Goal: Information Seeking & Learning: Find specific fact

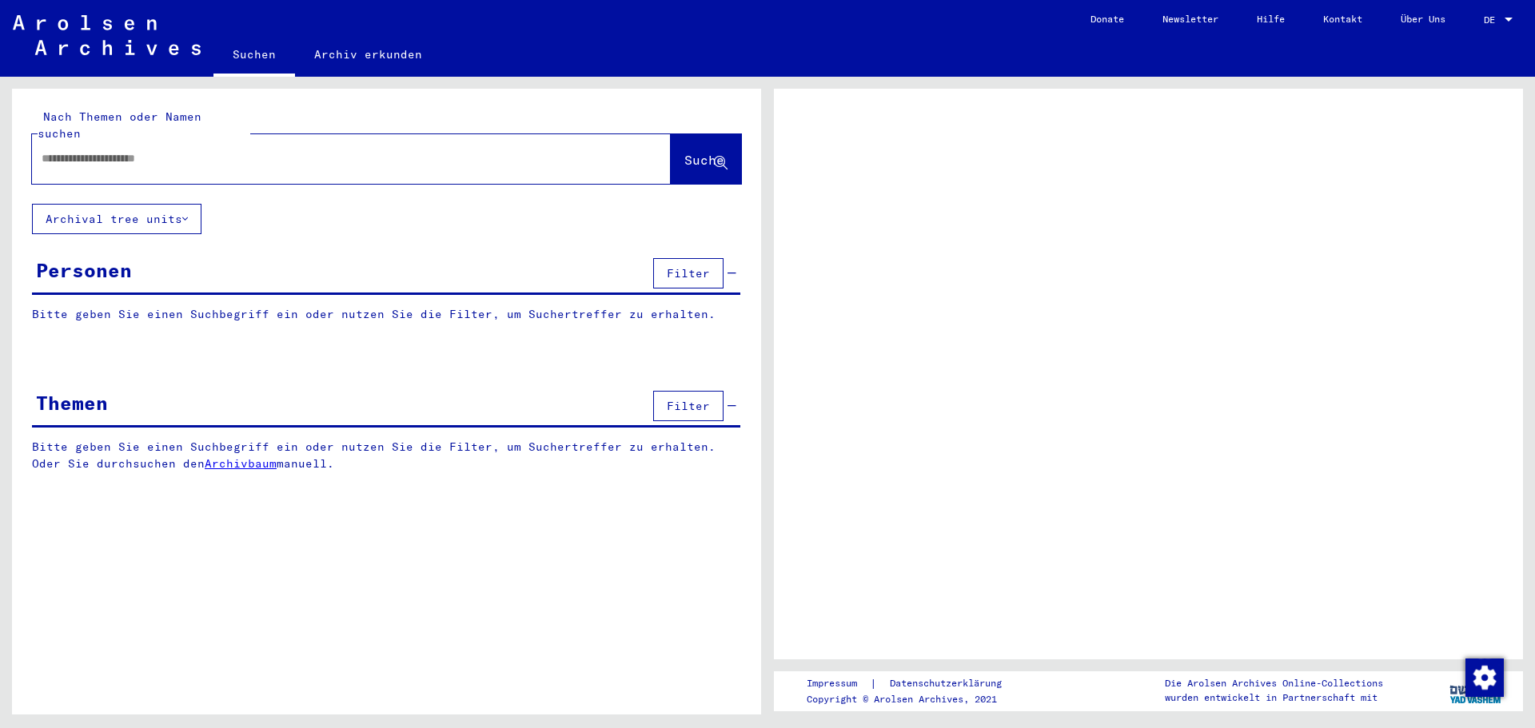
click at [191, 150] on input "text" at bounding box center [337, 158] width 591 height 17
type input "*******"
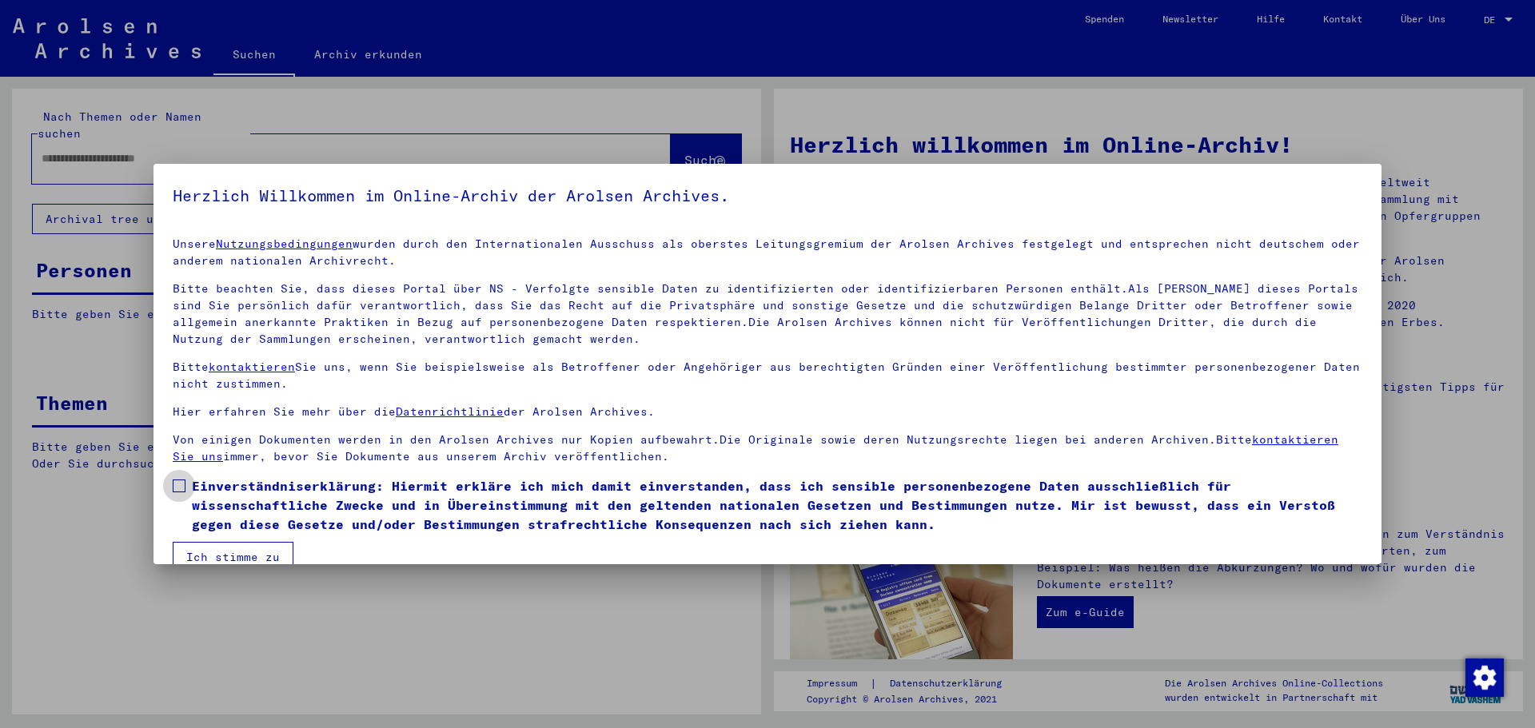
click at [182, 488] on span at bounding box center [179, 486] width 13 height 13
click at [251, 562] on button "Ich stimme zu" at bounding box center [233, 557] width 121 height 30
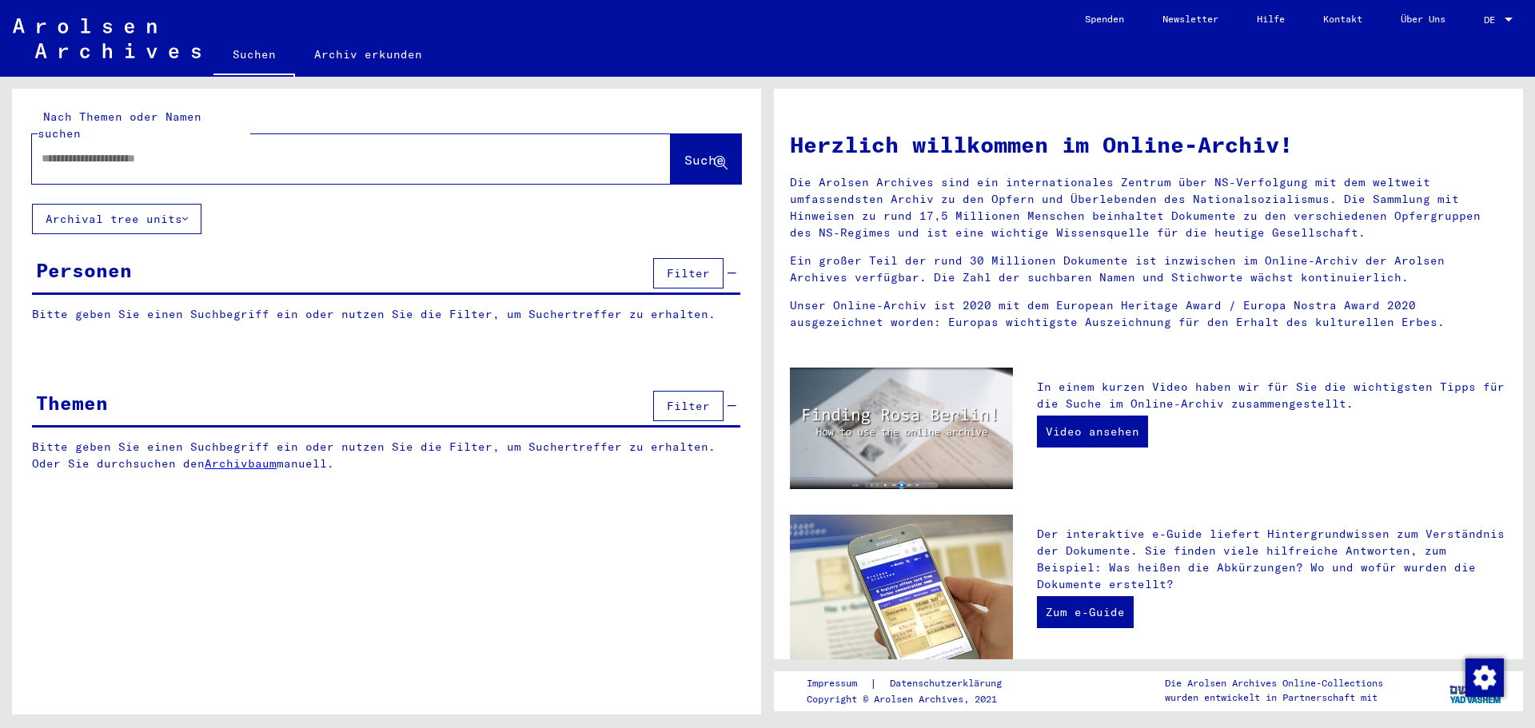
click at [132, 150] on input "text" at bounding box center [332, 158] width 581 height 17
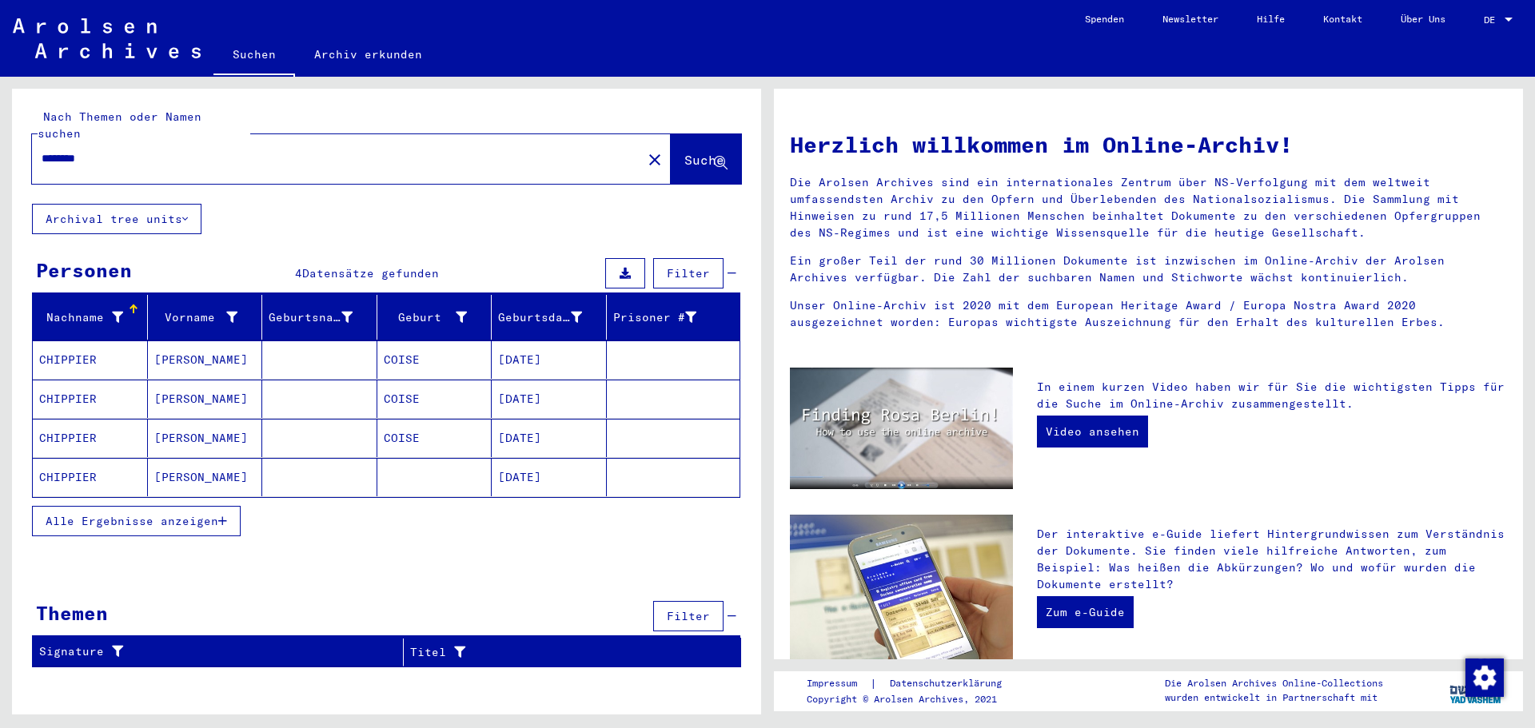
click at [75, 150] on input "********" at bounding box center [332, 158] width 581 height 17
click at [170, 150] on input "*******" at bounding box center [332, 158] width 581 height 17
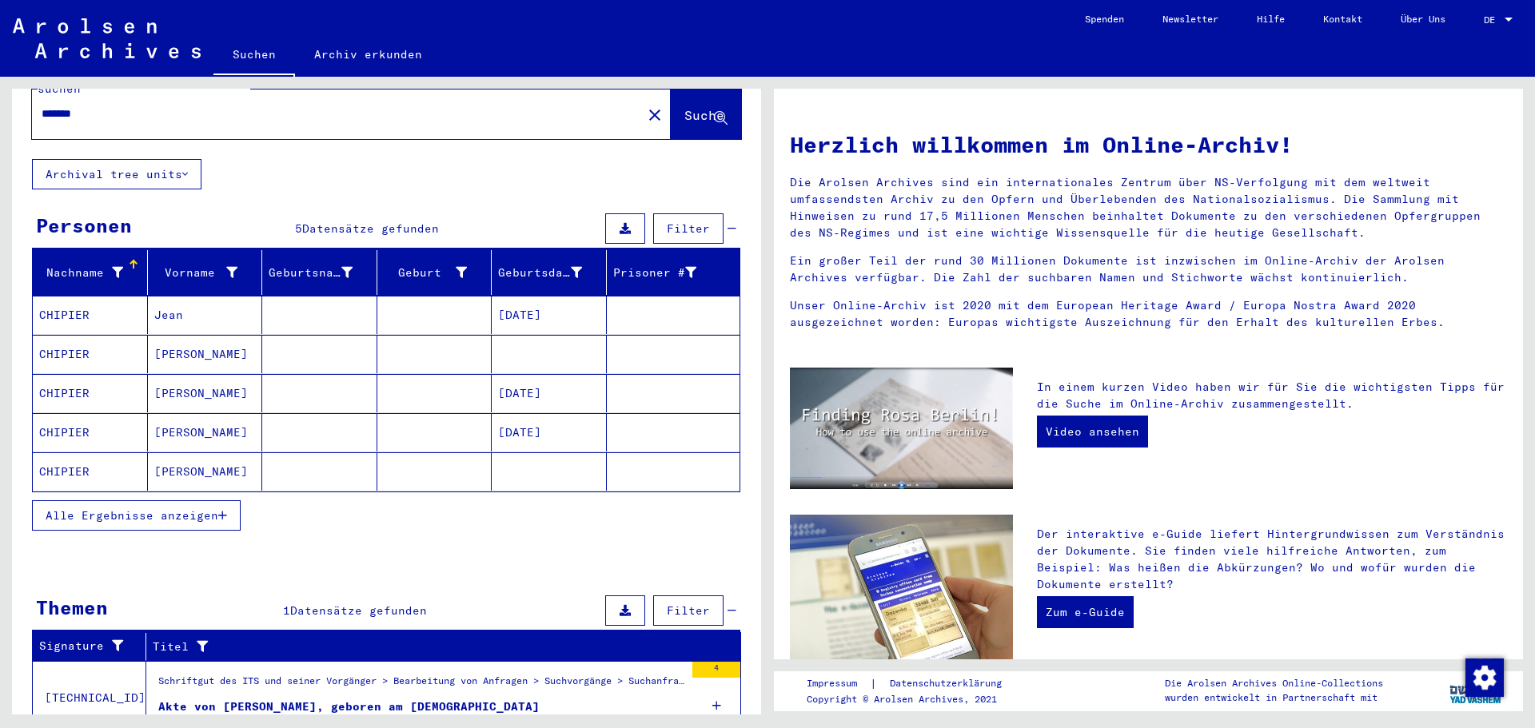
scroll to position [80, 0]
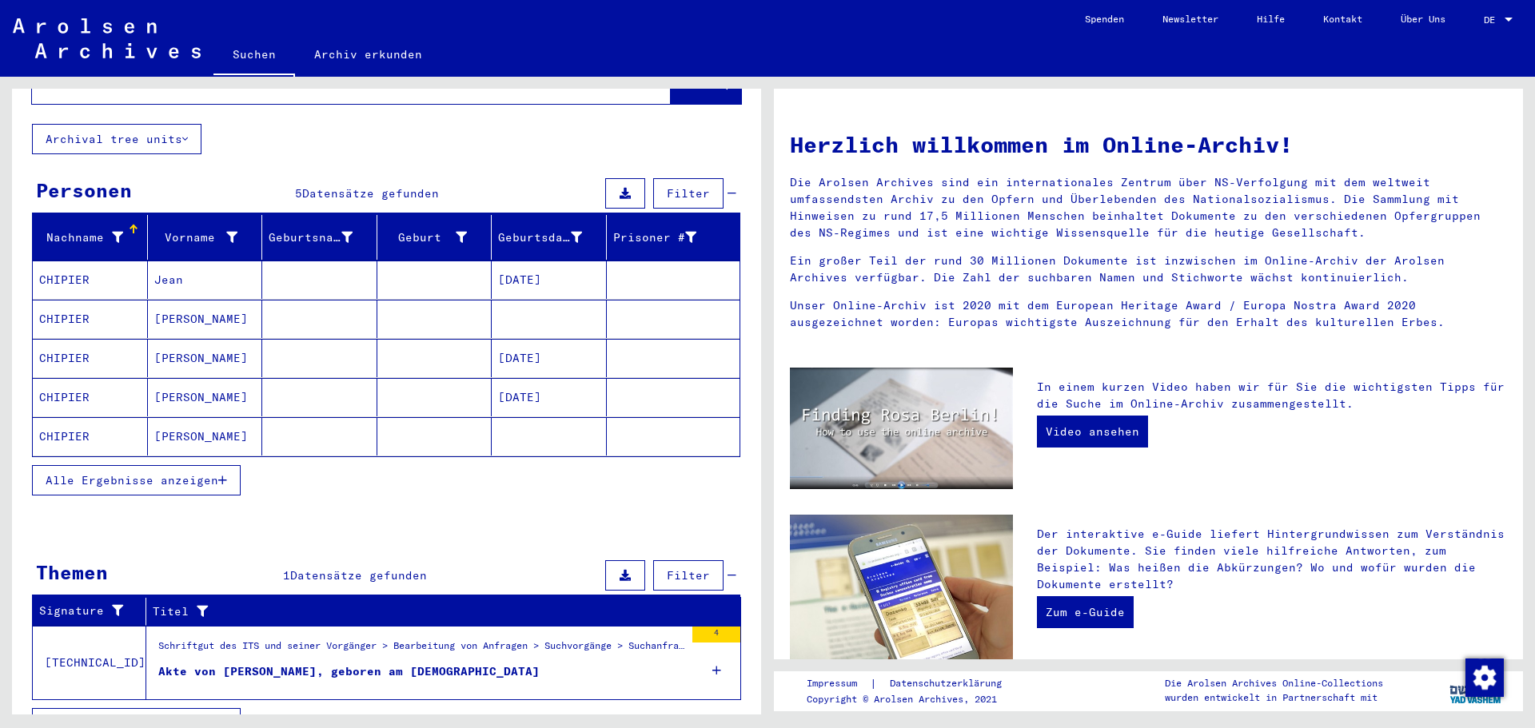
click at [70, 385] on mat-cell "CHIPIER" at bounding box center [90, 397] width 115 height 38
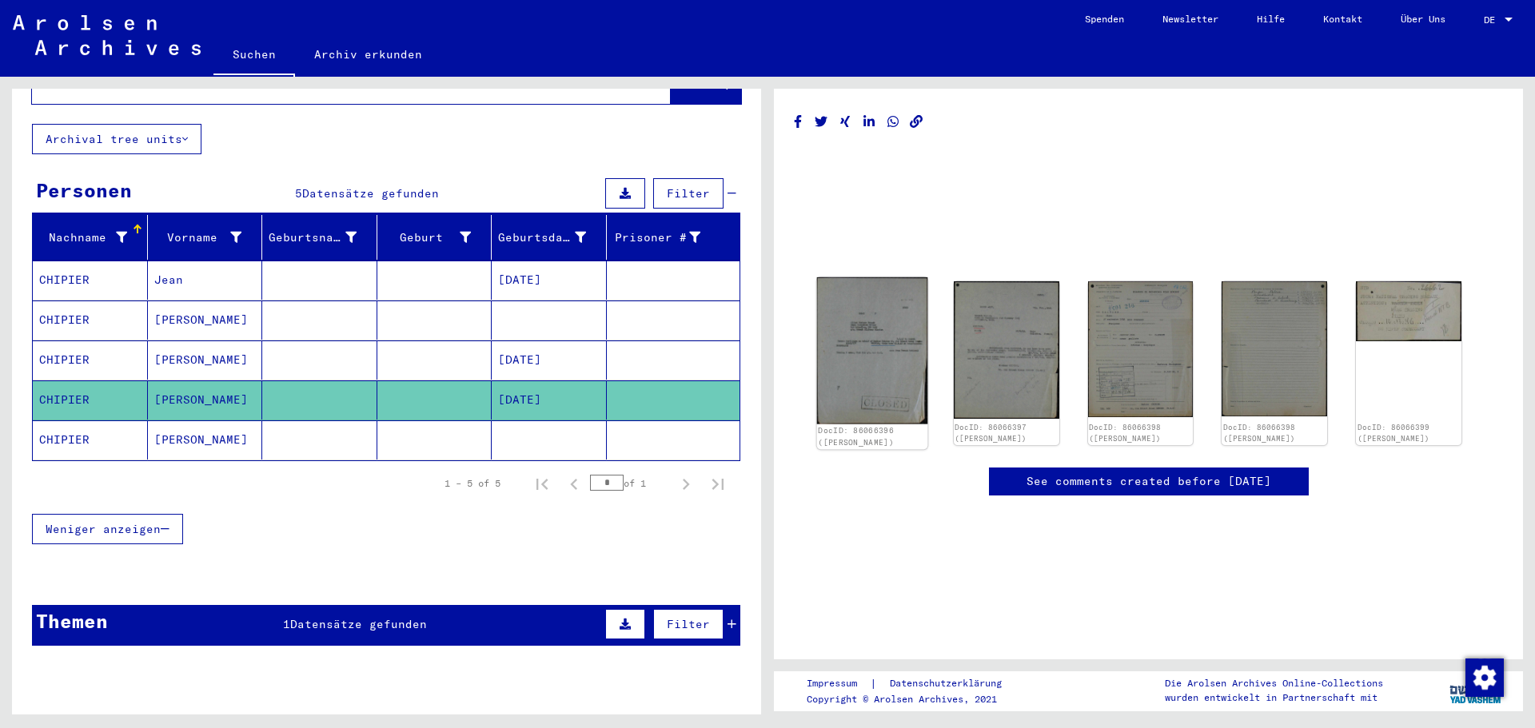
click at [892, 345] on img at bounding box center [872, 350] width 110 height 146
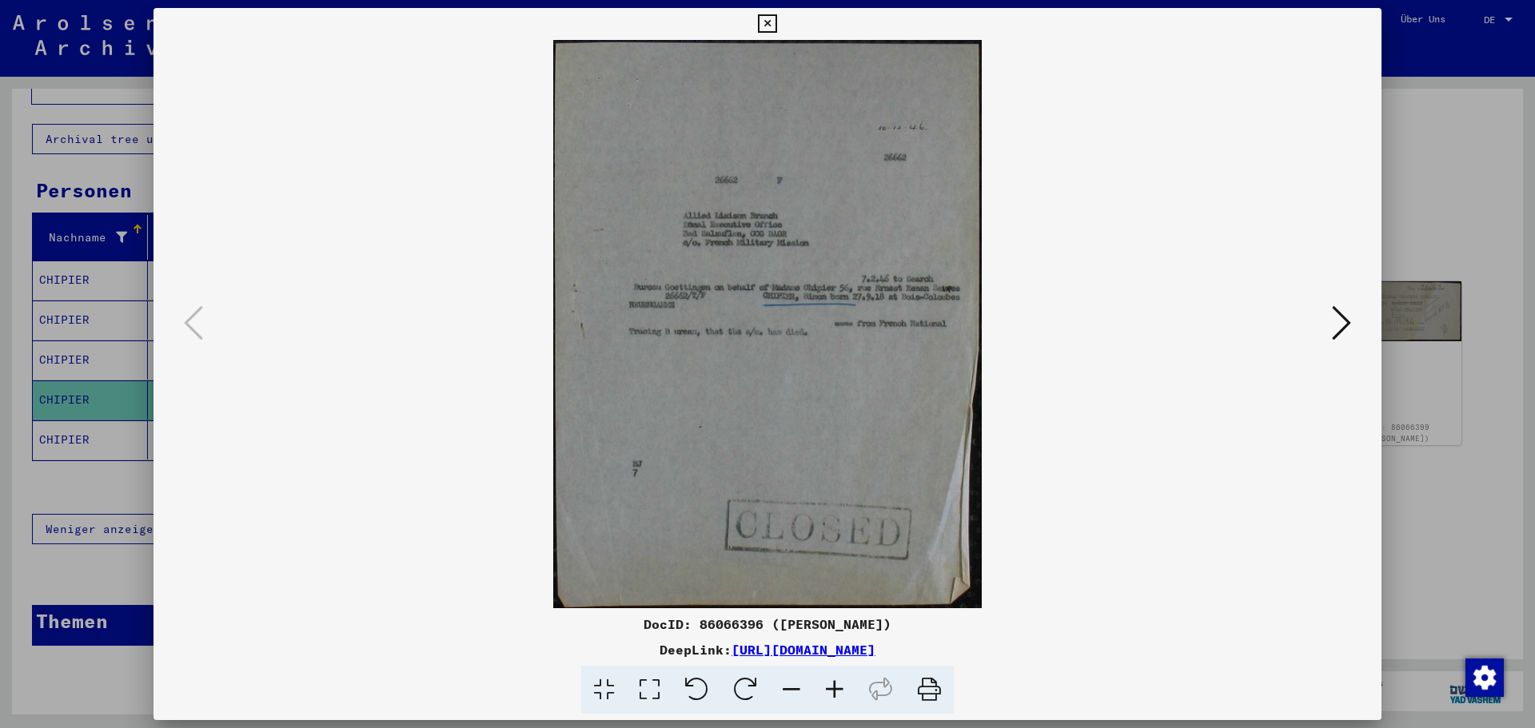
click at [831, 684] on icon at bounding box center [834, 690] width 43 height 49
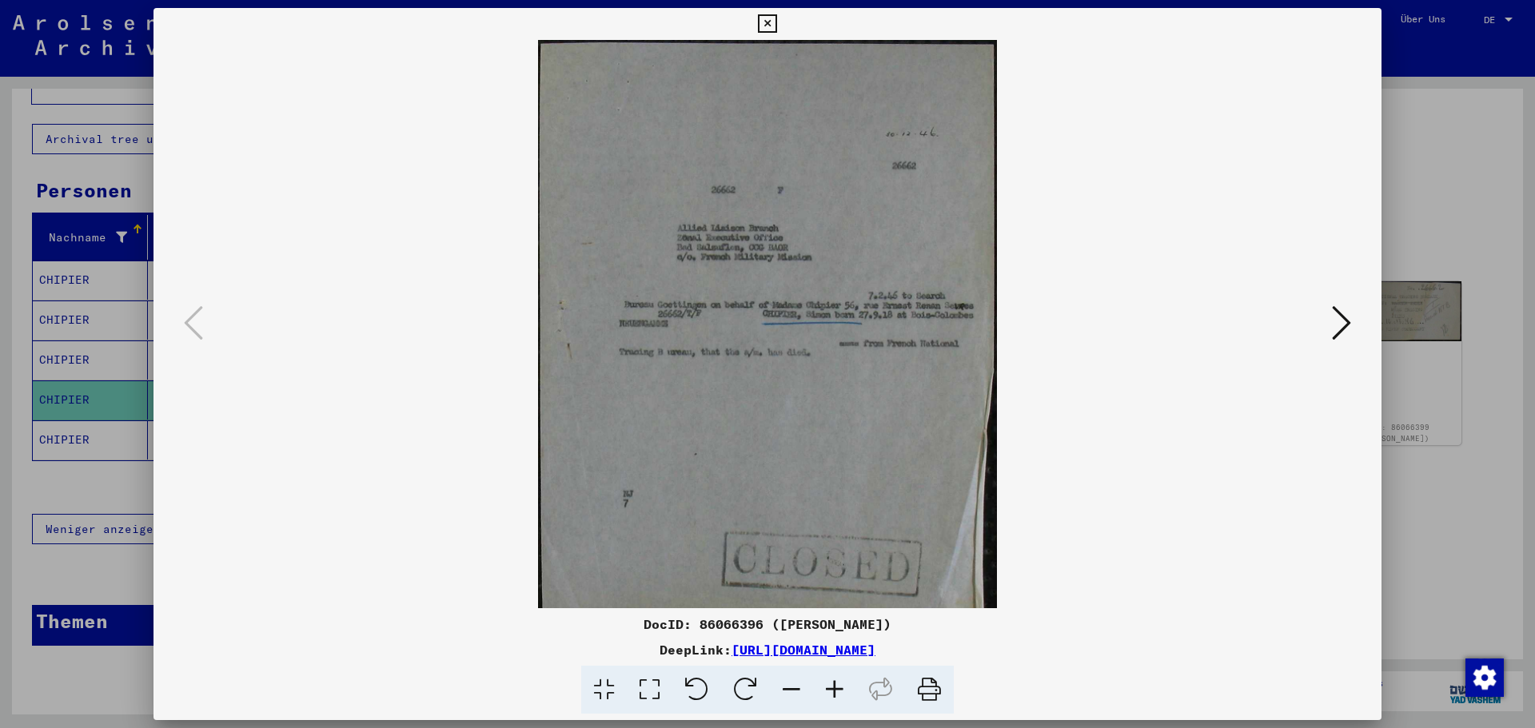
click at [831, 684] on icon at bounding box center [834, 690] width 43 height 49
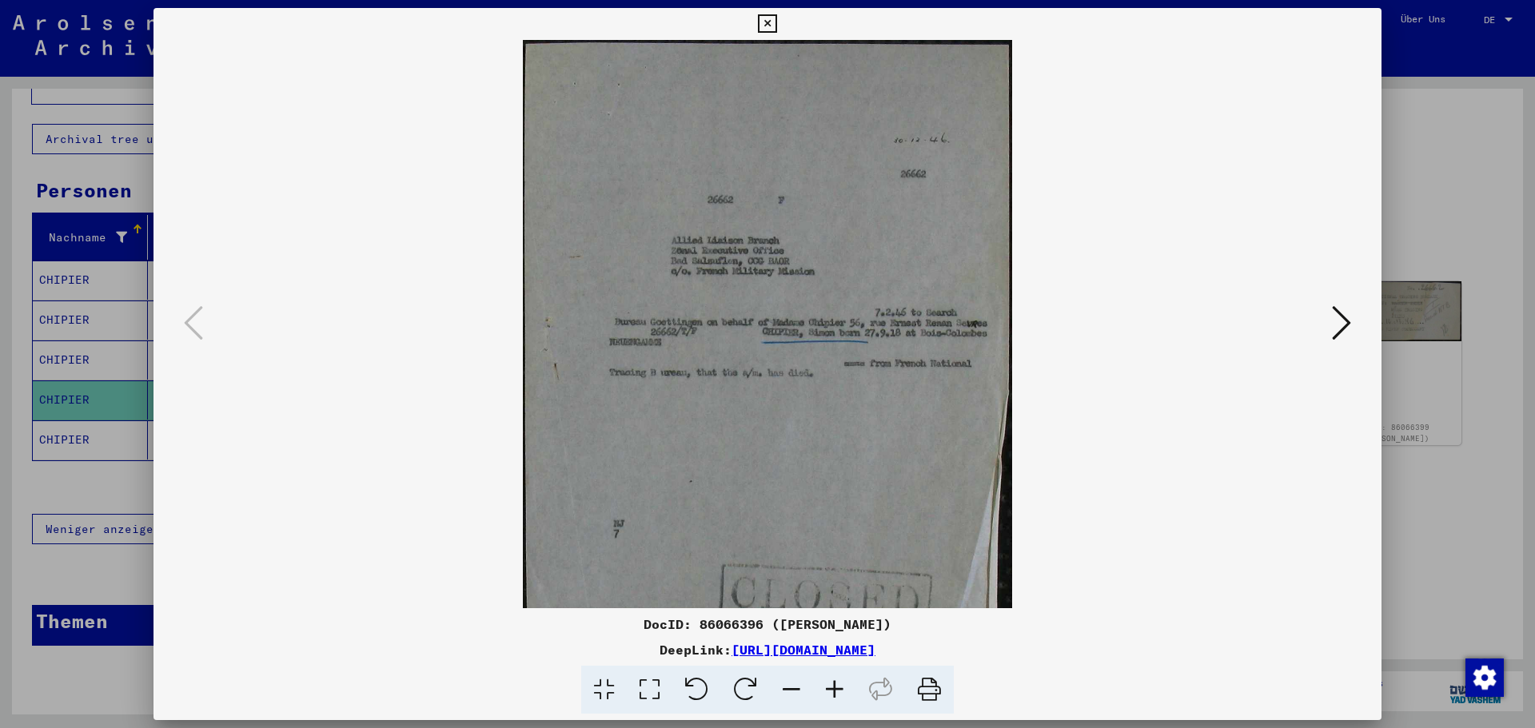
click at [831, 684] on icon at bounding box center [834, 690] width 43 height 49
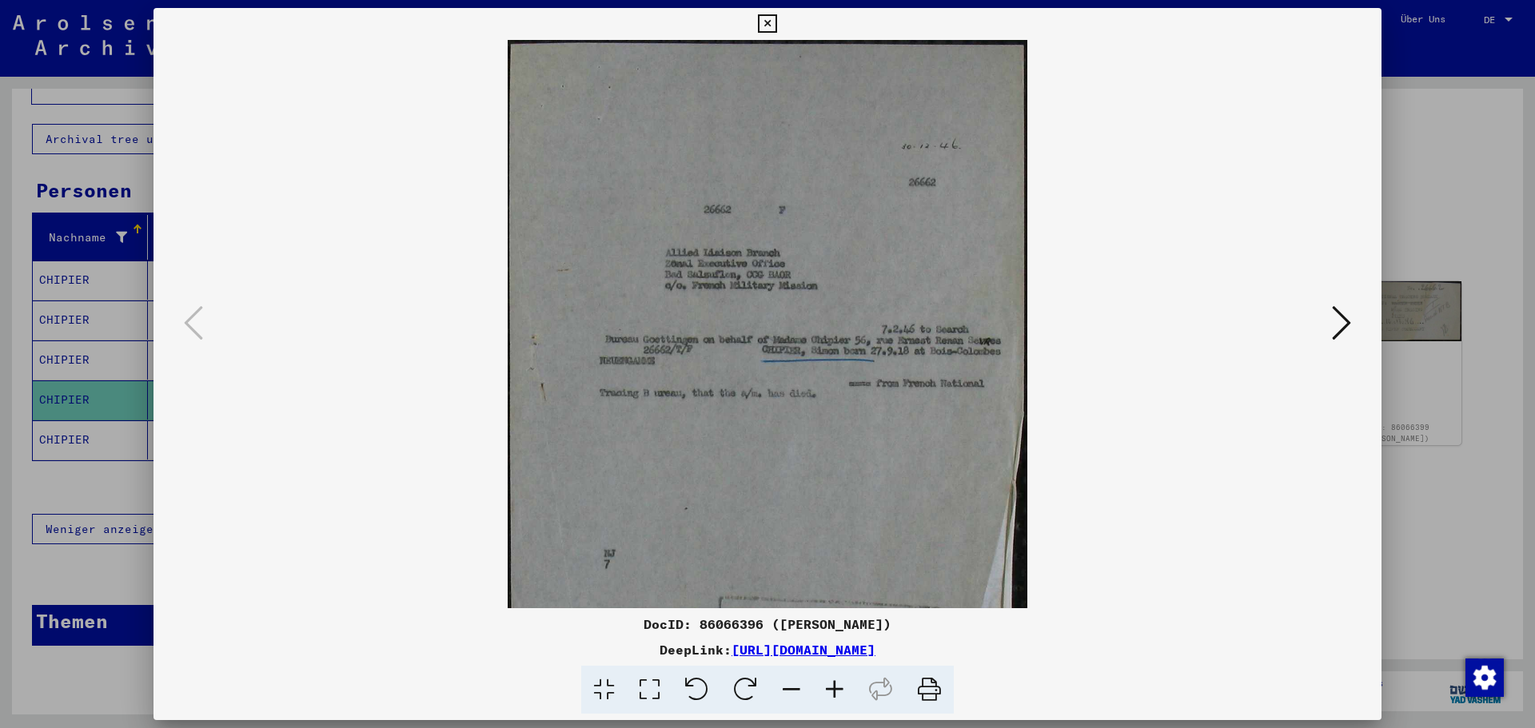
click at [831, 684] on icon at bounding box center [834, 690] width 43 height 49
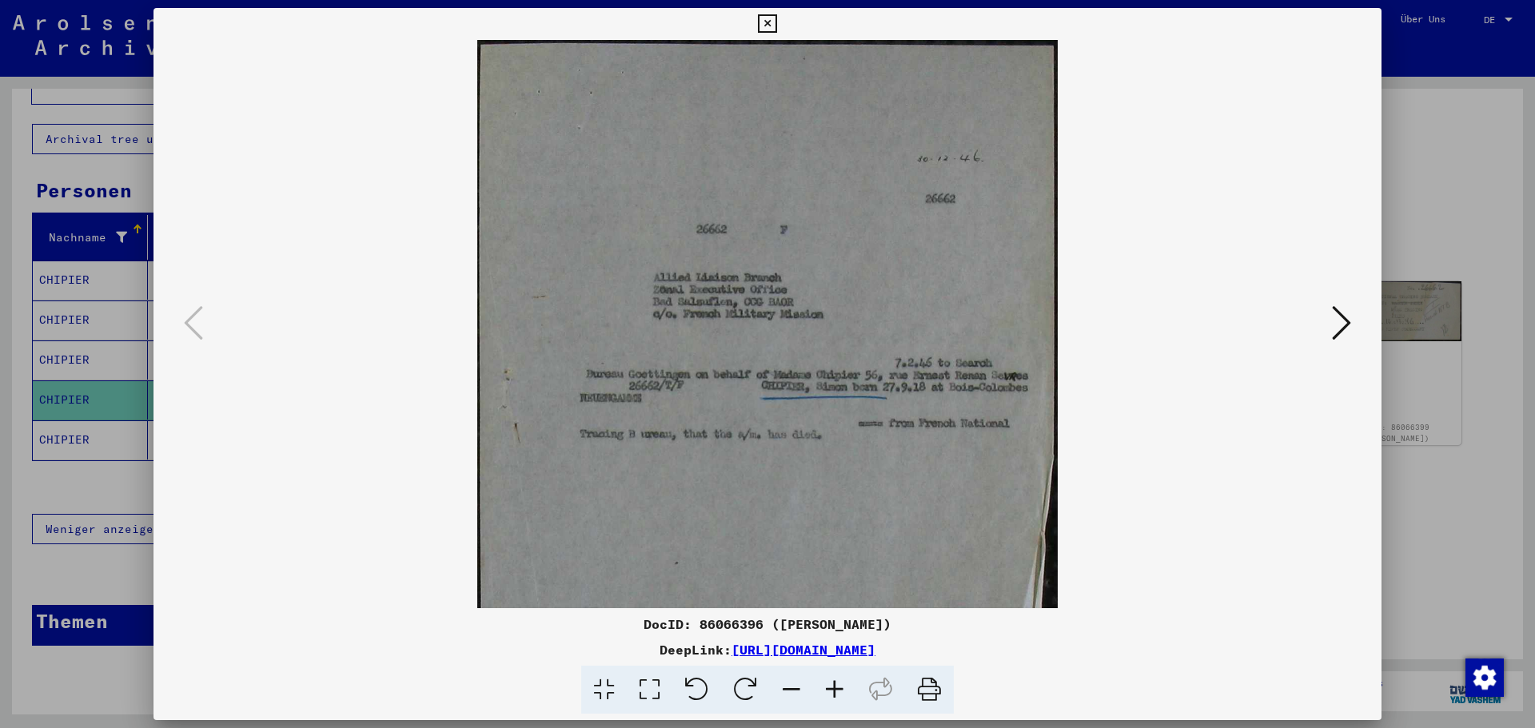
click at [831, 684] on icon at bounding box center [834, 690] width 43 height 49
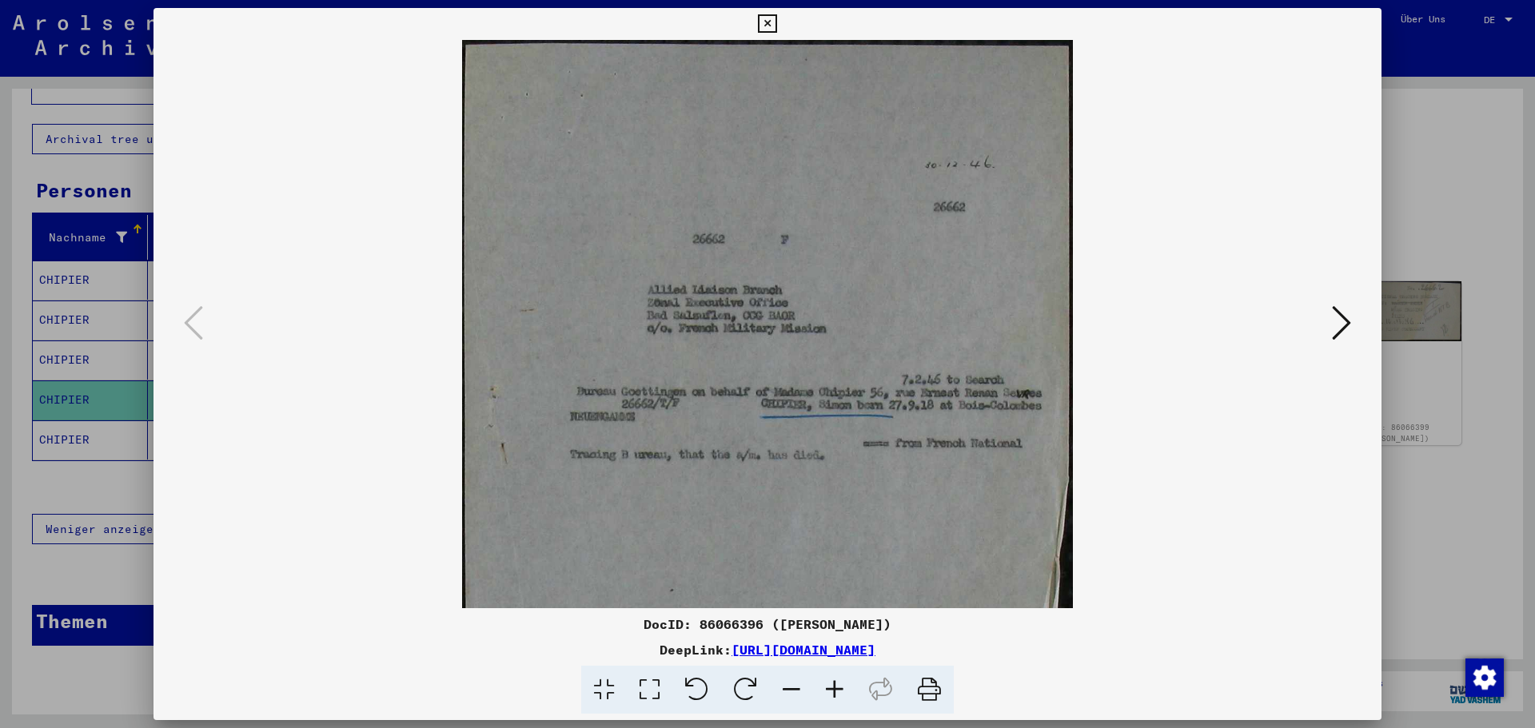
click at [831, 684] on icon at bounding box center [834, 690] width 43 height 49
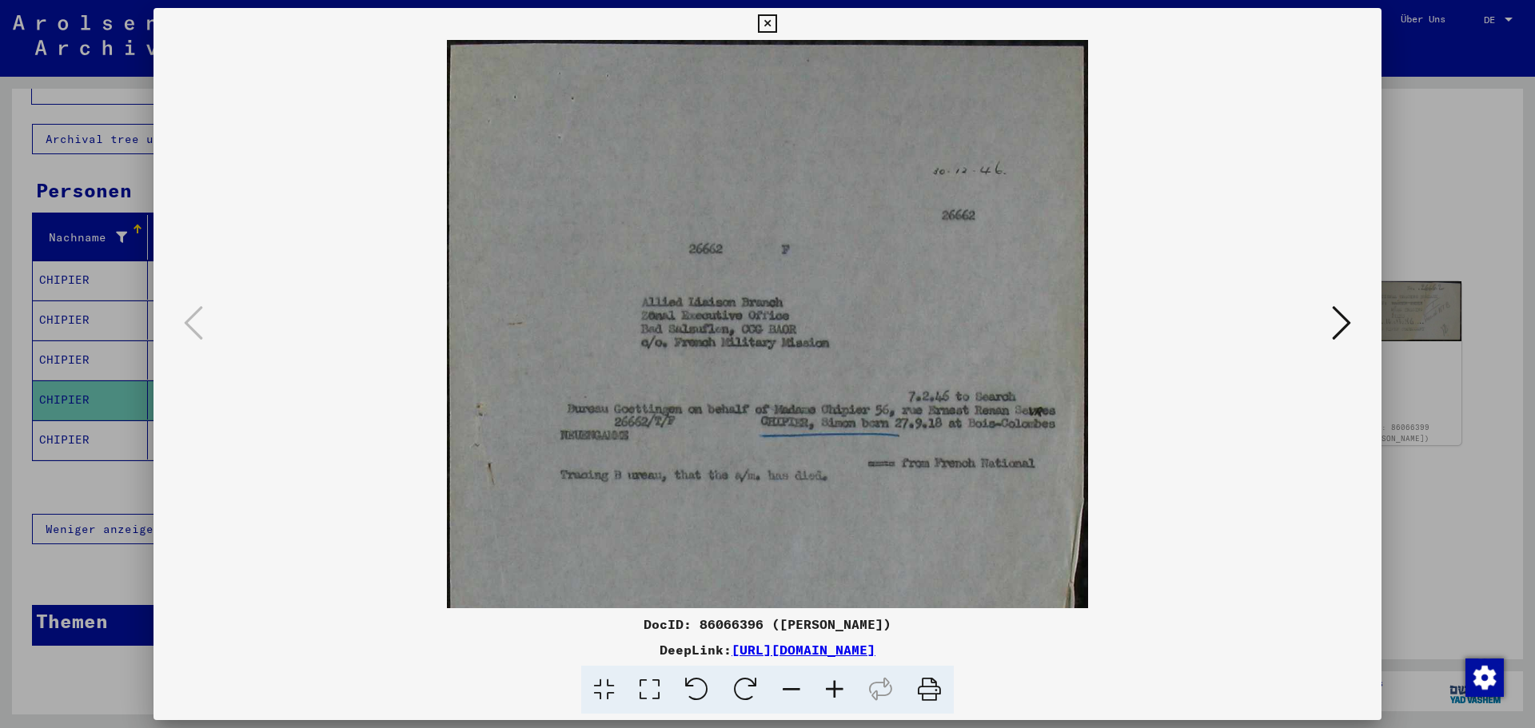
click at [831, 684] on icon at bounding box center [834, 690] width 43 height 49
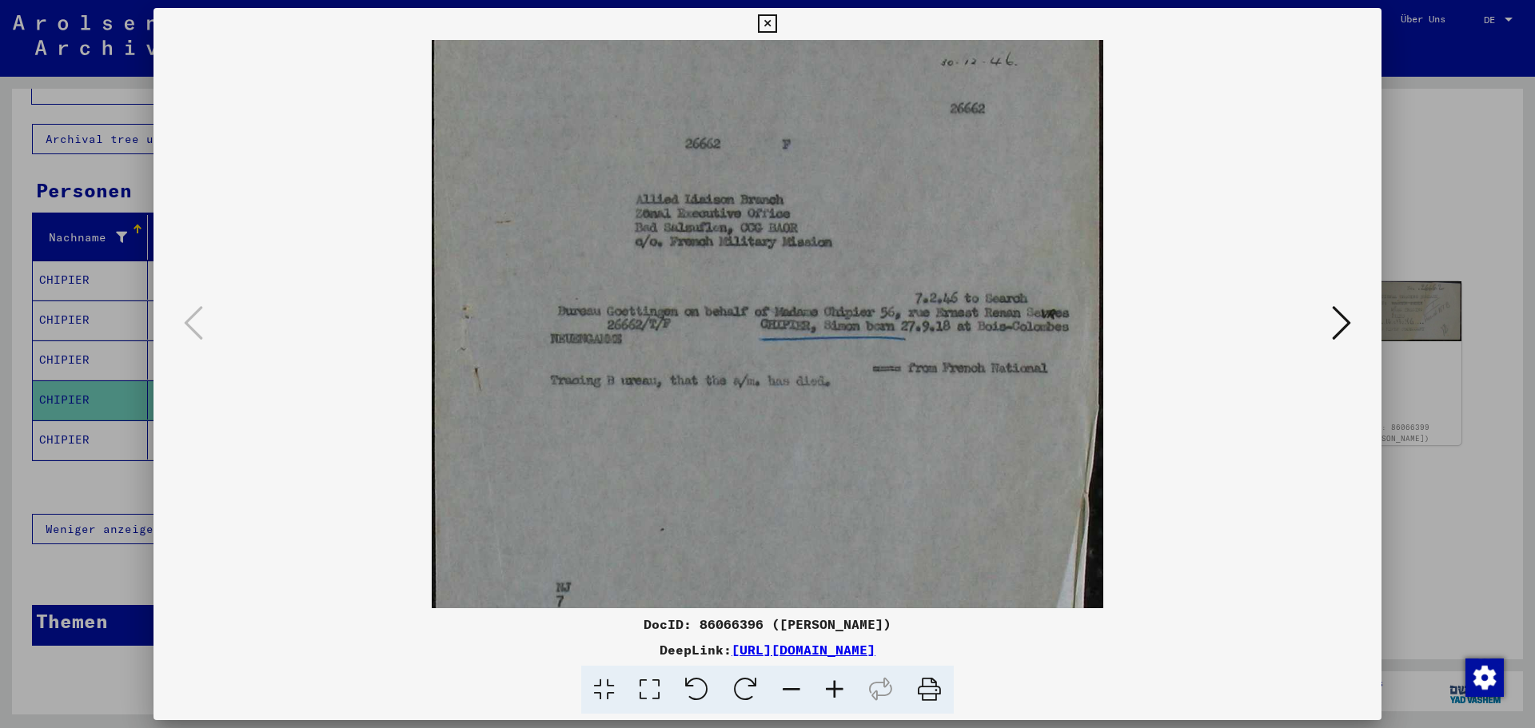
scroll to position [117, 0]
drag, startPoint x: 904, startPoint y: 537, endPoint x: 899, endPoint y: 421, distance: 116.8
click at [899, 421] on img at bounding box center [767, 367] width 671 height 888
click at [1342, 322] on icon at bounding box center [1341, 323] width 19 height 38
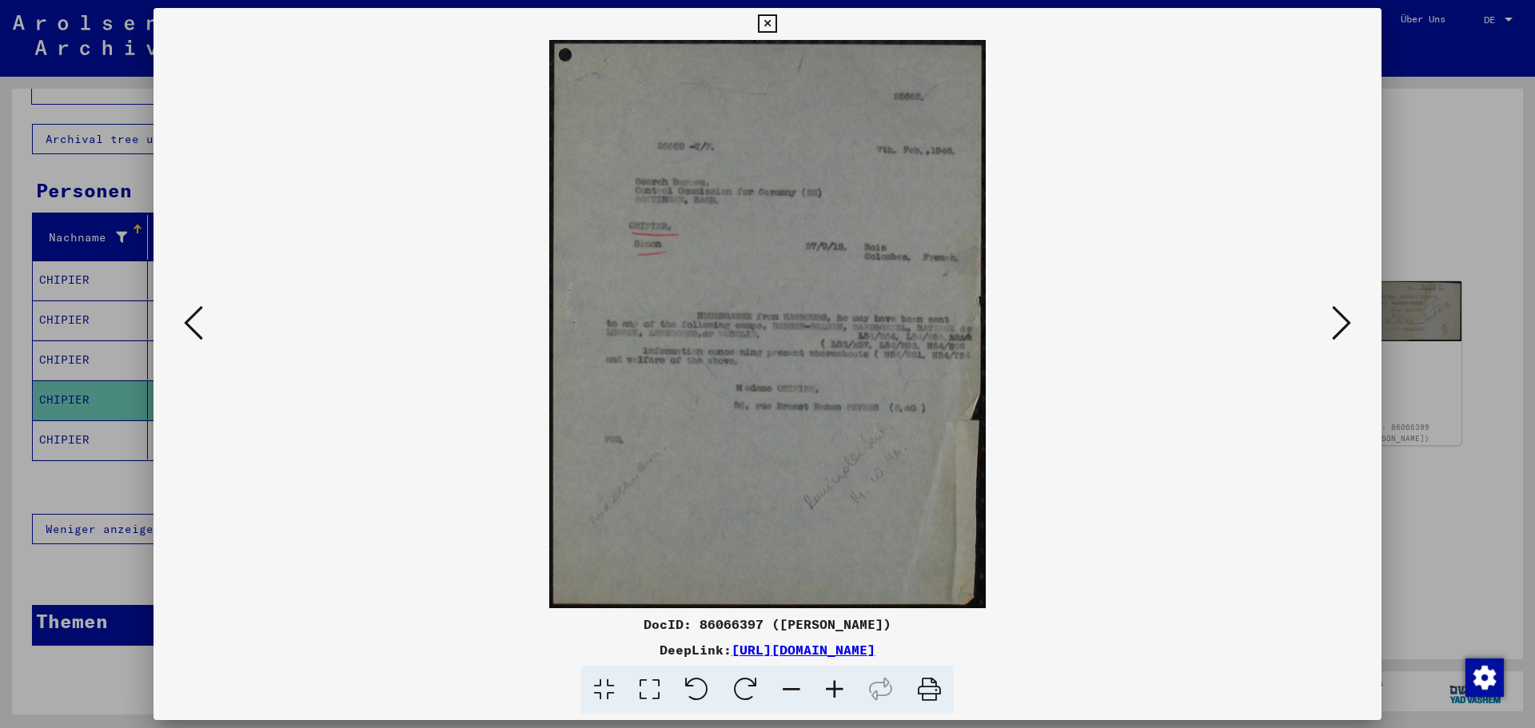
scroll to position [0, 0]
click at [832, 687] on icon at bounding box center [834, 690] width 43 height 49
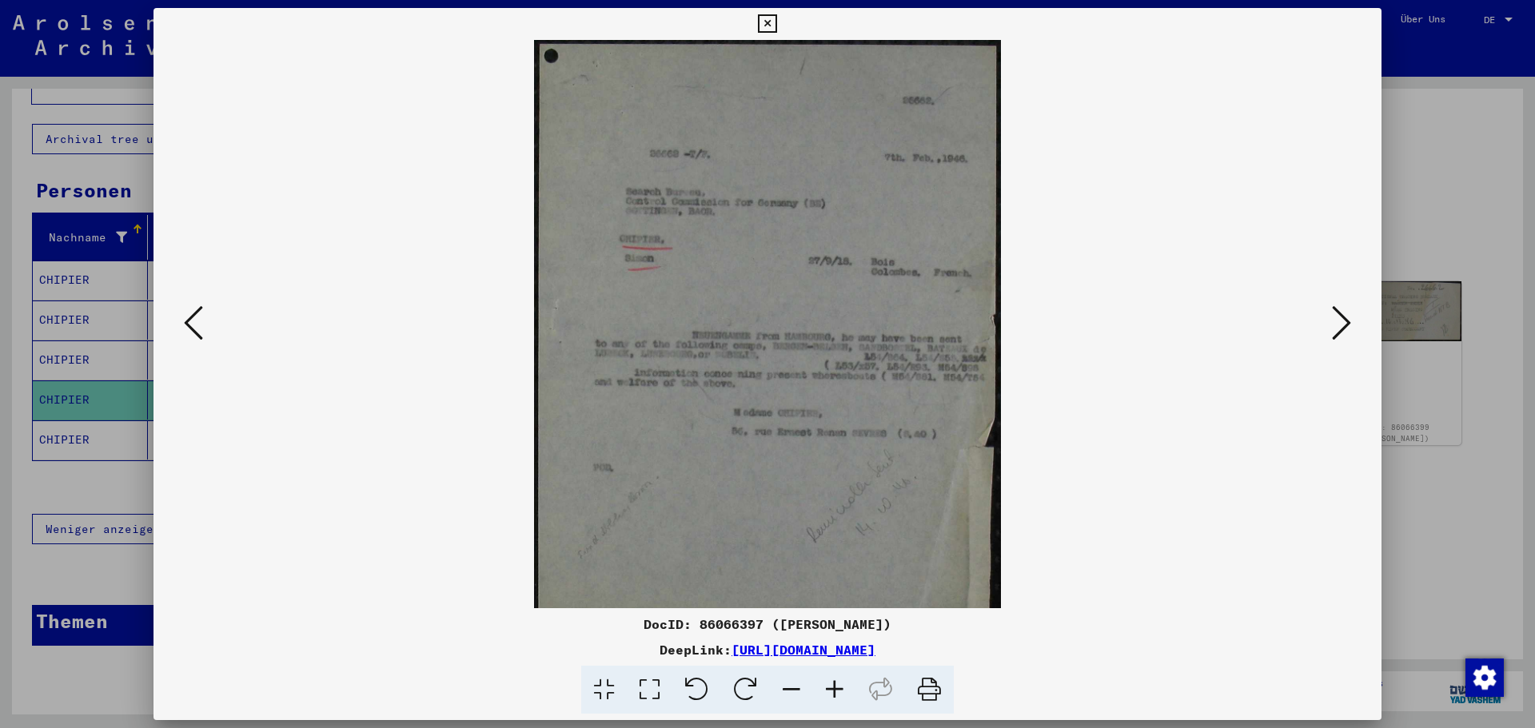
click at [832, 687] on icon at bounding box center [834, 690] width 43 height 49
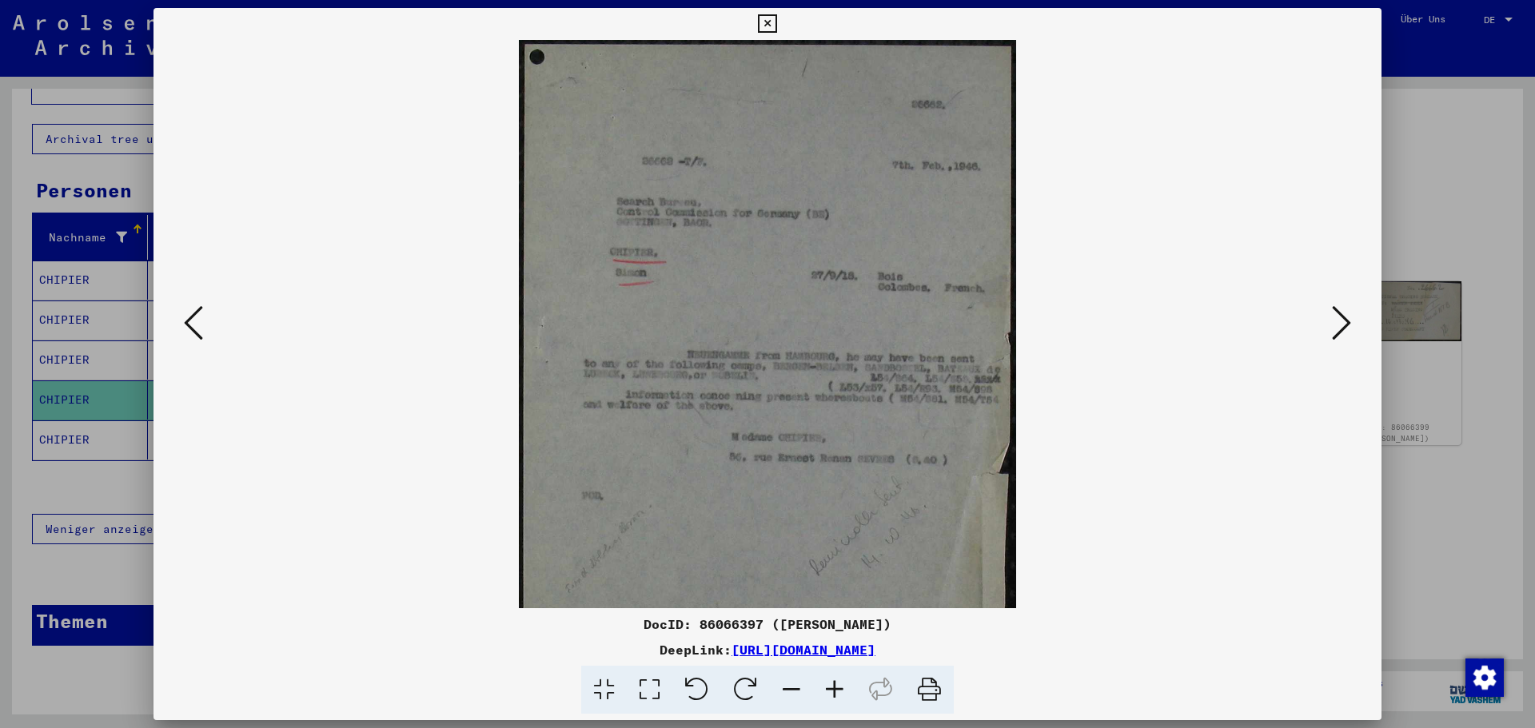
click at [832, 687] on icon at bounding box center [834, 690] width 43 height 49
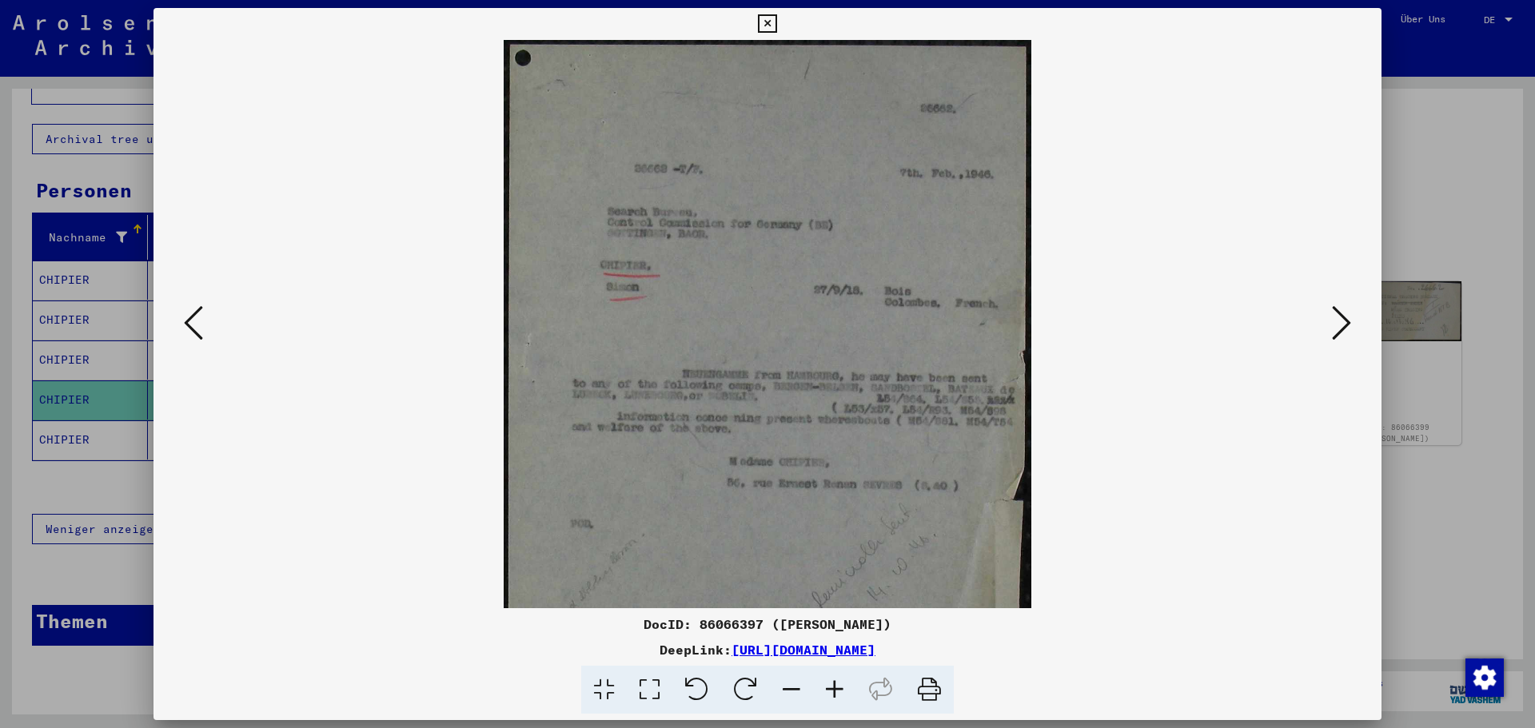
click at [832, 687] on icon at bounding box center [834, 690] width 43 height 49
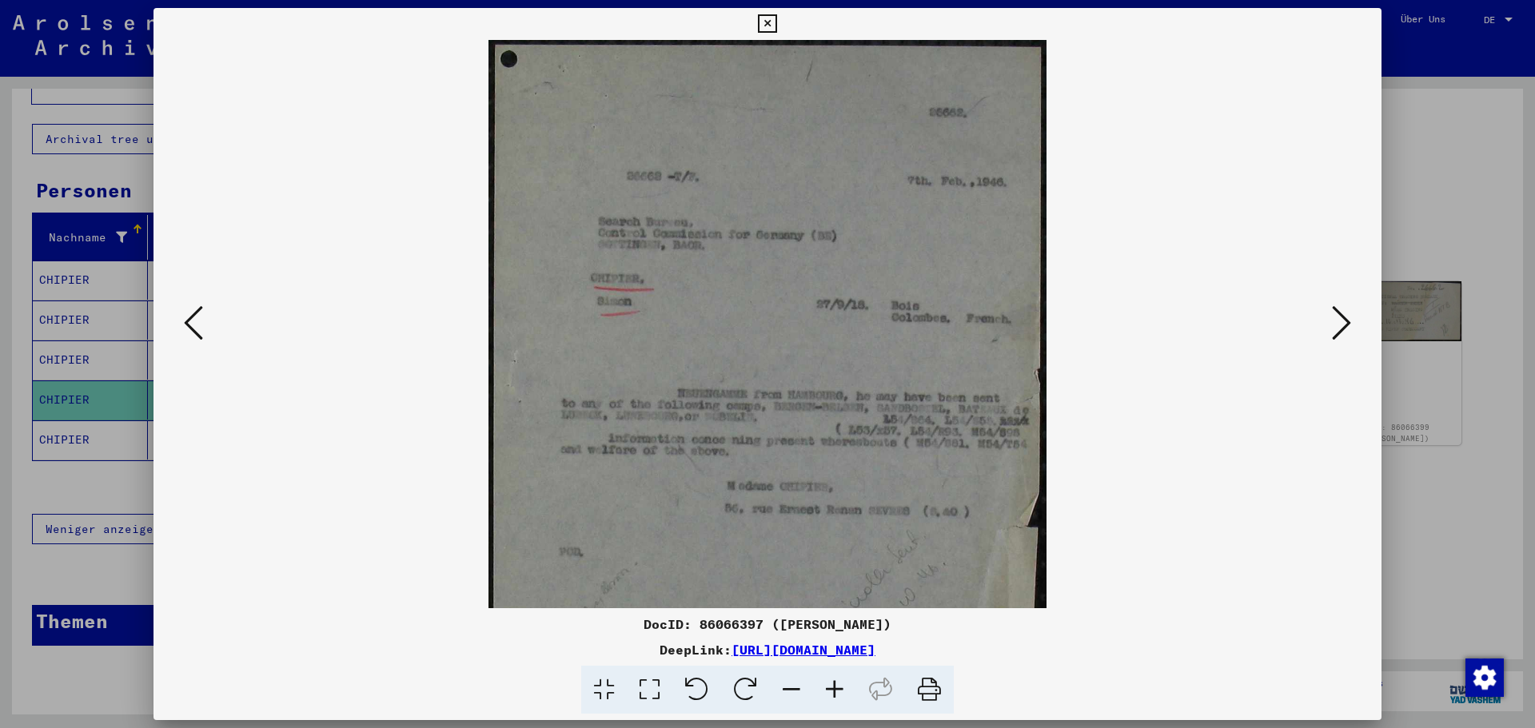
click at [832, 687] on icon at bounding box center [834, 690] width 43 height 49
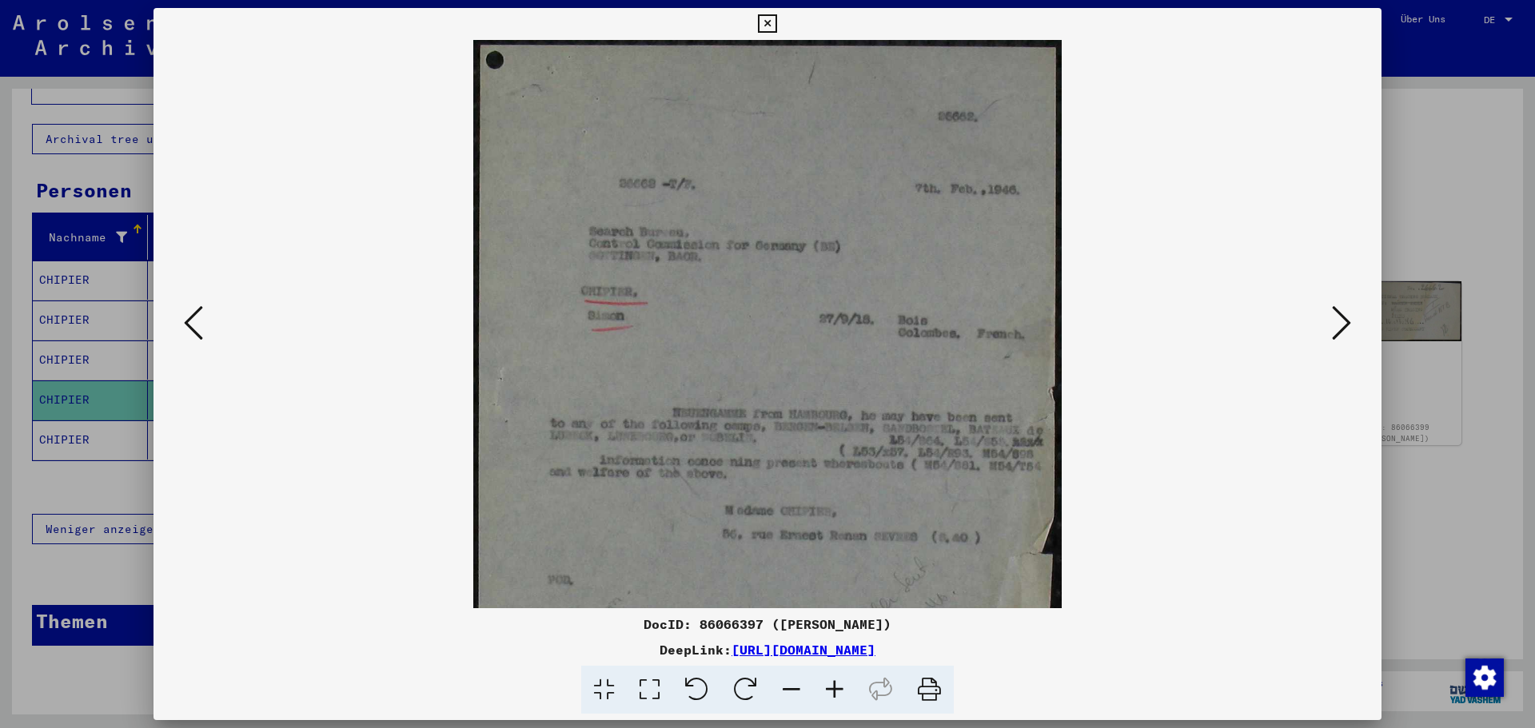
click at [1350, 321] on icon at bounding box center [1341, 323] width 19 height 38
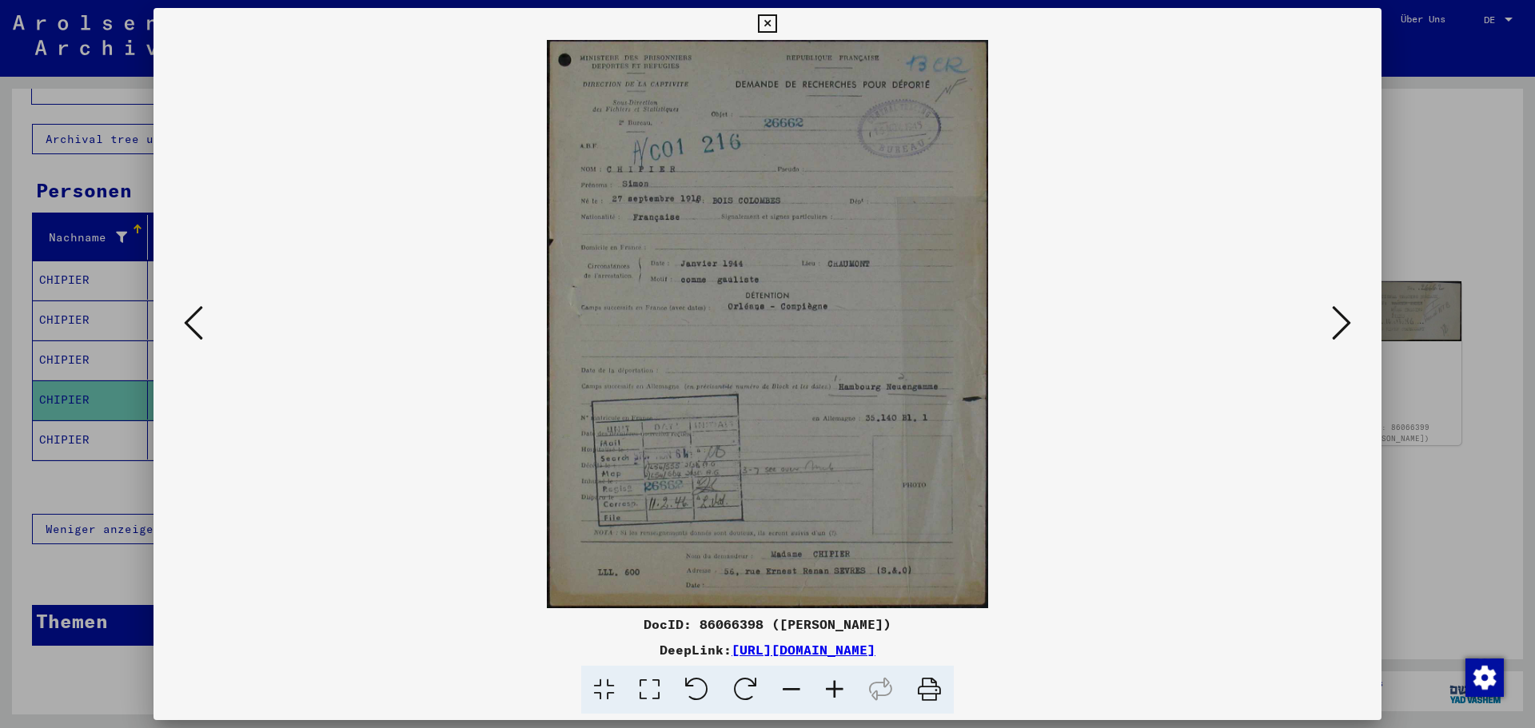
click at [827, 688] on icon at bounding box center [834, 690] width 43 height 49
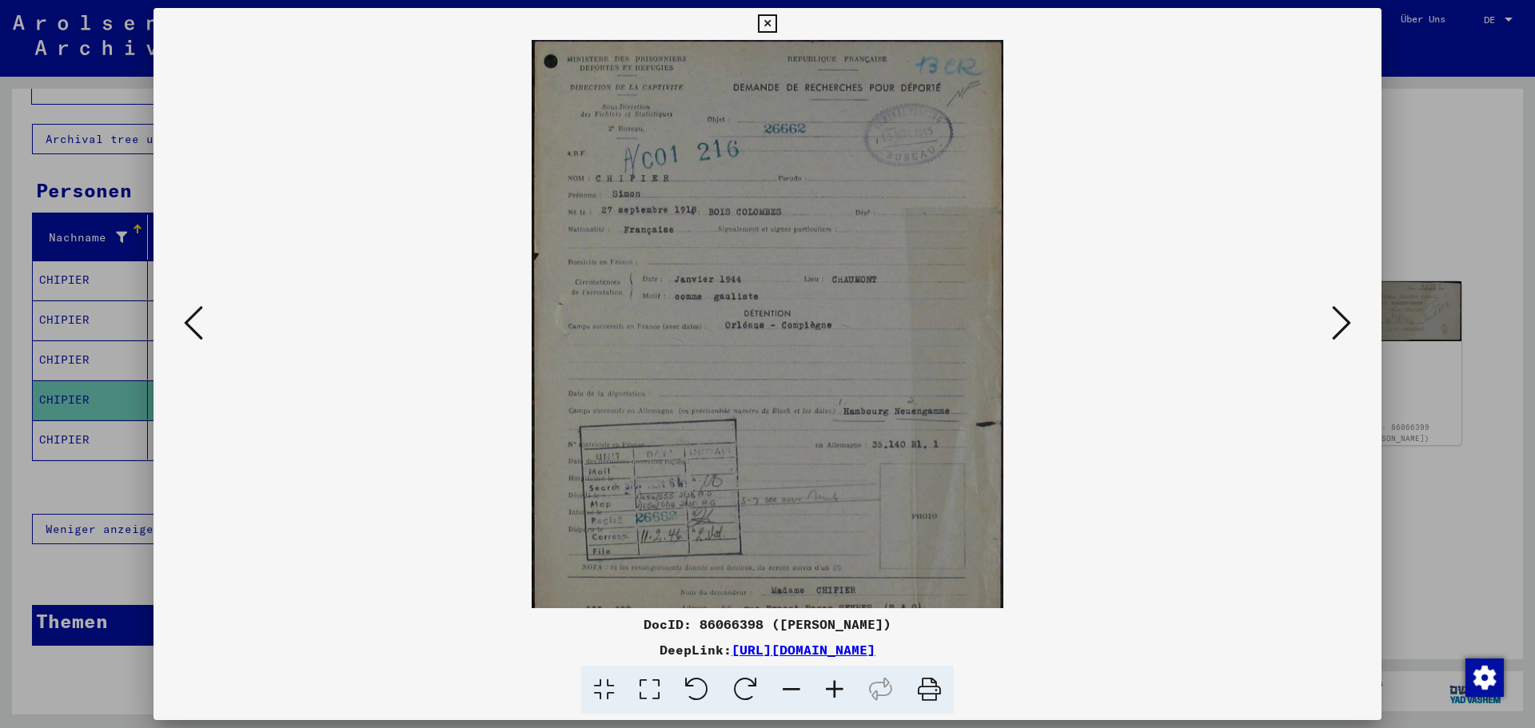
click at [827, 688] on icon at bounding box center [834, 690] width 43 height 49
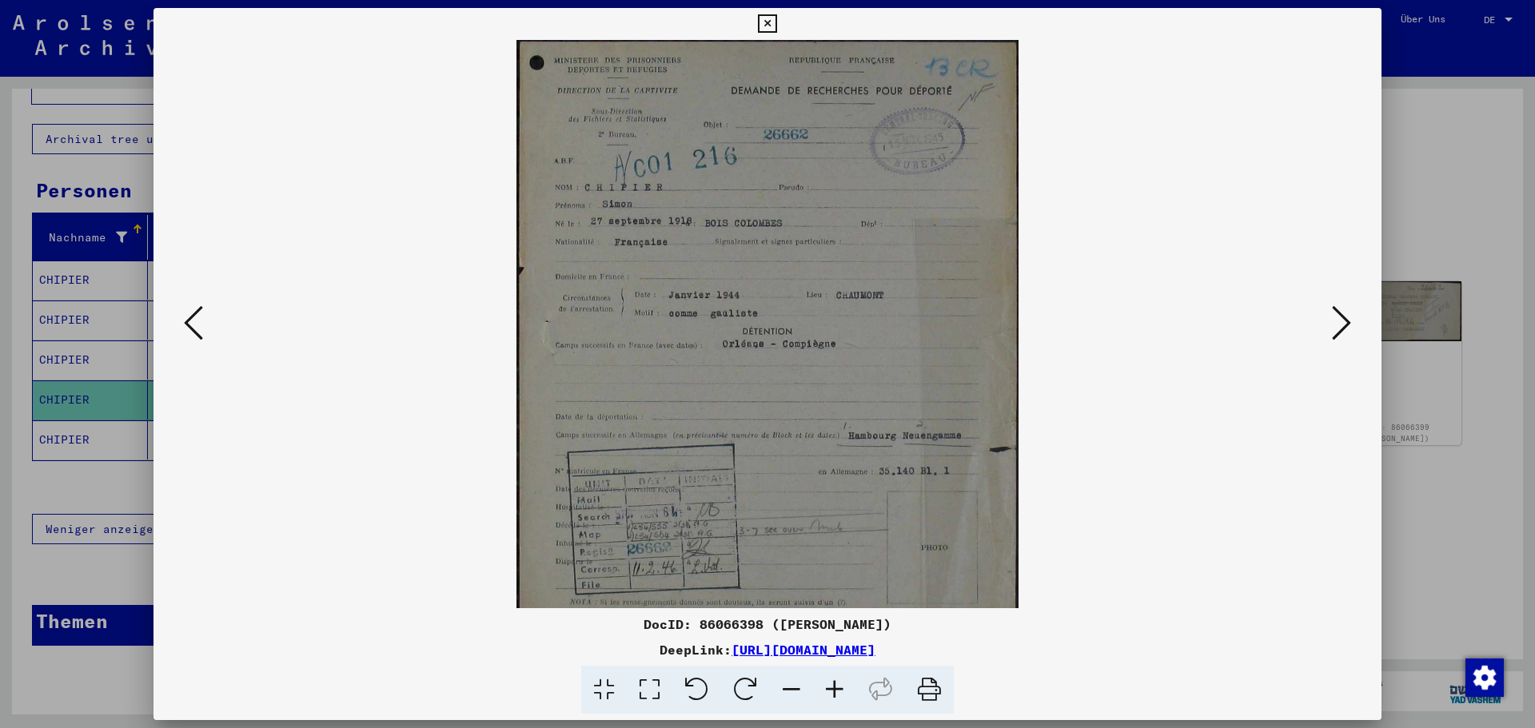
click at [827, 688] on icon at bounding box center [834, 690] width 43 height 49
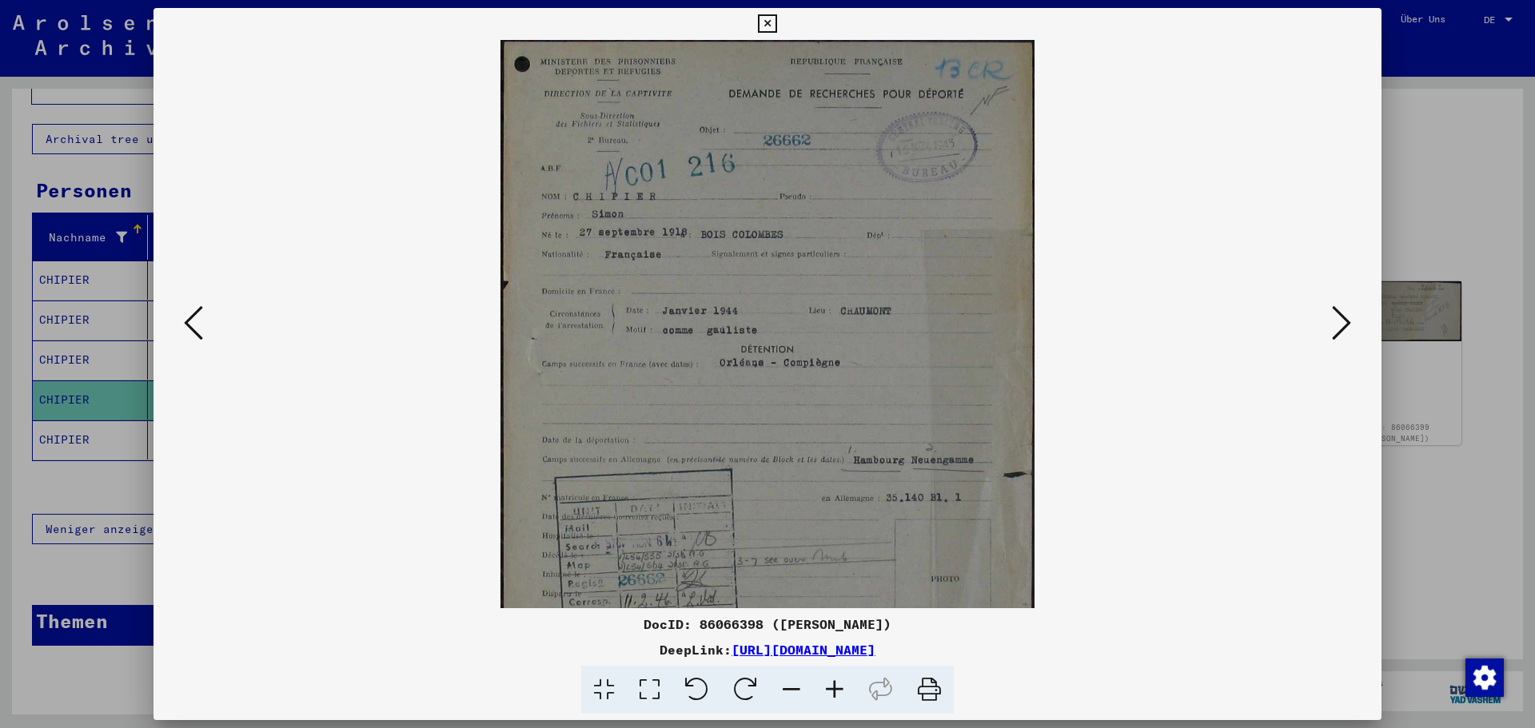
click at [827, 688] on icon at bounding box center [834, 690] width 43 height 49
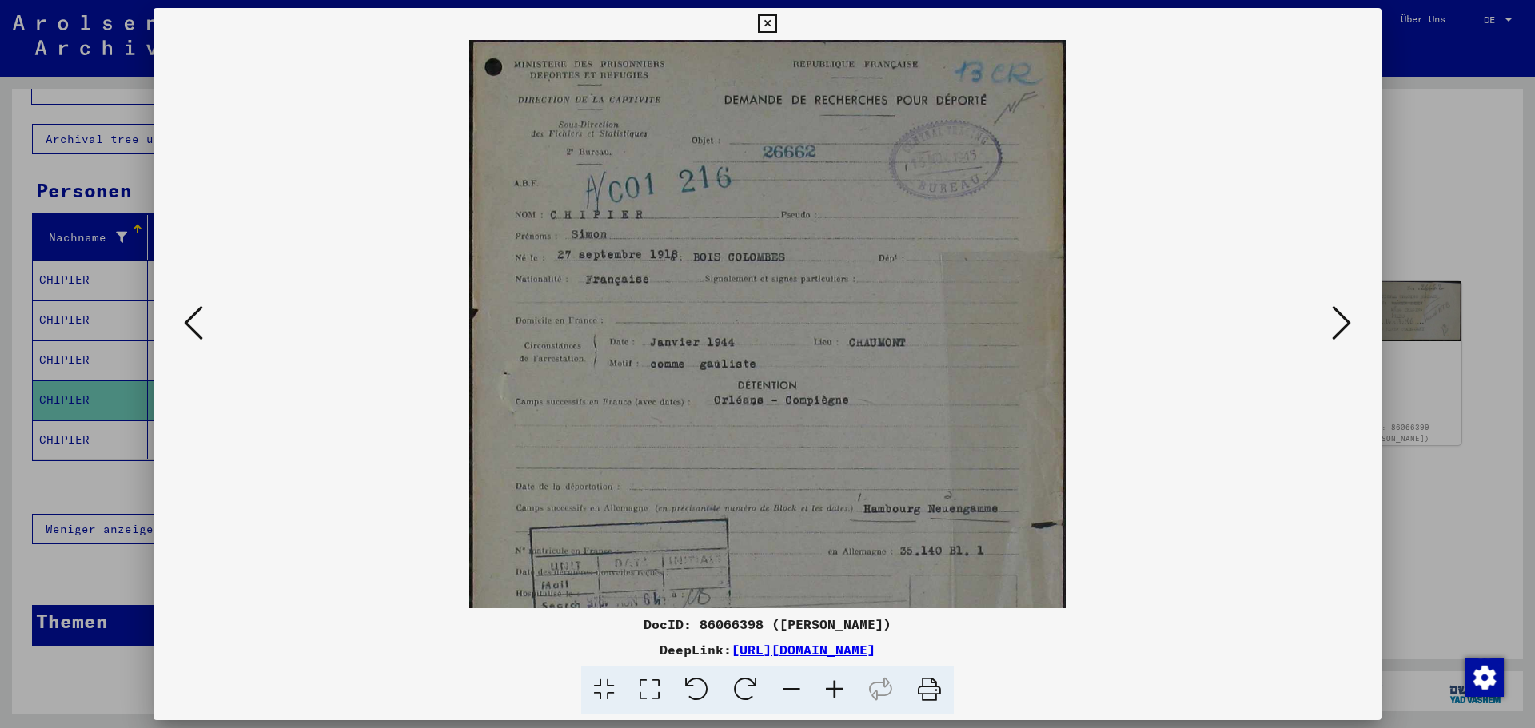
click at [827, 688] on icon at bounding box center [834, 690] width 43 height 49
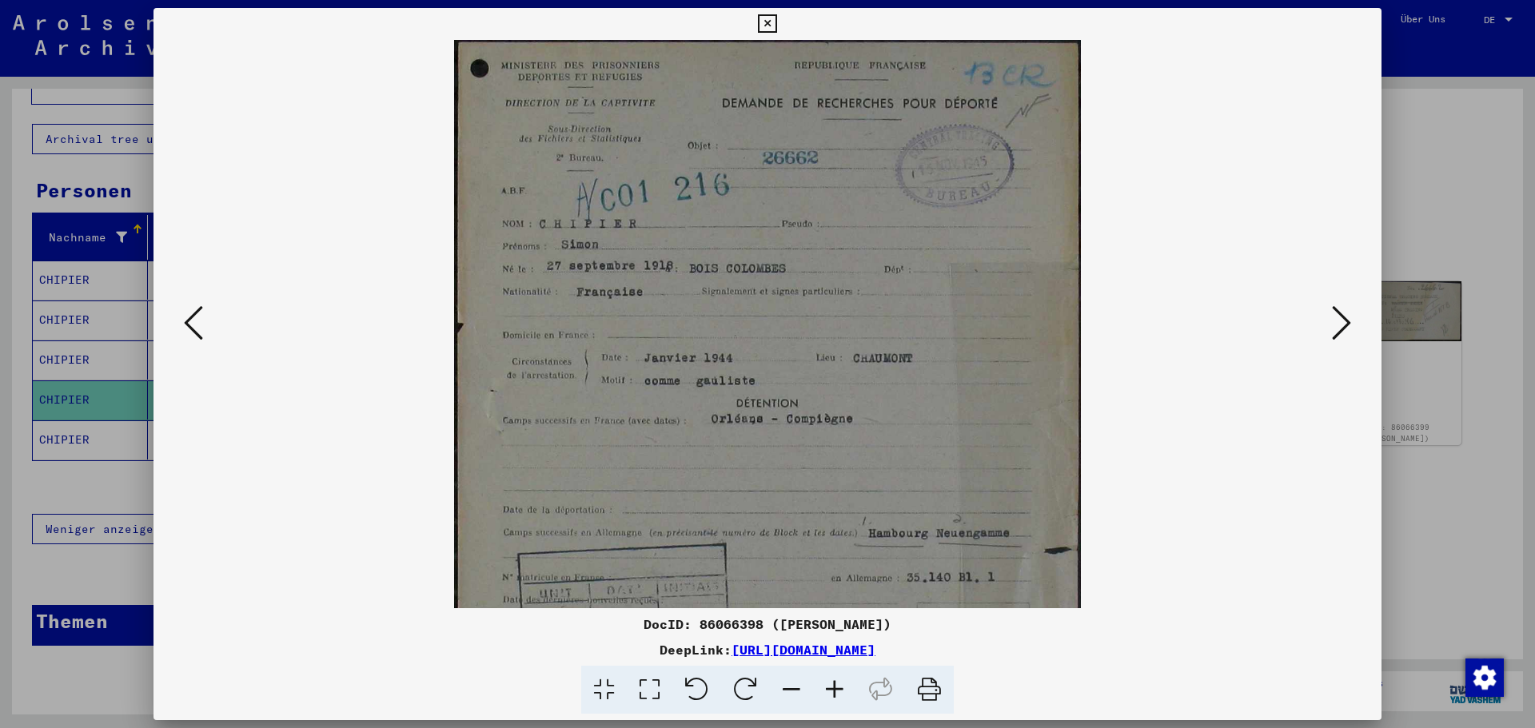
click at [827, 688] on icon at bounding box center [834, 690] width 43 height 49
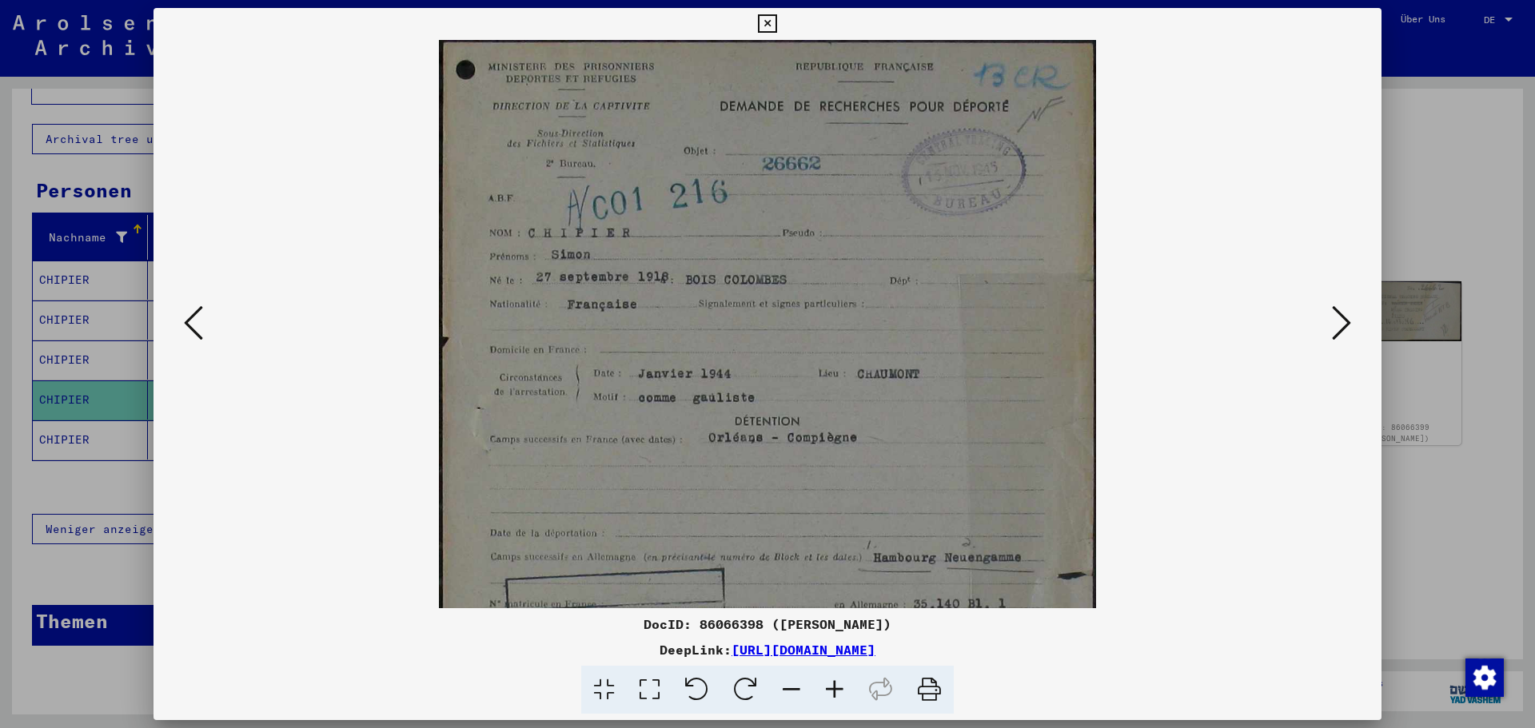
click at [827, 688] on icon at bounding box center [834, 690] width 43 height 49
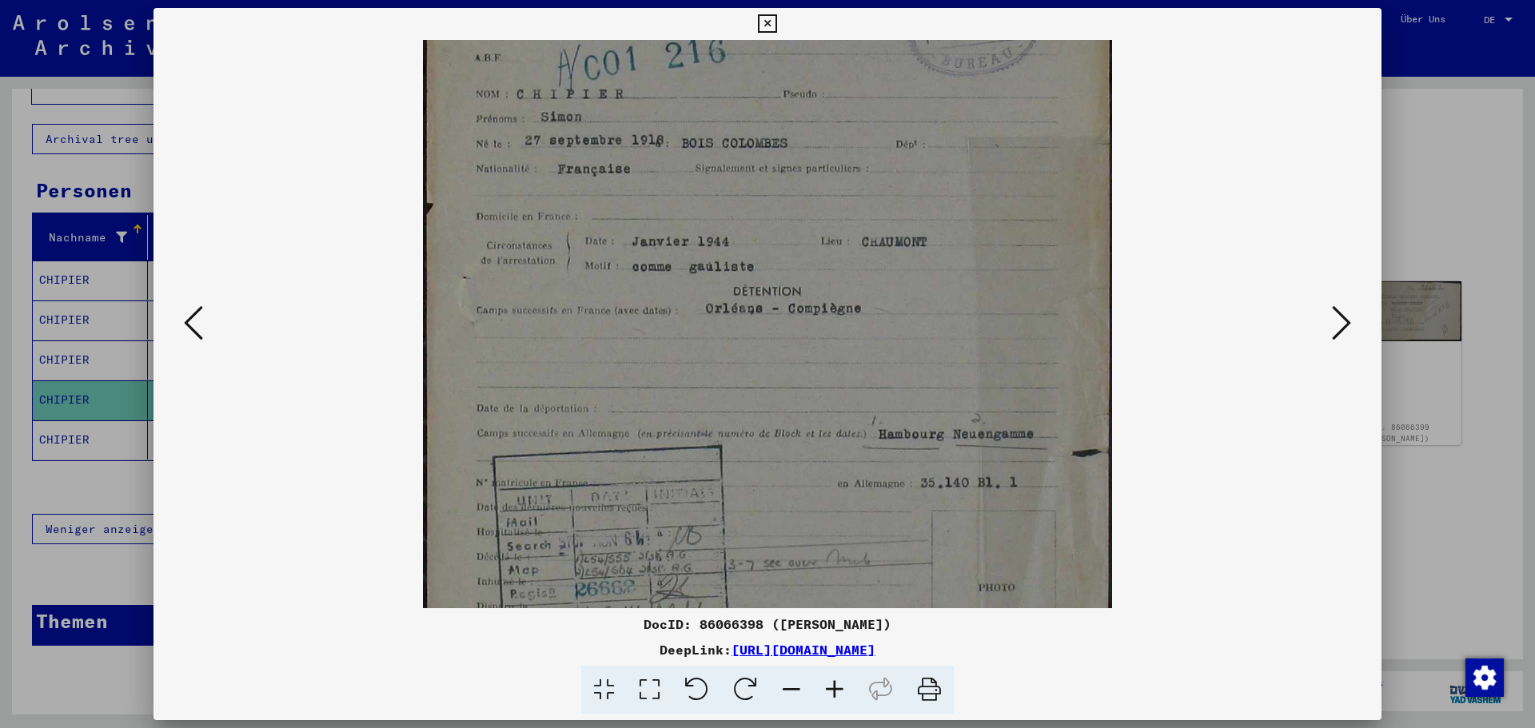
scroll to position [170, 0]
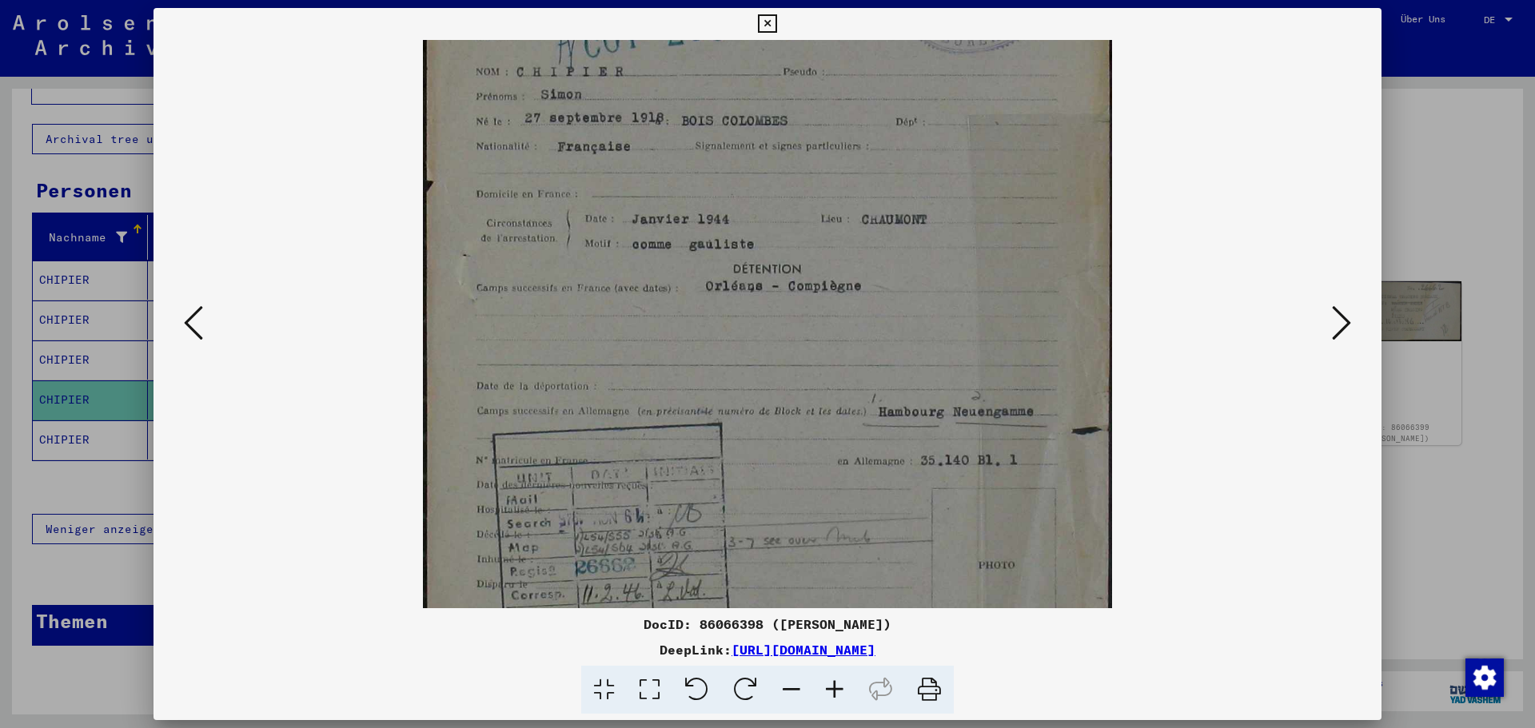
drag, startPoint x: 929, startPoint y: 472, endPoint x: 939, endPoint y: 301, distance: 170.6
click at [939, 301] on img at bounding box center [767, 314] width 689 height 888
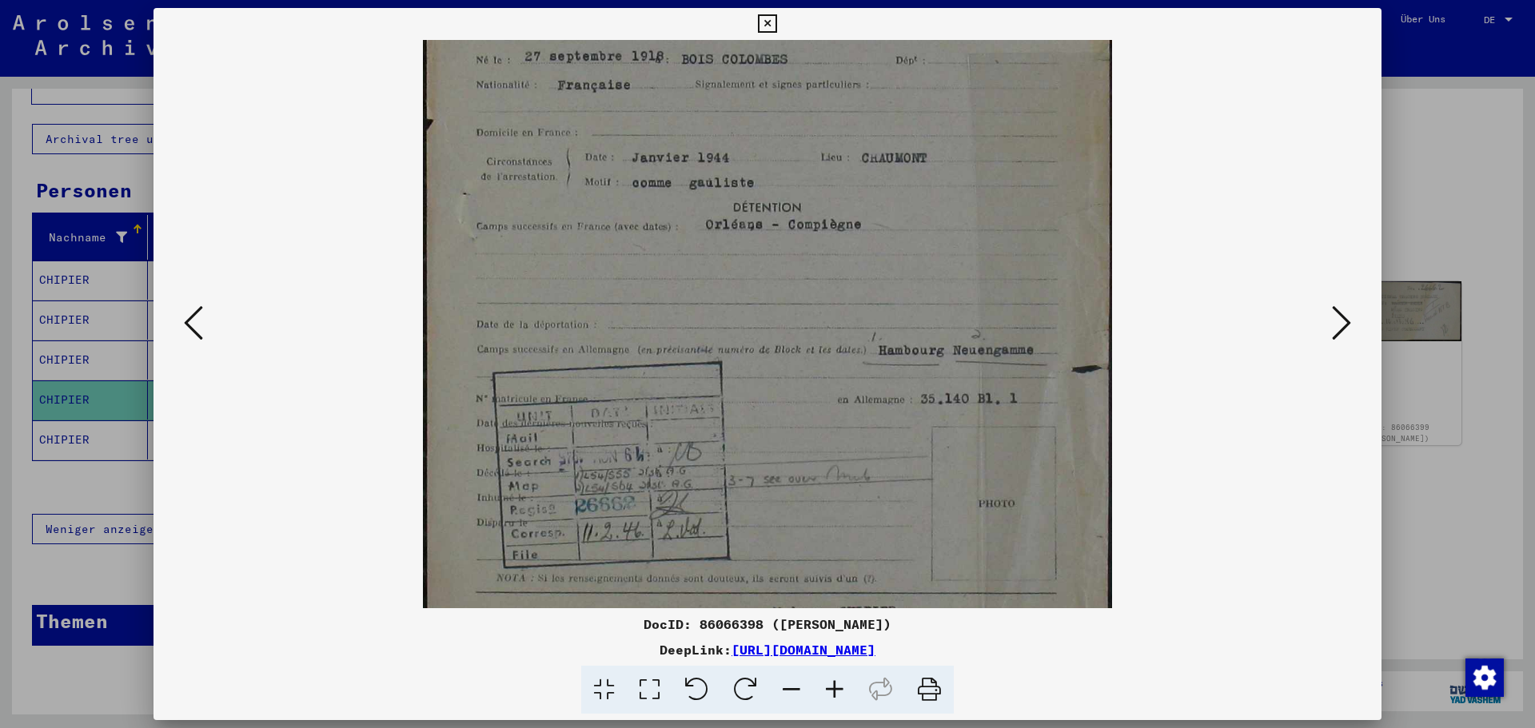
drag, startPoint x: 901, startPoint y: 389, endPoint x: 917, endPoint y: 328, distance: 63.6
click at [917, 328] on img at bounding box center [767, 252] width 689 height 888
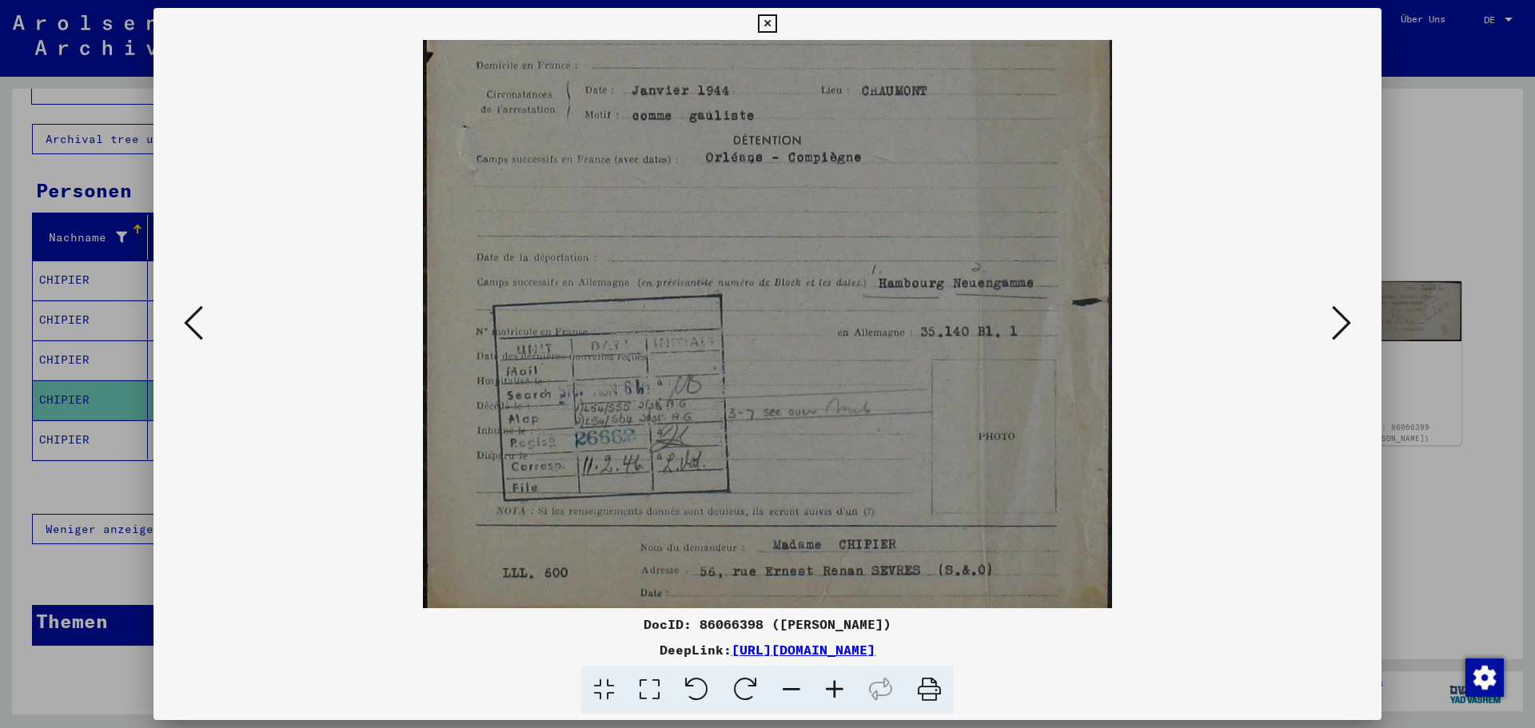
scroll to position [320, 0]
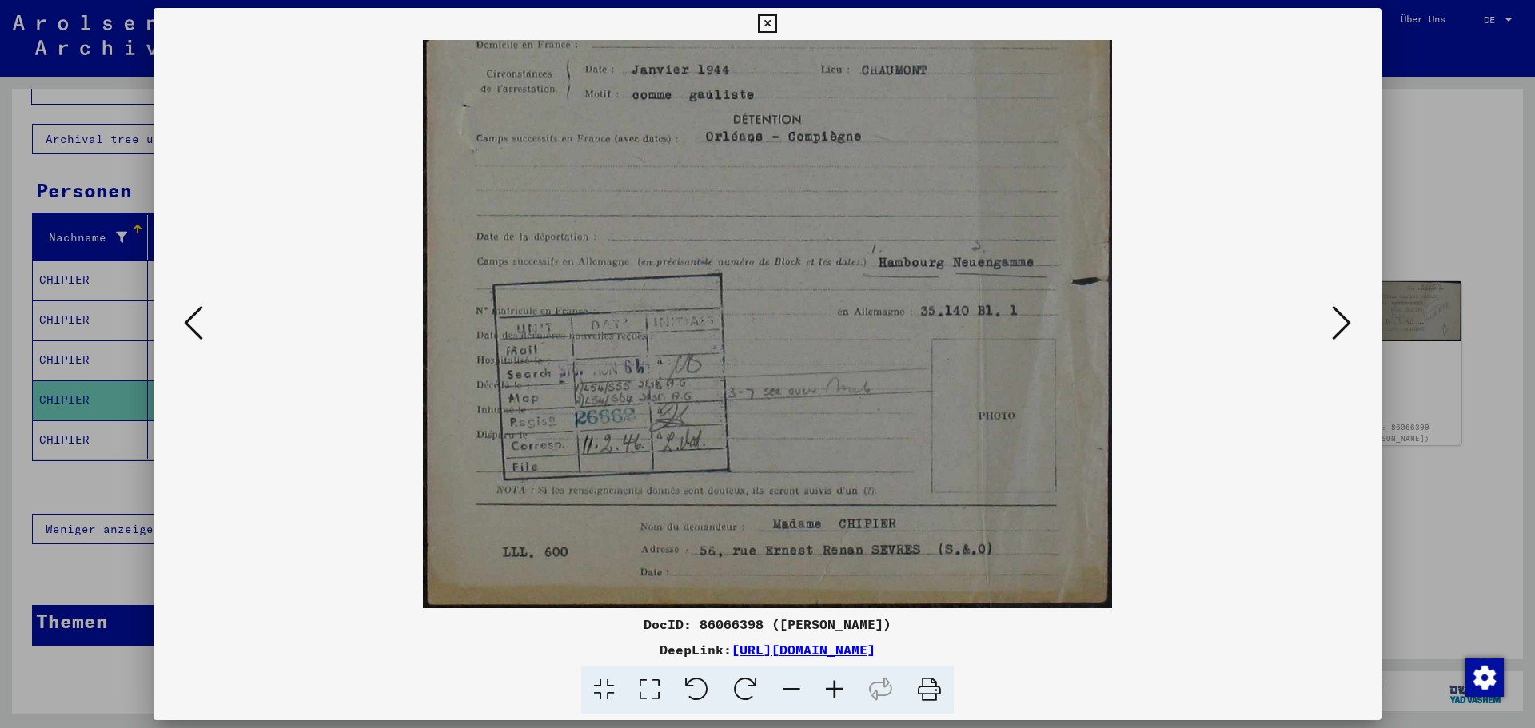
drag, startPoint x: 932, startPoint y: 468, endPoint x: 927, endPoint y: 325, distance: 143.2
click at [927, 325] on img at bounding box center [767, 164] width 689 height 888
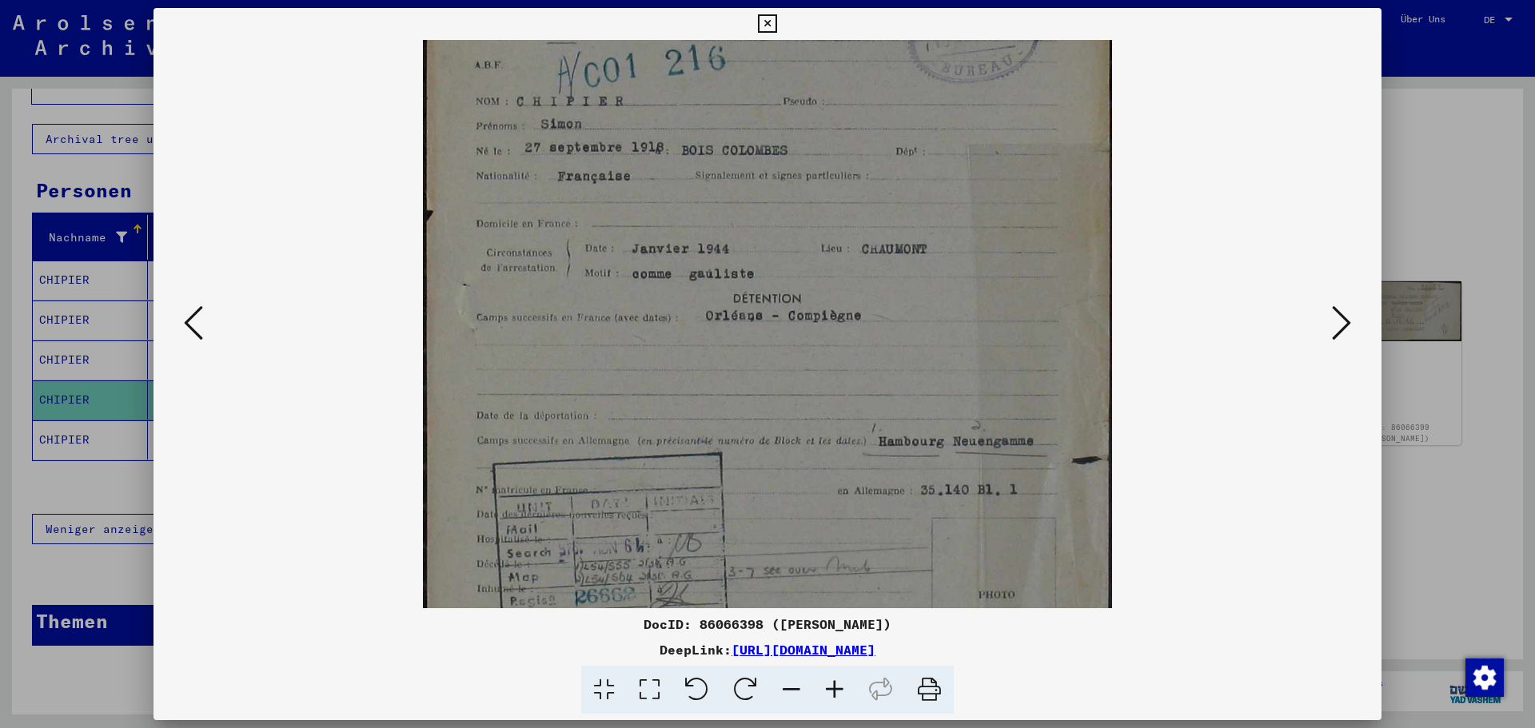
drag, startPoint x: 929, startPoint y: 312, endPoint x: 935, endPoint y: 490, distance: 178.4
click at [935, 491] on img at bounding box center [767, 343] width 689 height 888
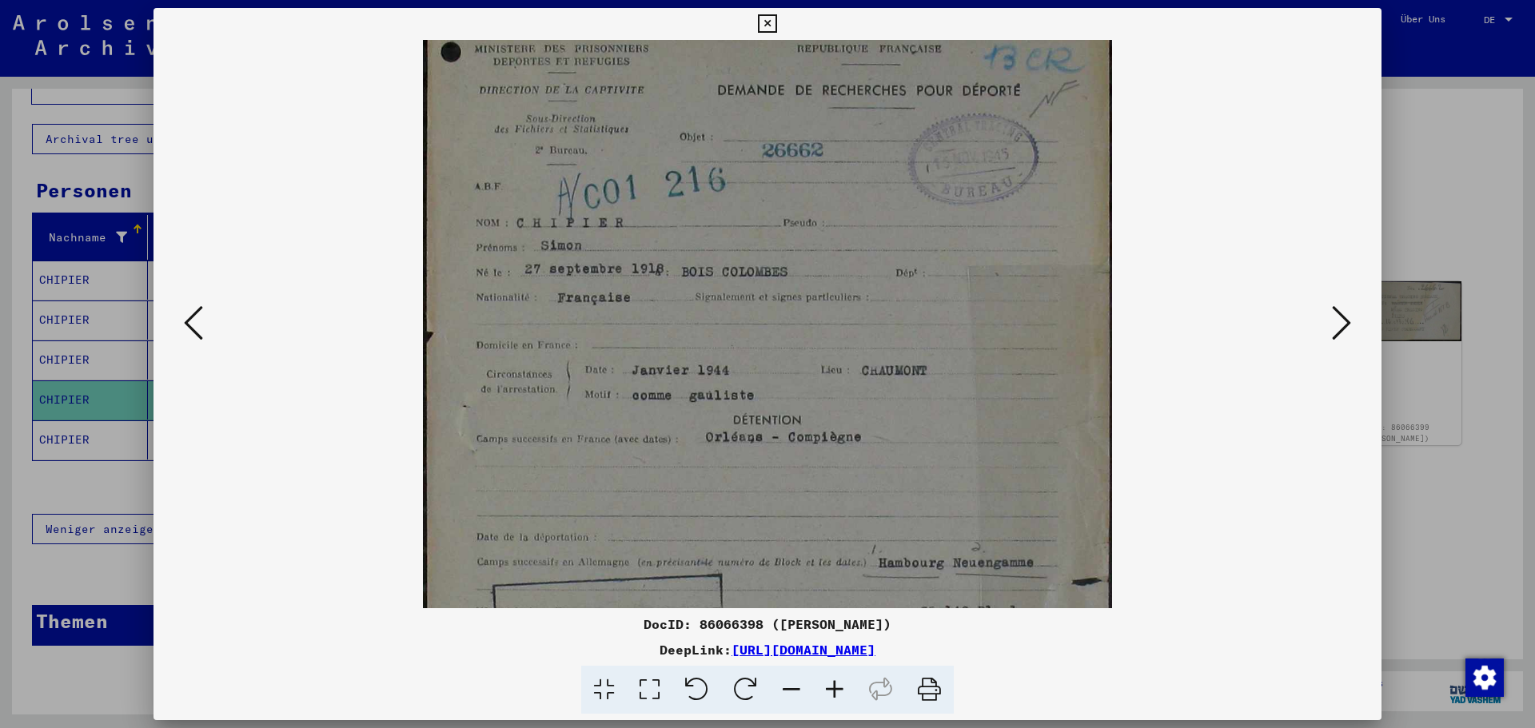
scroll to position [15, 0]
drag, startPoint x: 899, startPoint y: 302, endPoint x: 915, endPoint y: 428, distance: 126.5
click at [915, 428] on img at bounding box center [767, 469] width 689 height 888
click at [1343, 317] on icon at bounding box center [1341, 323] width 19 height 38
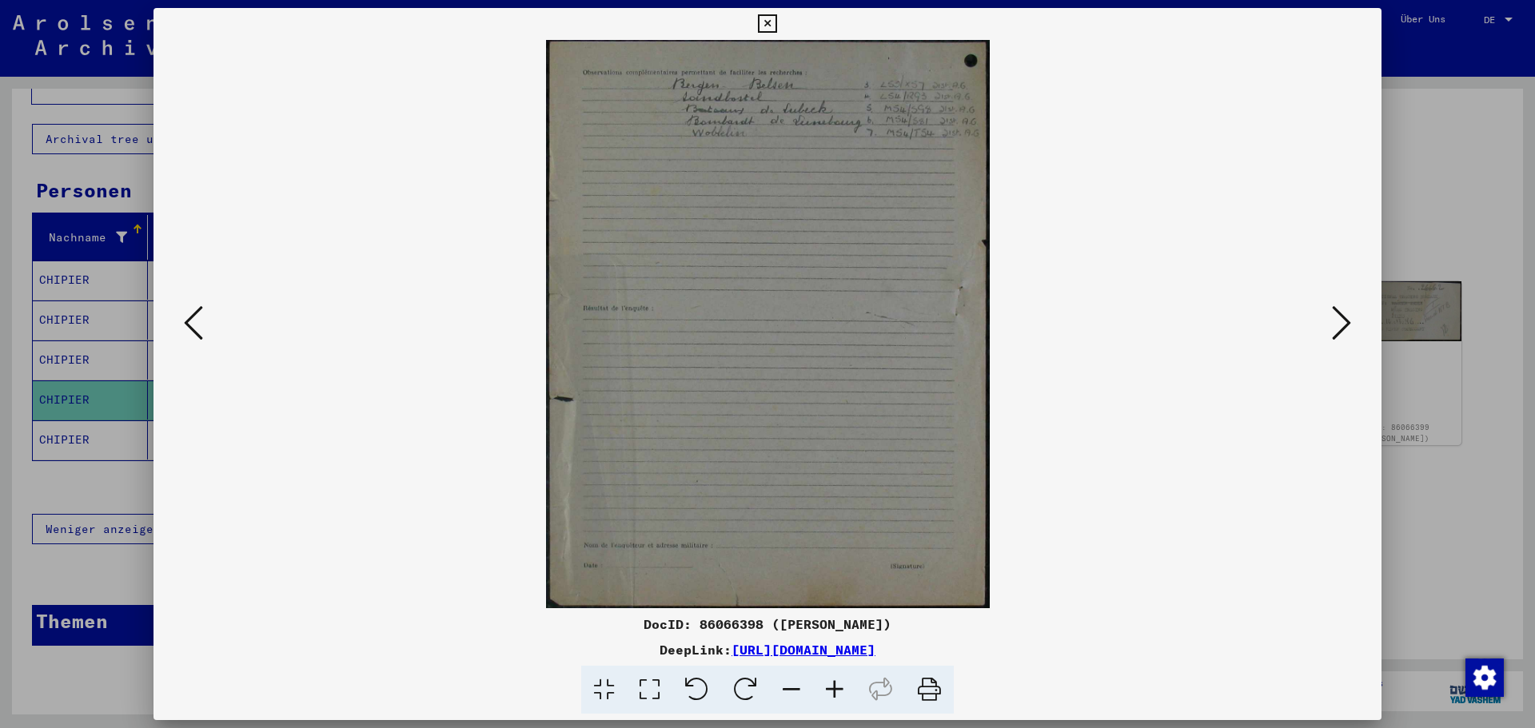
click at [1343, 313] on icon at bounding box center [1341, 323] width 19 height 38
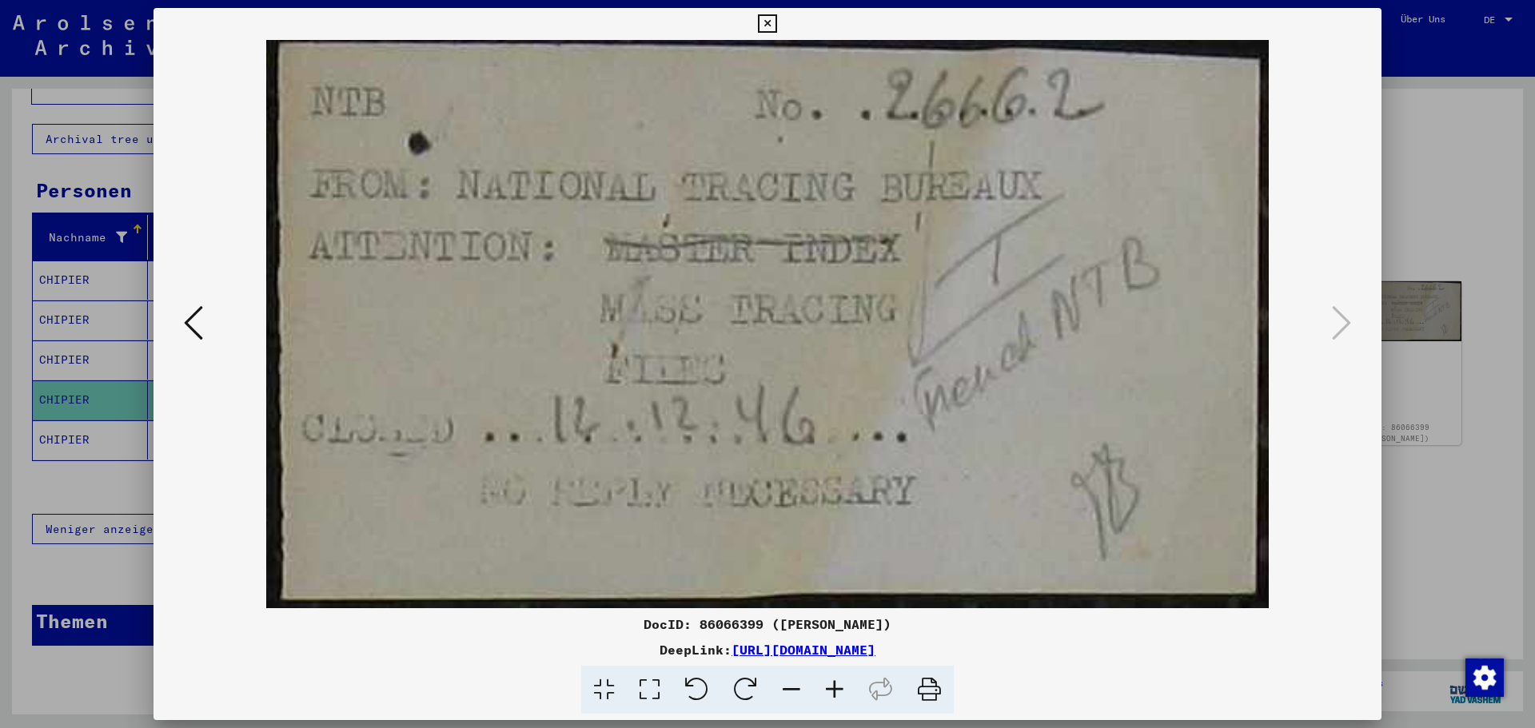
click at [762, 18] on icon at bounding box center [767, 23] width 18 height 19
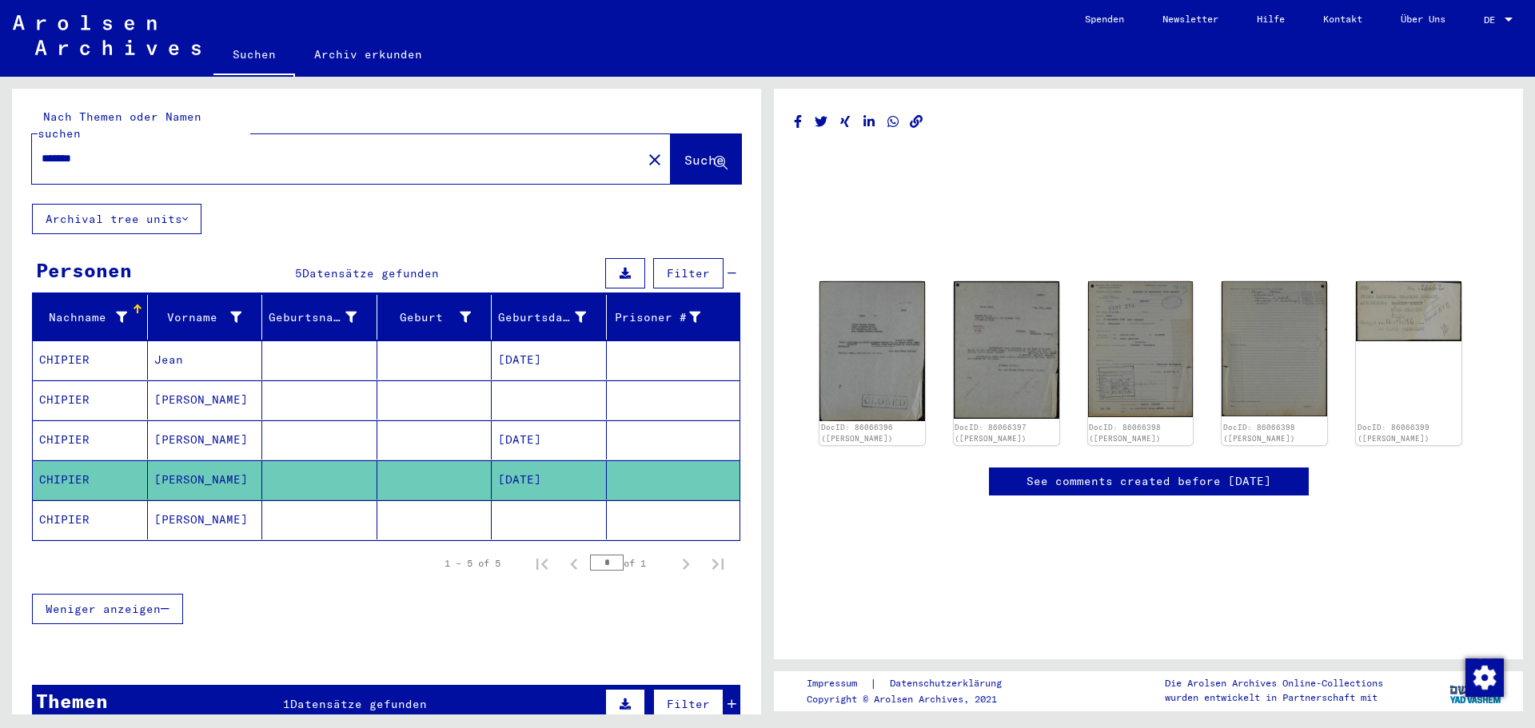
click at [157, 125] on div "Nach Themen oder Namen suchen ******* close Suche" at bounding box center [386, 146] width 709 height 75
drag, startPoint x: 143, startPoint y: 137, endPoint x: 0, endPoint y: 138, distance: 143.1
click at [0, 138] on div "Nach Themen oder Namen suchen ******* close Suche Archival tree units Personen …" at bounding box center [384, 396] width 768 height 638
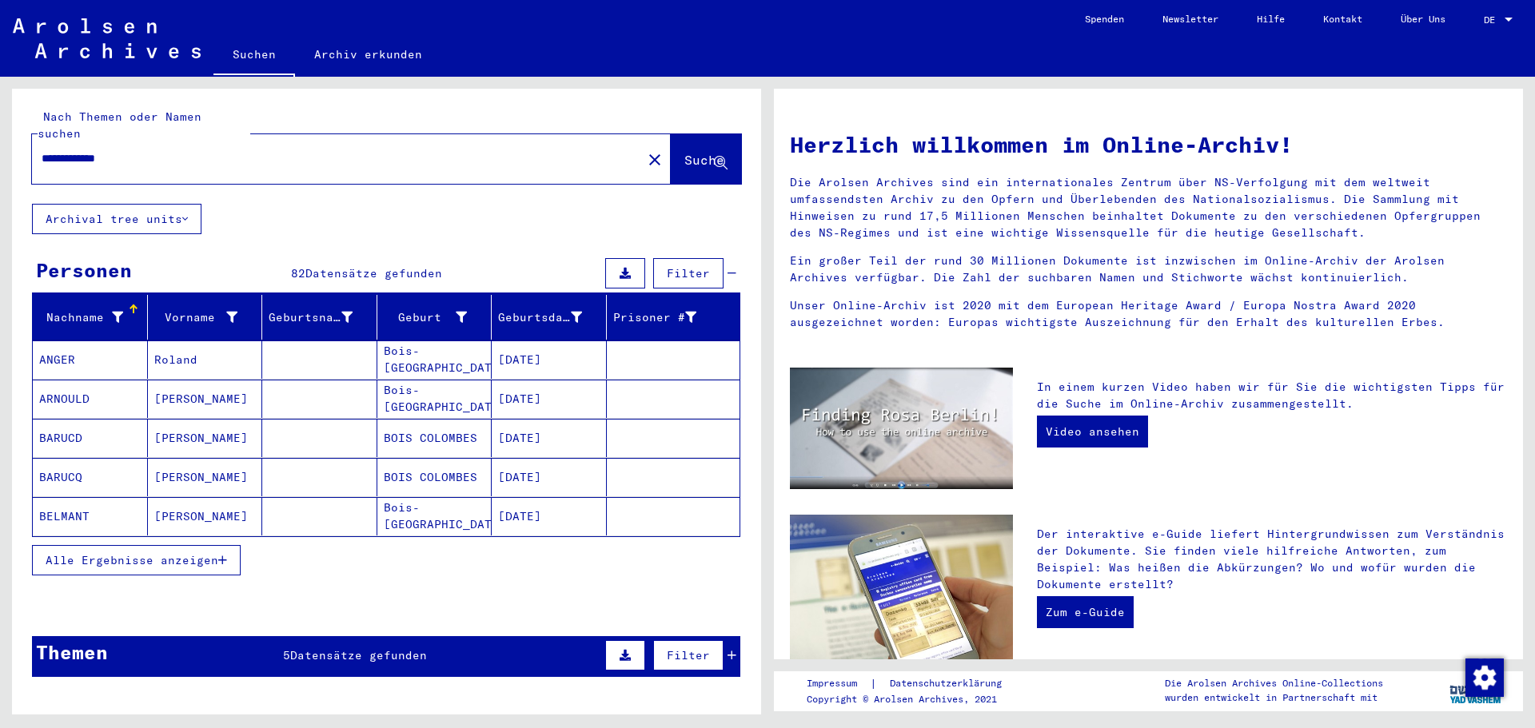
click at [212, 552] on button "Alle Ergebnisse anzeigen" at bounding box center [136, 560] width 209 height 30
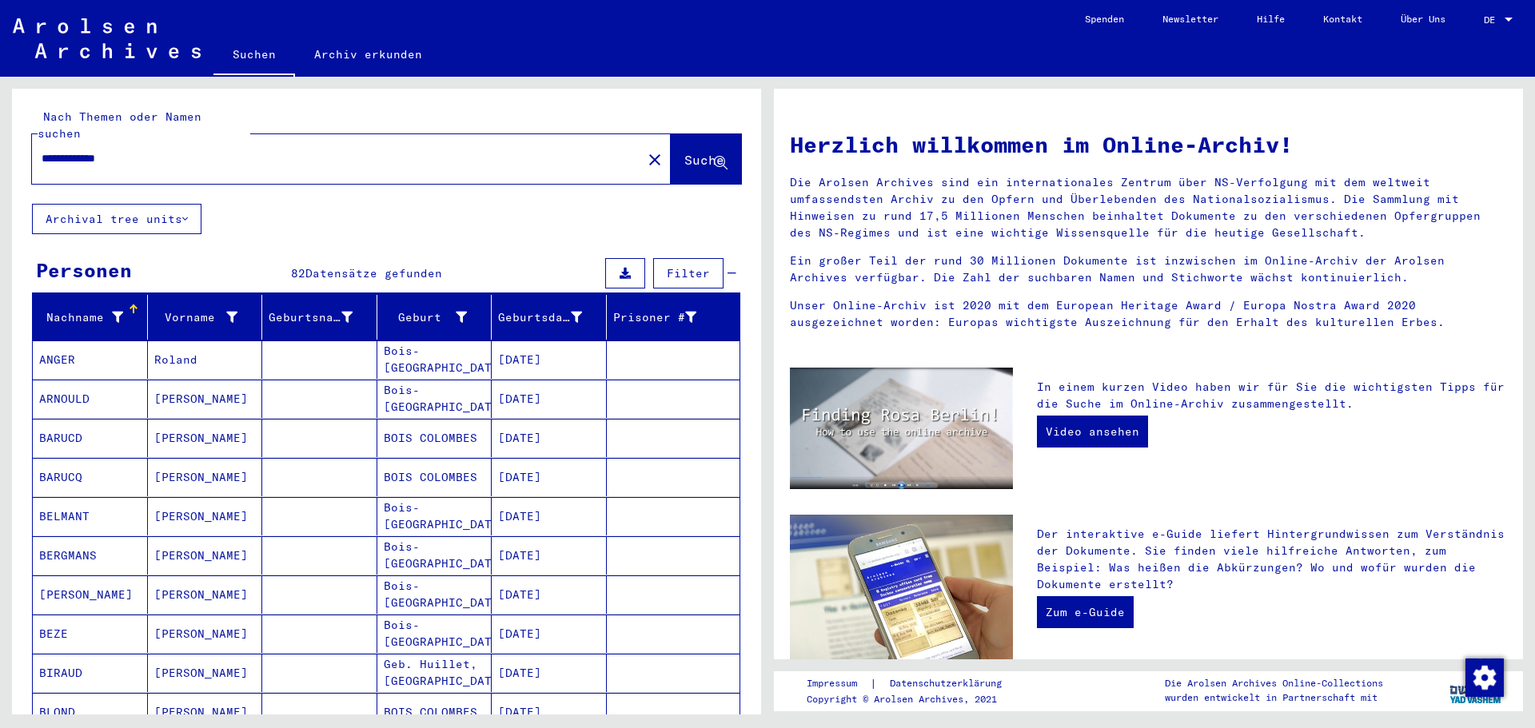
drag, startPoint x: 205, startPoint y: 142, endPoint x: 0, endPoint y: 135, distance: 204.8
click at [0, 135] on div "**********" at bounding box center [384, 396] width 768 height 638
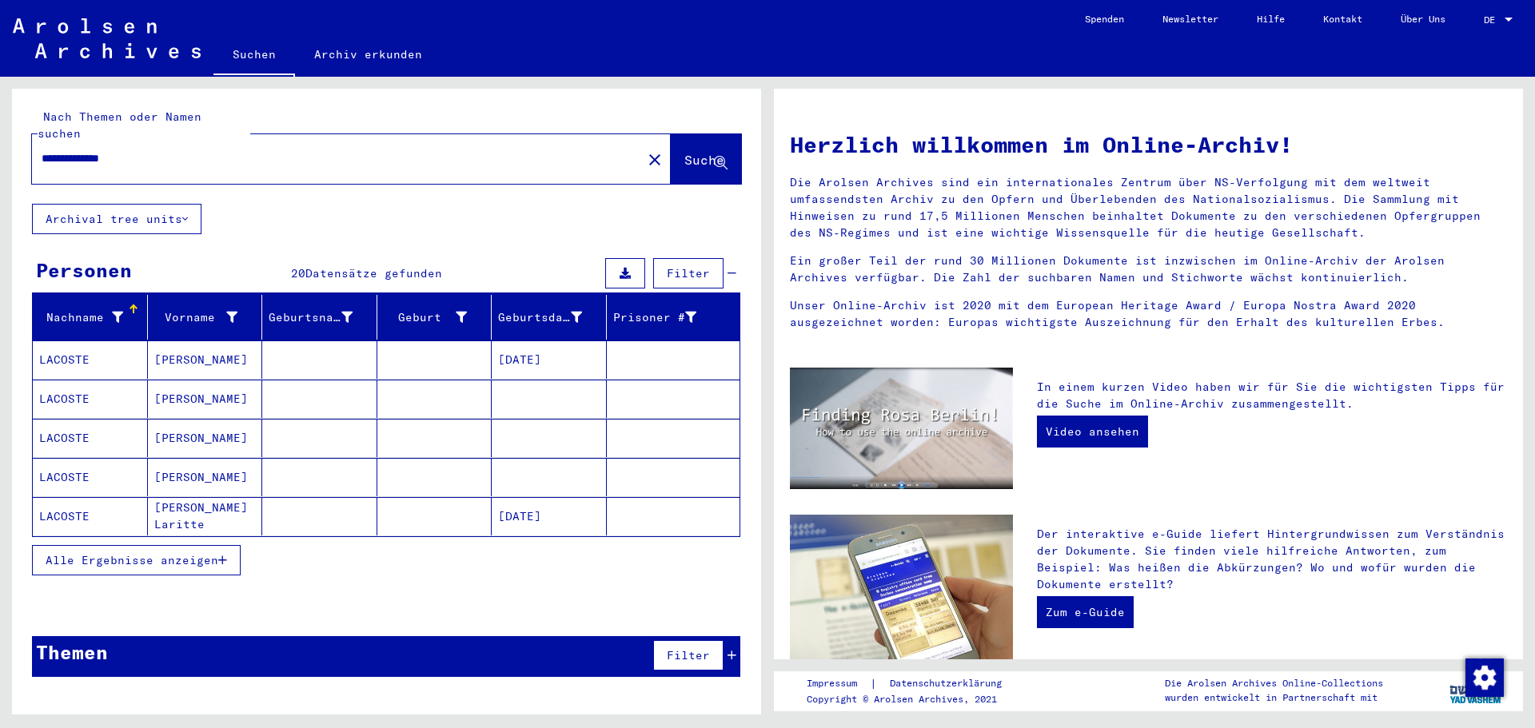
click at [134, 553] on span "Alle Ergebnisse anzeigen" at bounding box center [132, 560] width 173 height 14
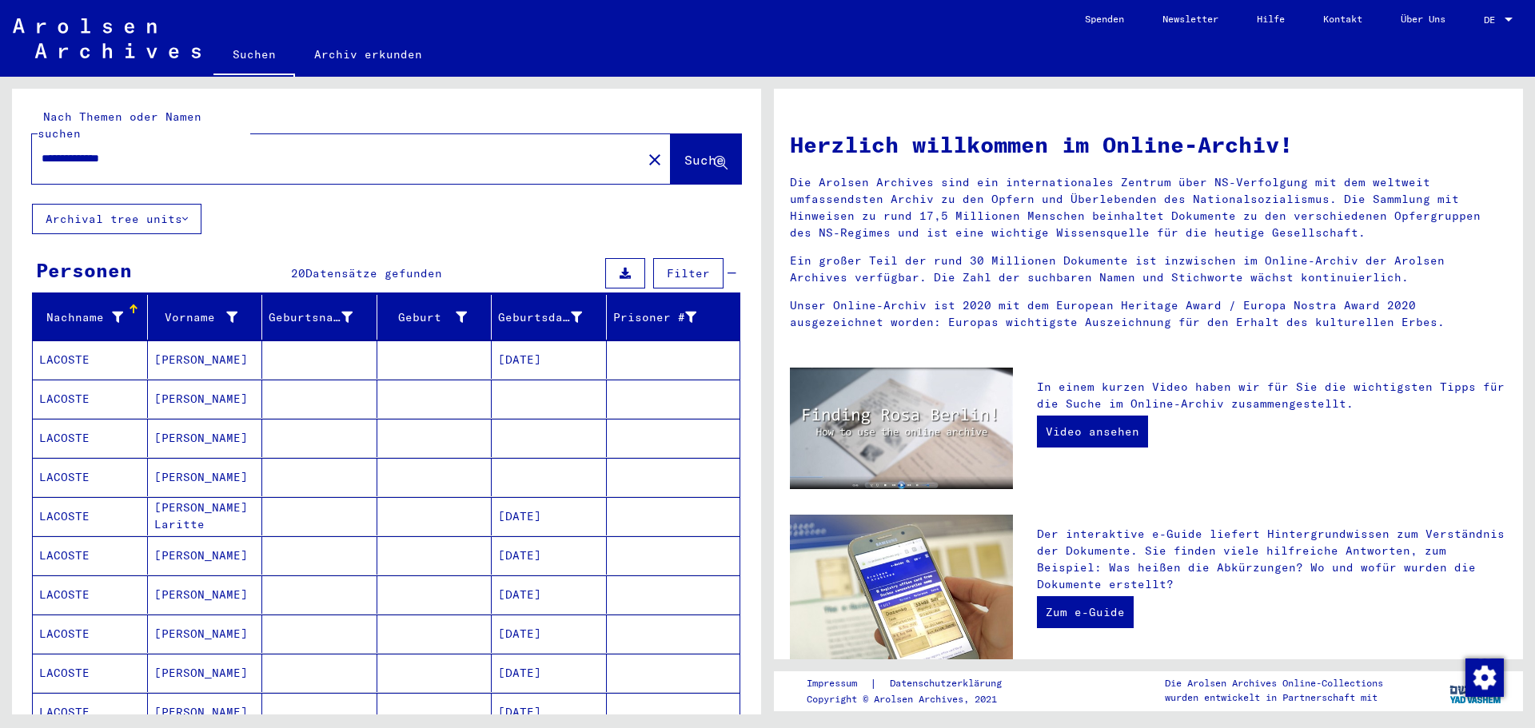
drag, startPoint x: 98, startPoint y: 146, endPoint x: 169, endPoint y: 146, distance: 71.2
click at [169, 150] on input "**********" at bounding box center [332, 158] width 581 height 17
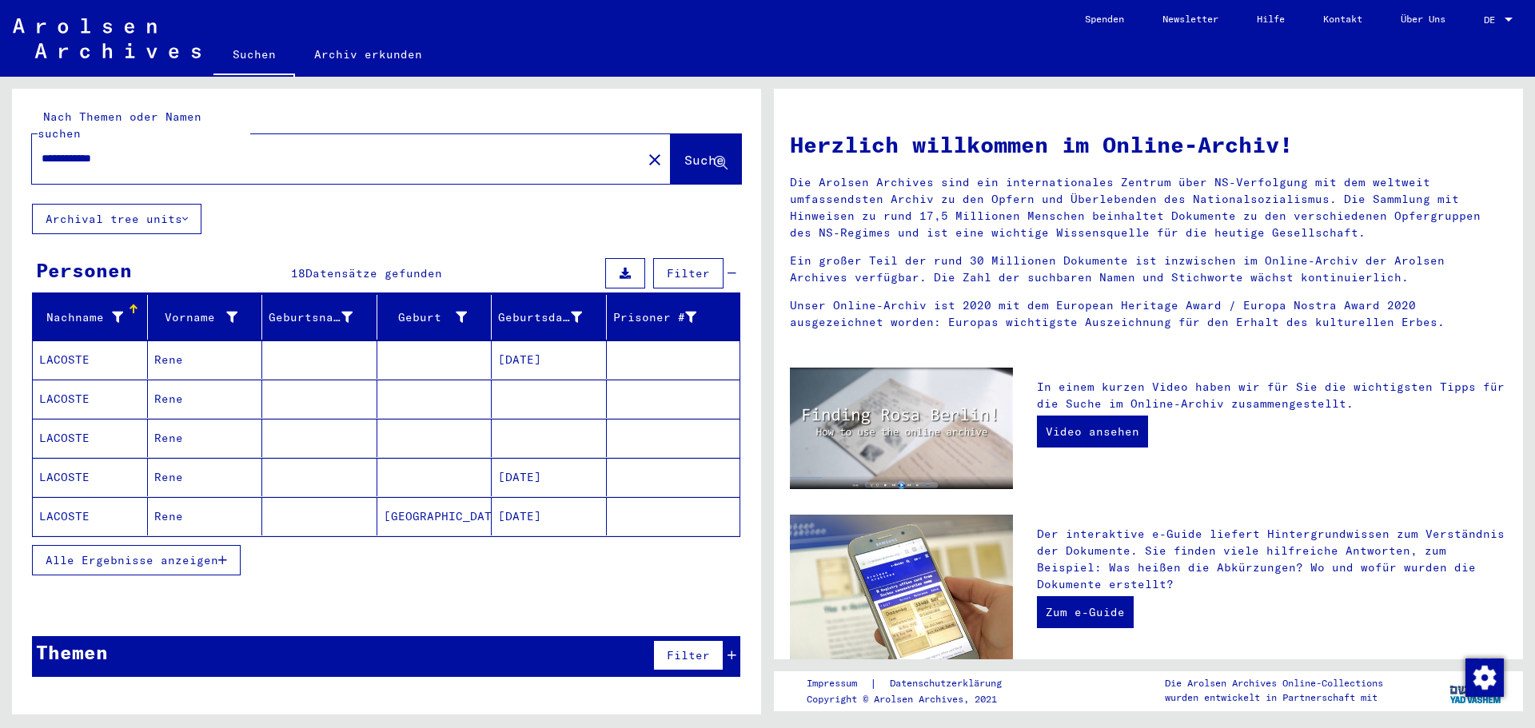
click at [197, 553] on span "Alle Ergebnisse anzeigen" at bounding box center [132, 560] width 173 height 14
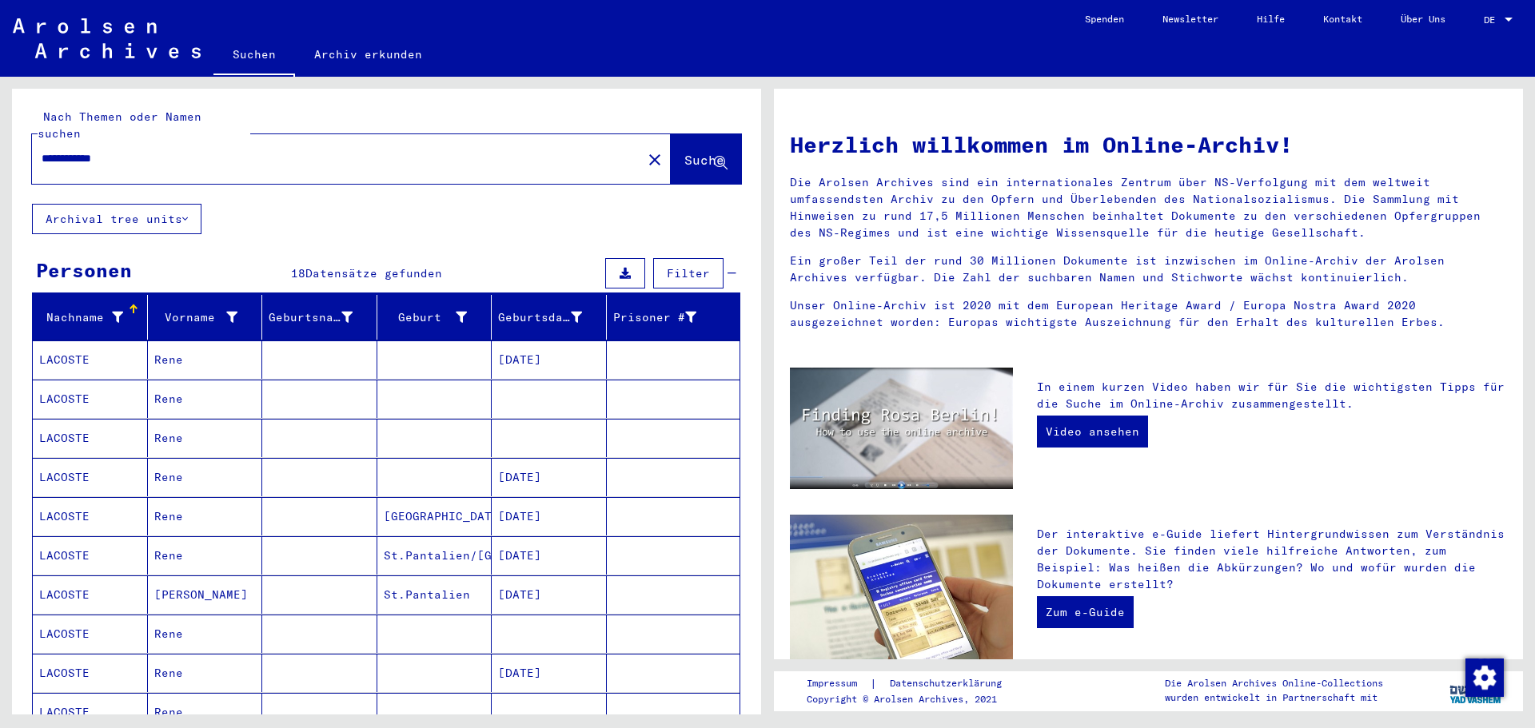
drag, startPoint x: 153, startPoint y: 138, endPoint x: 0, endPoint y: 106, distance: 156.0
click at [0, 106] on div "**********" at bounding box center [384, 396] width 768 height 638
type input "**********"
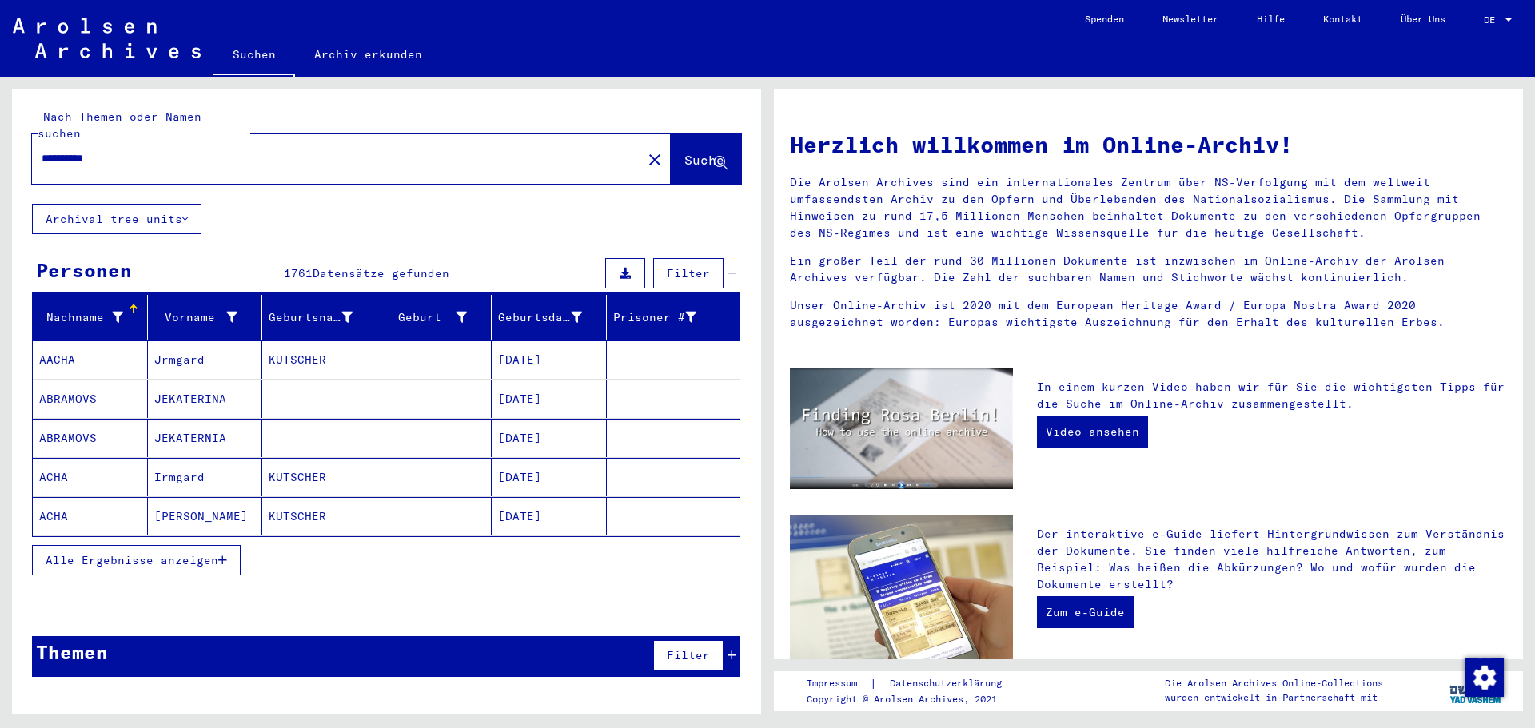
click at [197, 553] on span "Alle Ergebnisse anzeigen" at bounding box center [132, 560] width 173 height 14
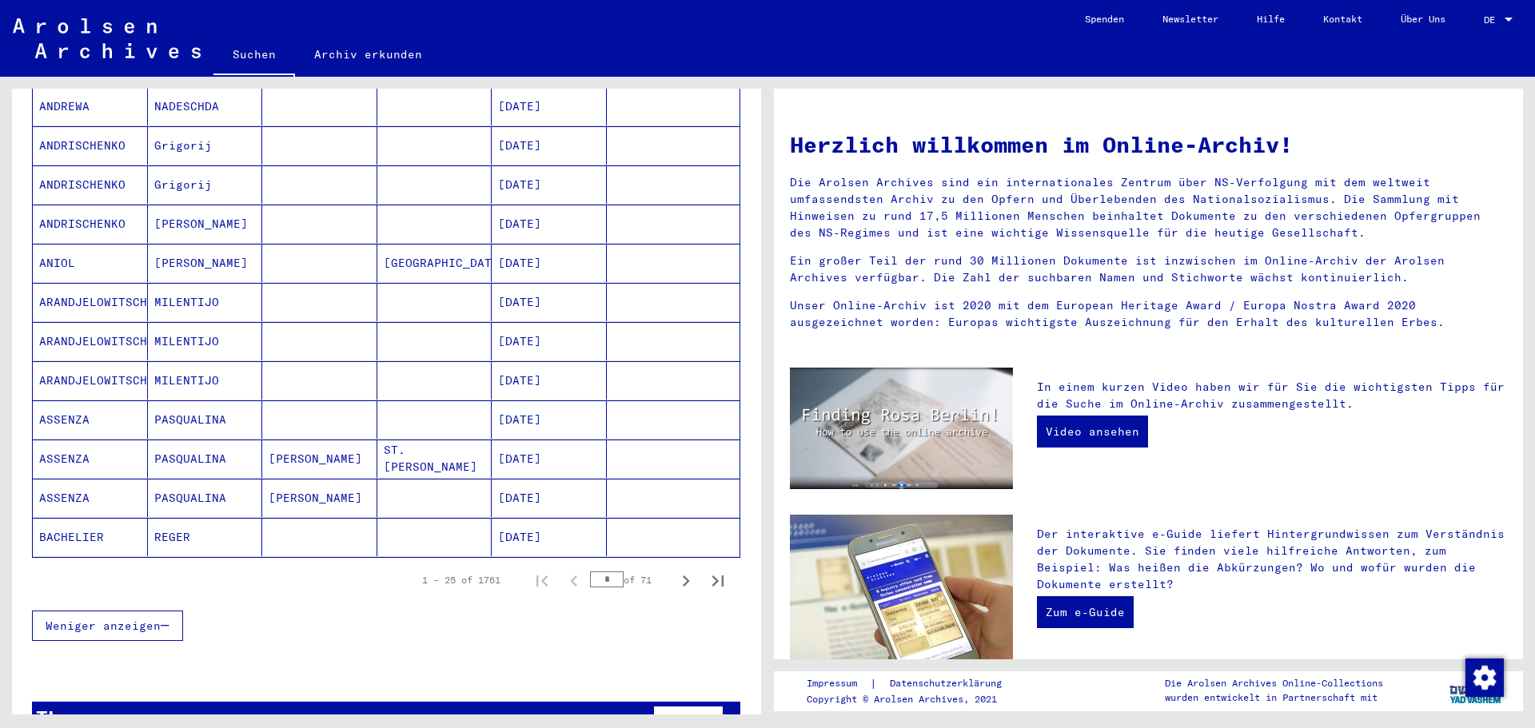
scroll to position [792, 0]
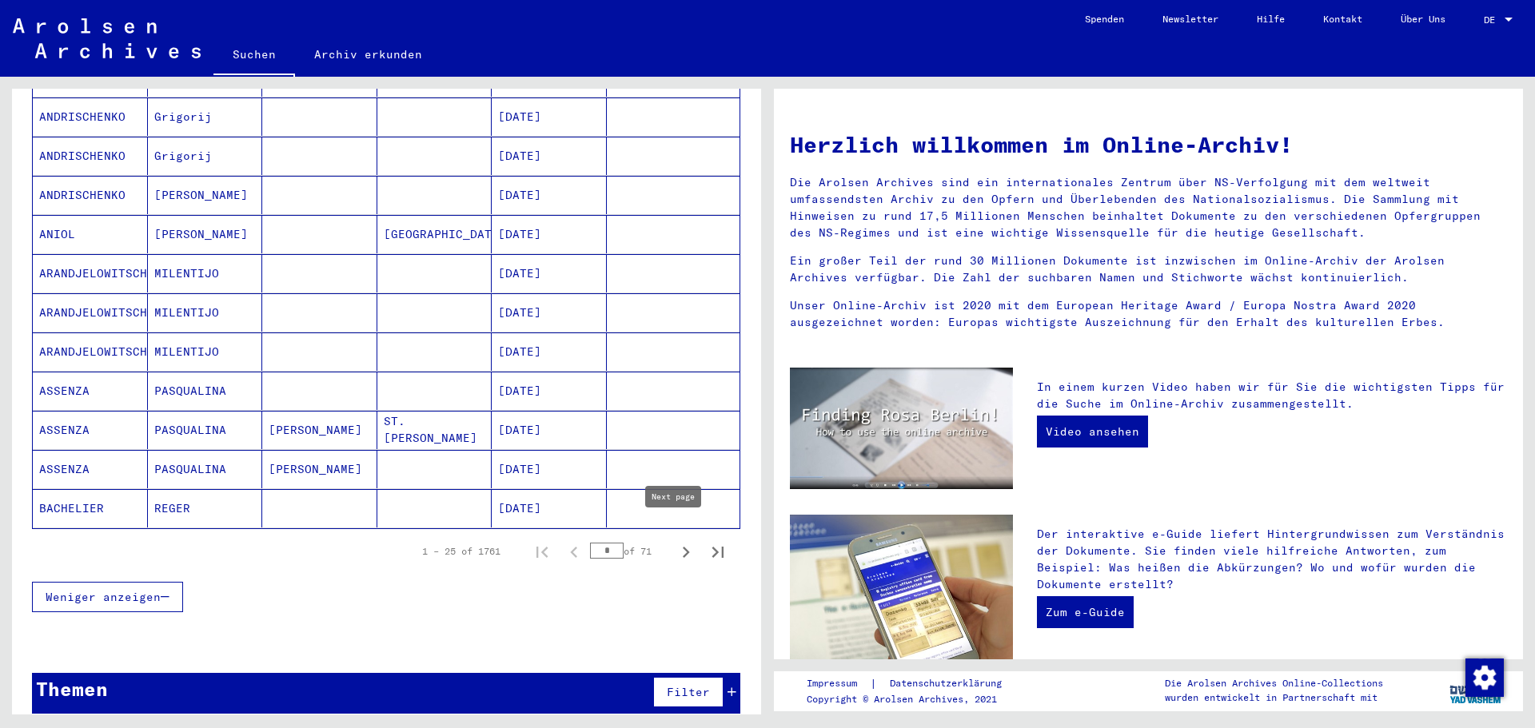
click at [675, 541] on icon "Next page" at bounding box center [686, 552] width 22 height 22
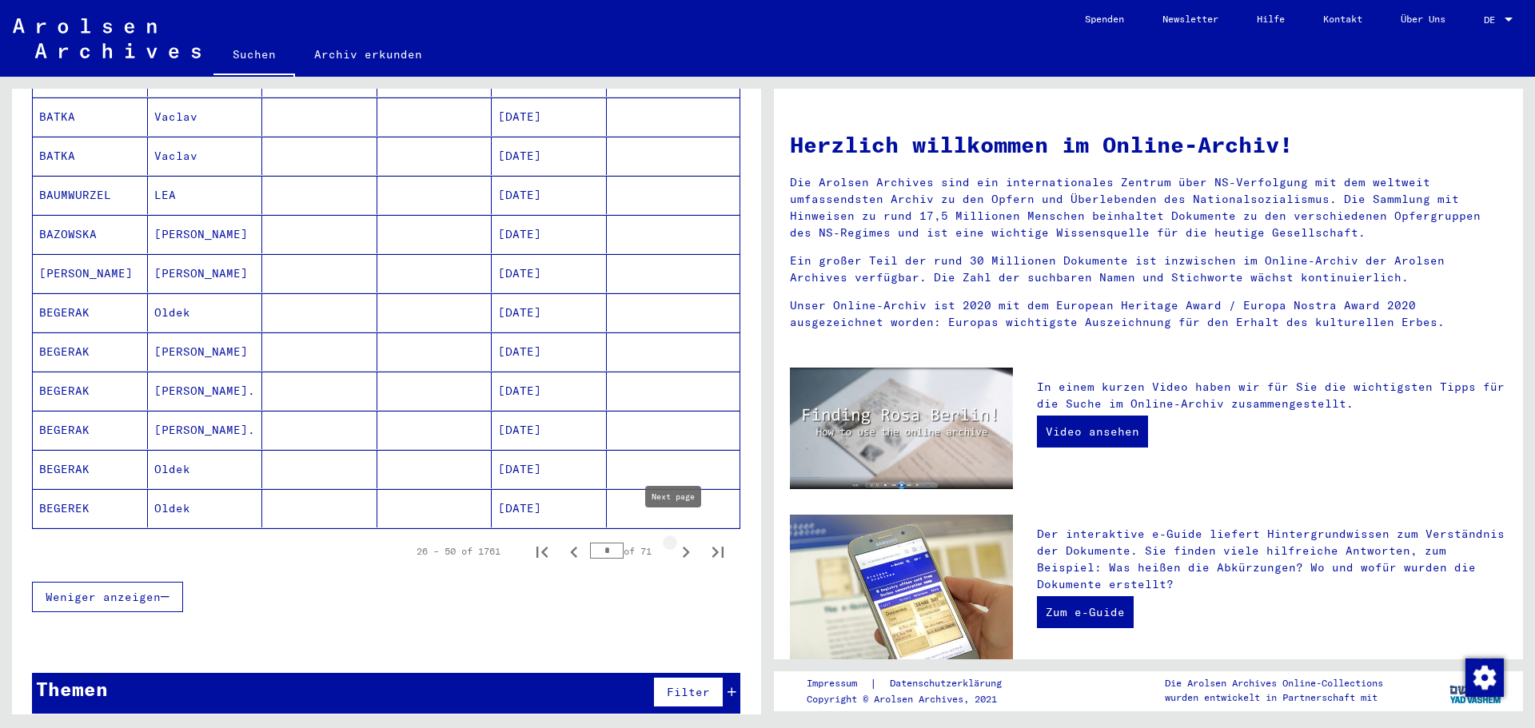
click at [675, 541] on icon "Next page" at bounding box center [686, 552] width 22 height 22
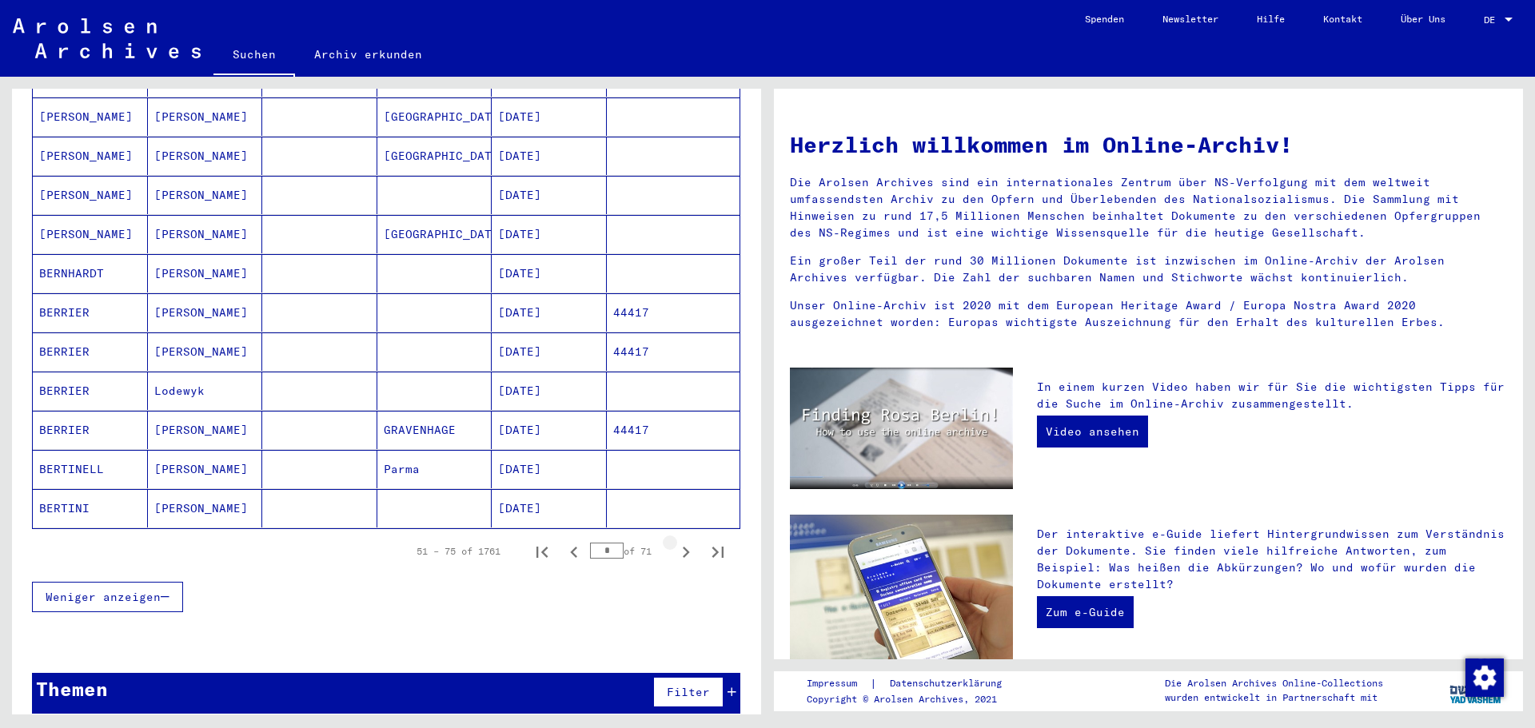
click at [675, 541] on icon "Next page" at bounding box center [686, 552] width 22 height 22
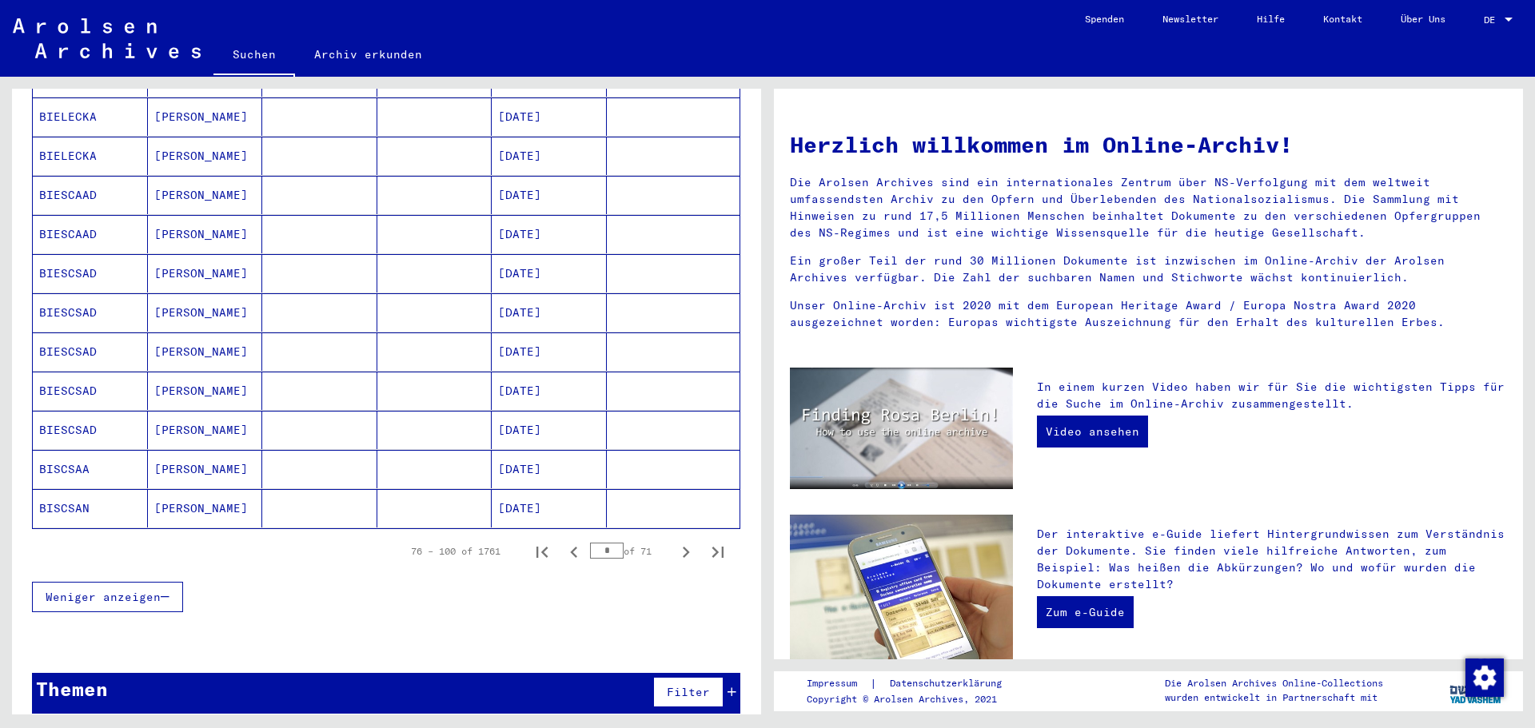
click at [675, 541] on icon "Next page" at bounding box center [686, 552] width 22 height 22
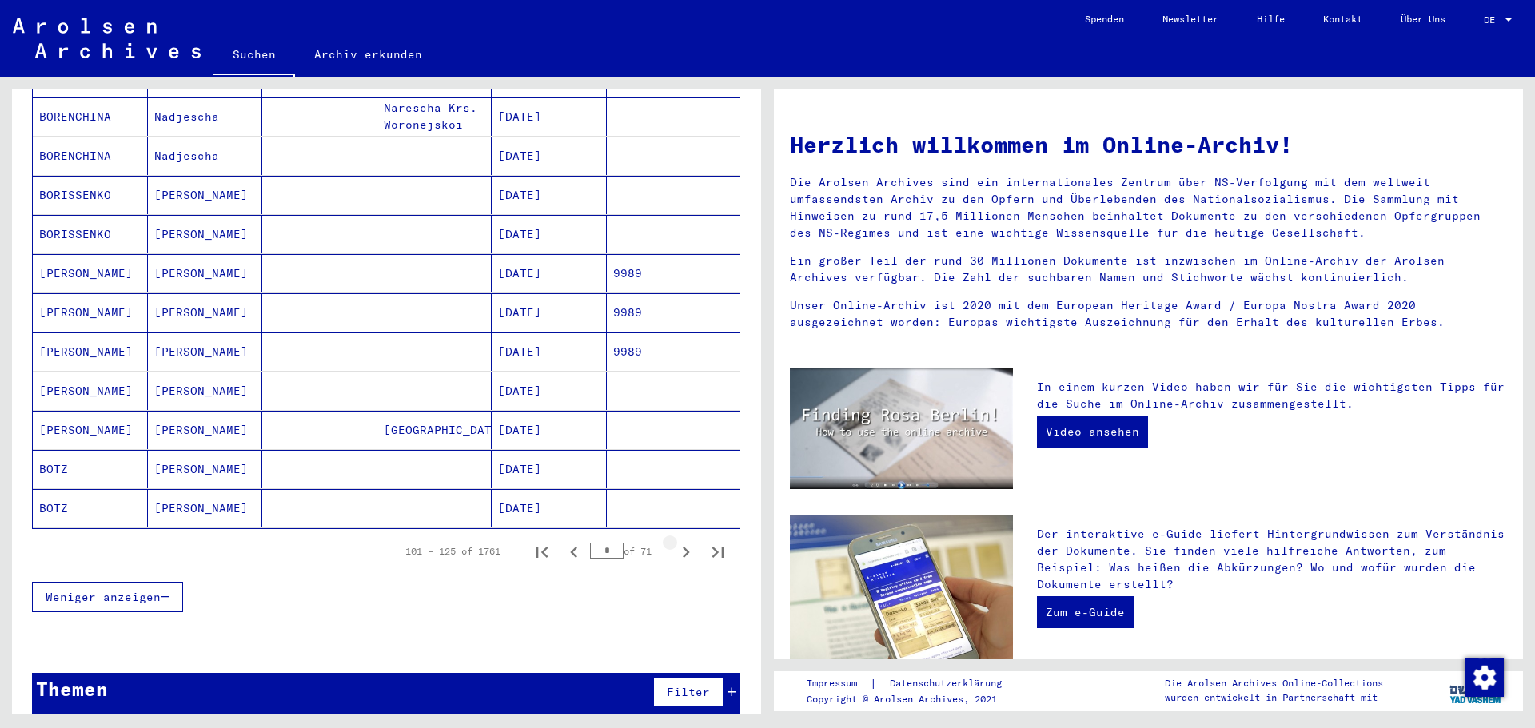
click at [675, 541] on icon "Next page" at bounding box center [686, 552] width 22 height 22
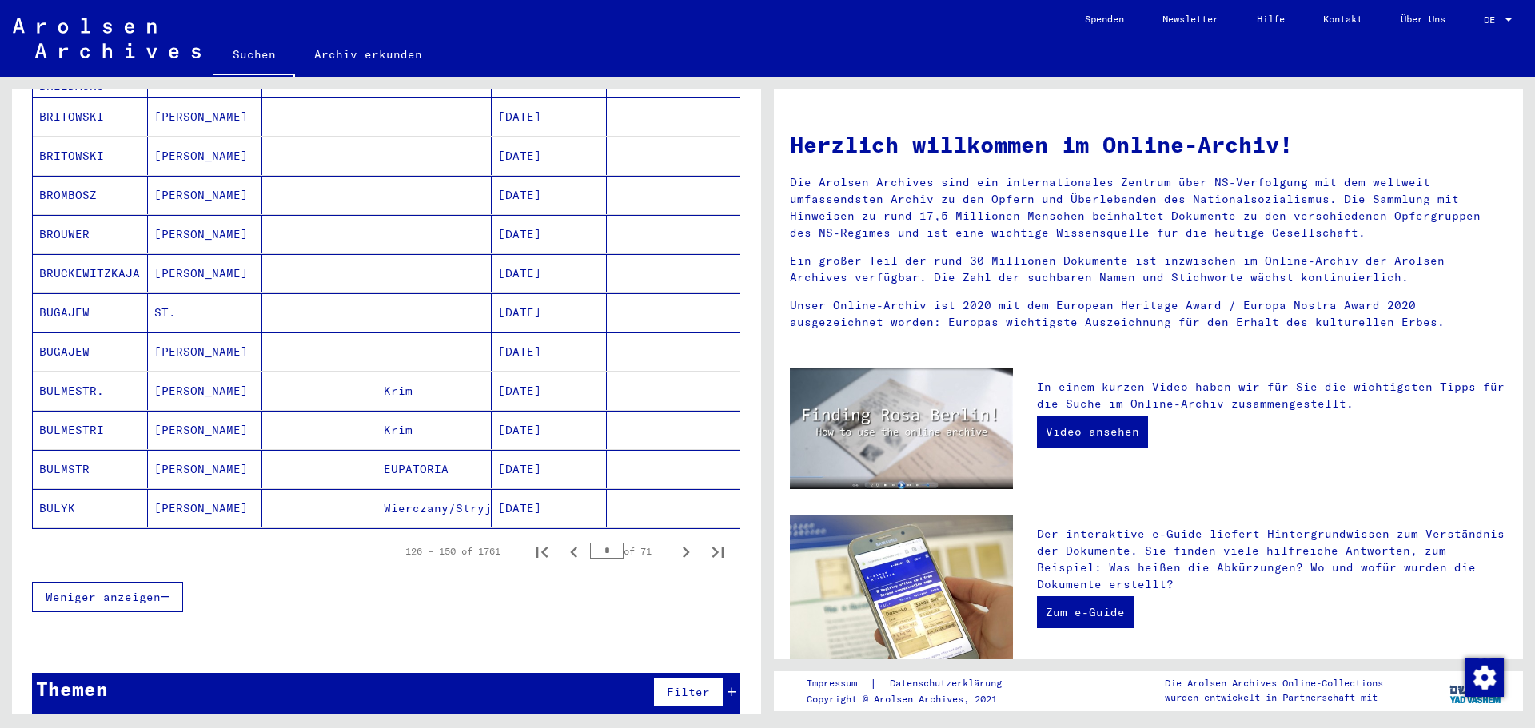
click at [675, 541] on icon "Next page" at bounding box center [686, 552] width 22 height 22
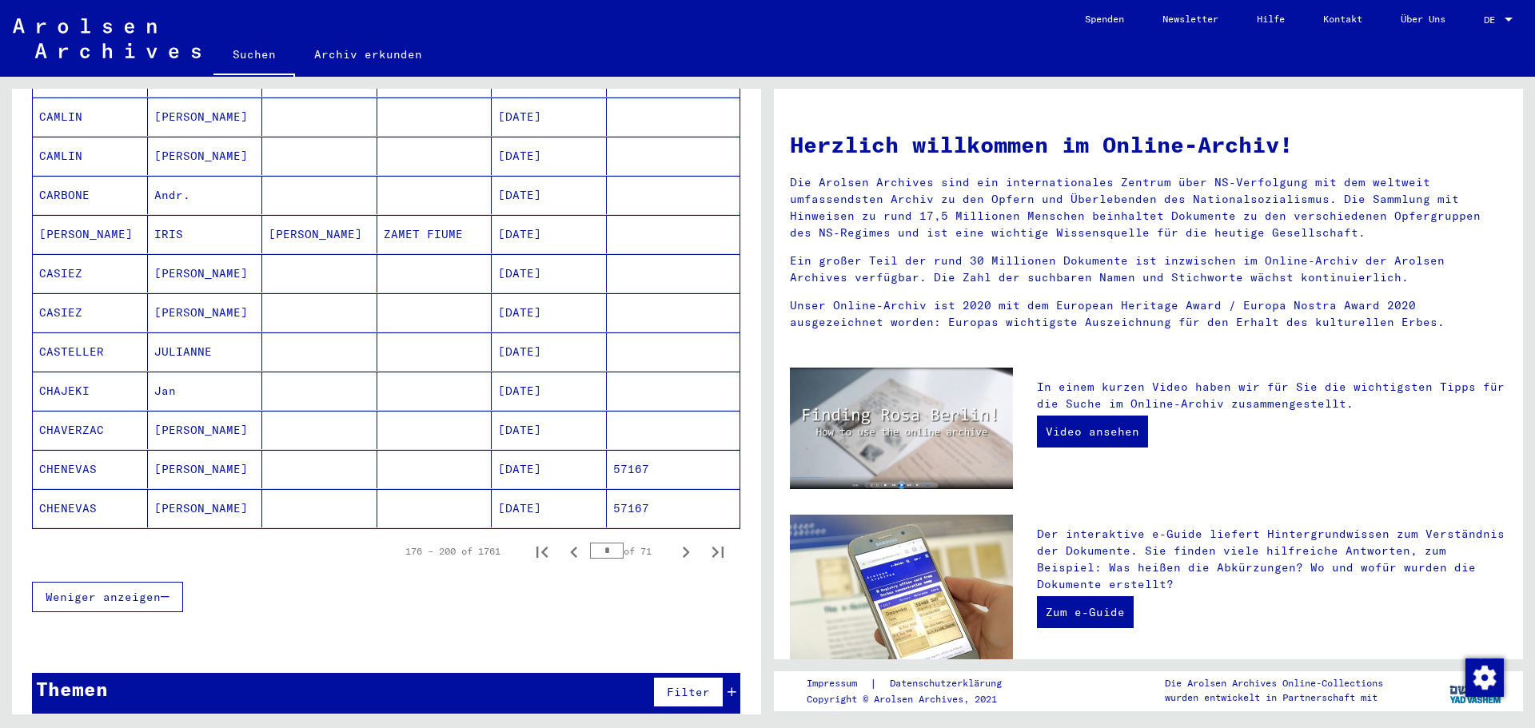
click at [675, 541] on icon "Next page" at bounding box center [686, 552] width 22 height 22
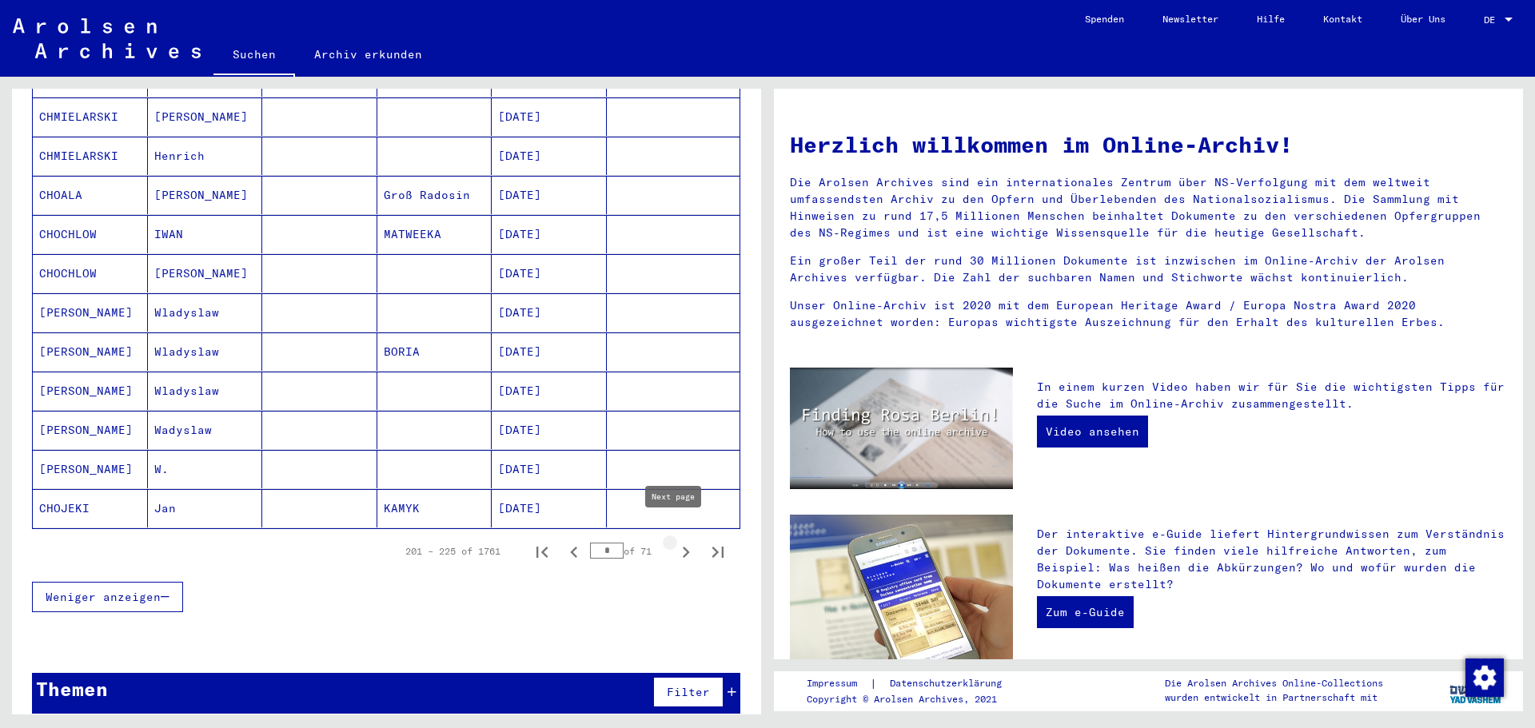
click at [675, 541] on icon "Next page" at bounding box center [686, 552] width 22 height 22
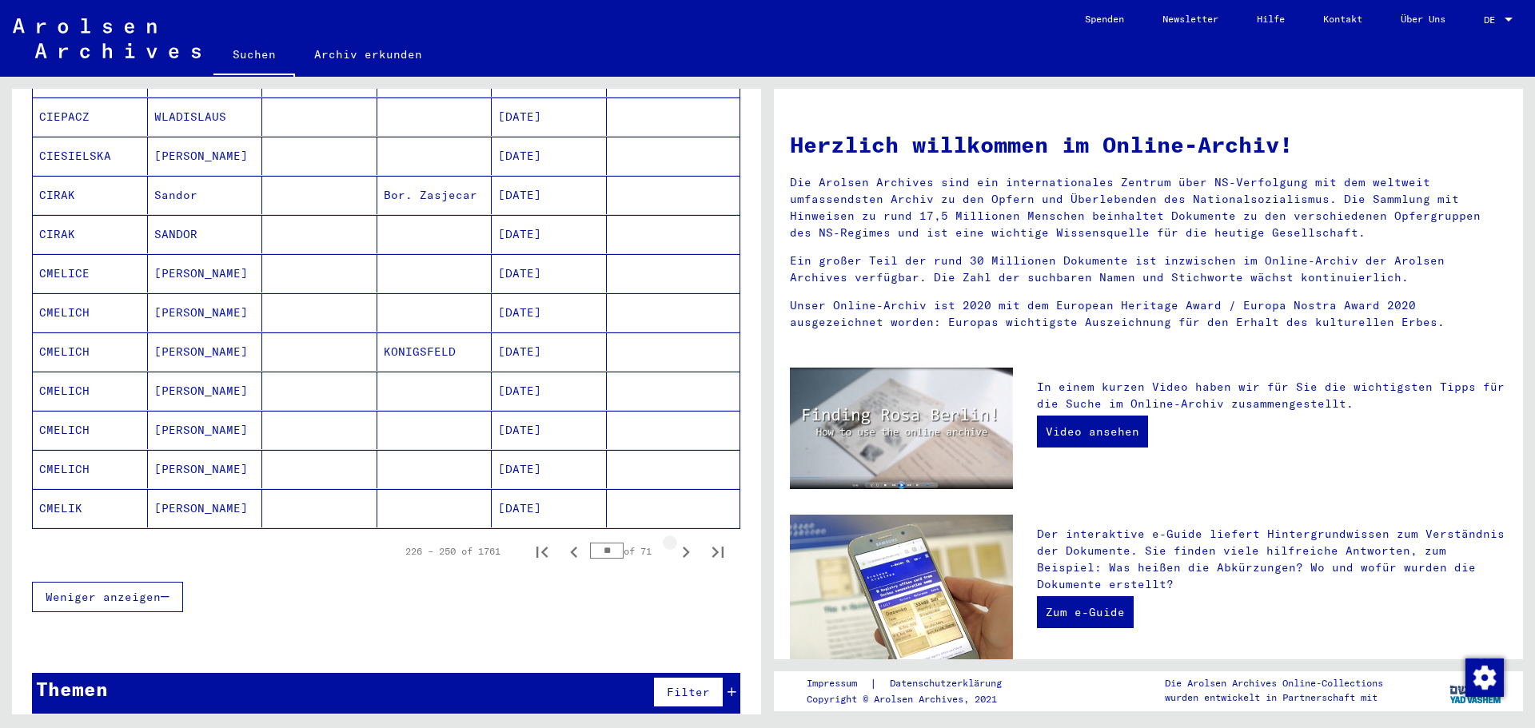
click at [675, 541] on icon "Next page" at bounding box center [686, 552] width 22 height 22
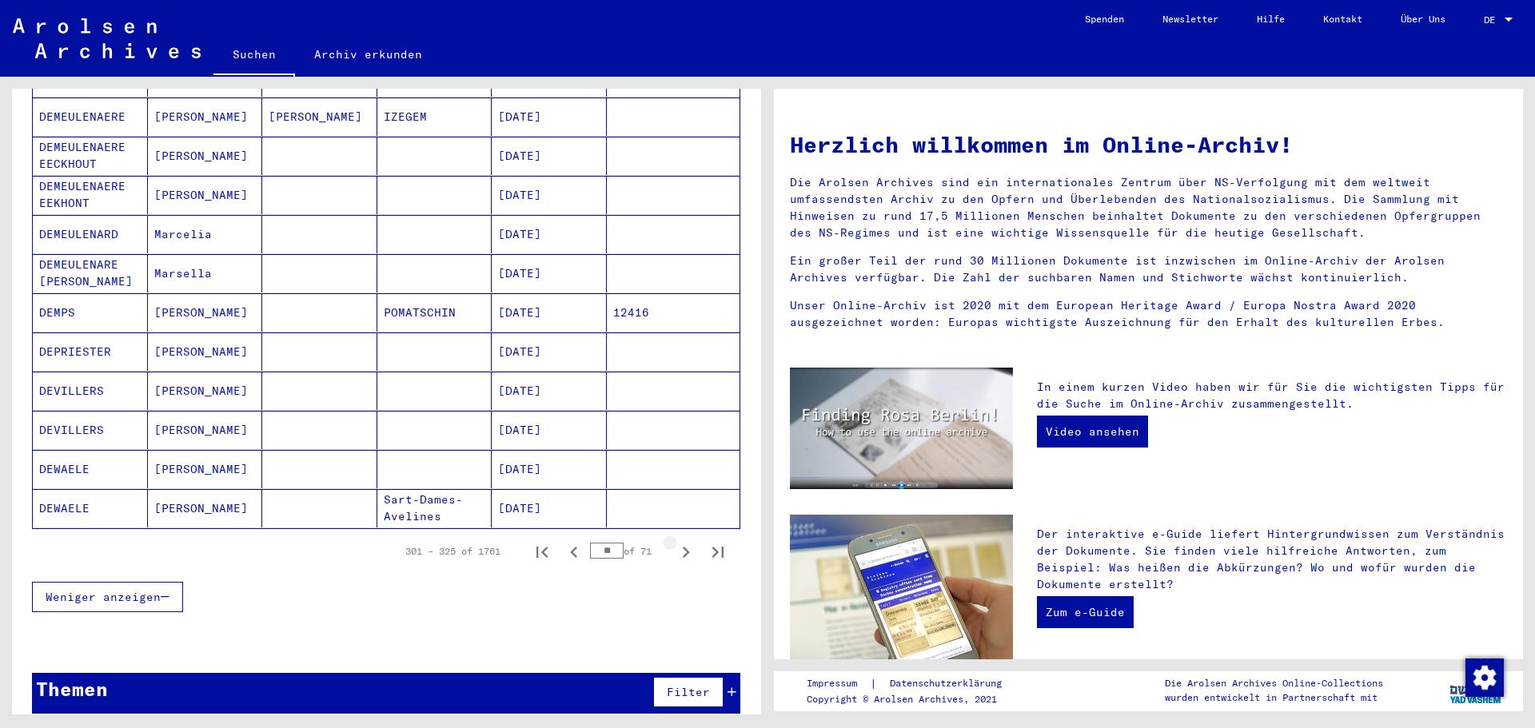
click at [675, 541] on icon "Next page" at bounding box center [686, 552] width 22 height 22
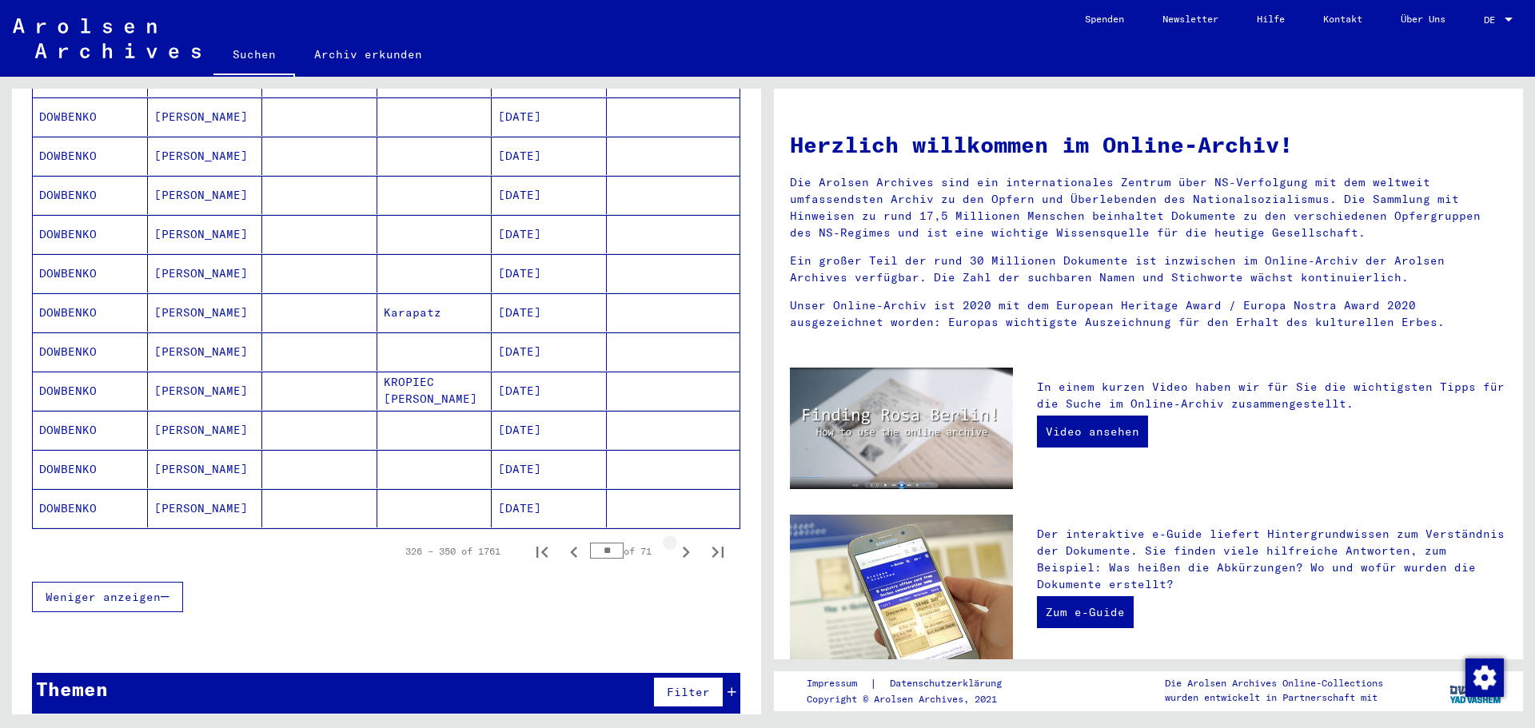
click at [675, 541] on icon "Next page" at bounding box center [686, 552] width 22 height 22
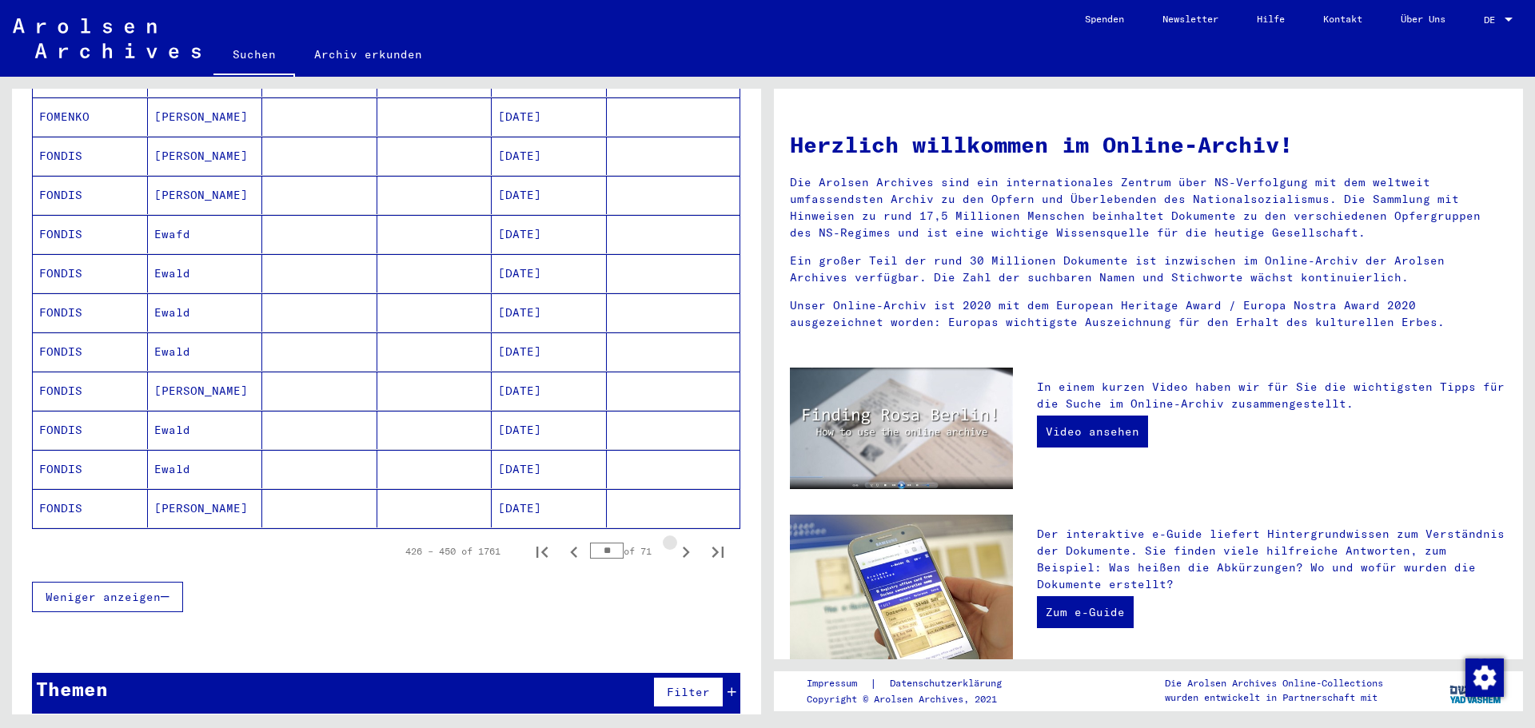
click at [675, 541] on icon "Next page" at bounding box center [686, 552] width 22 height 22
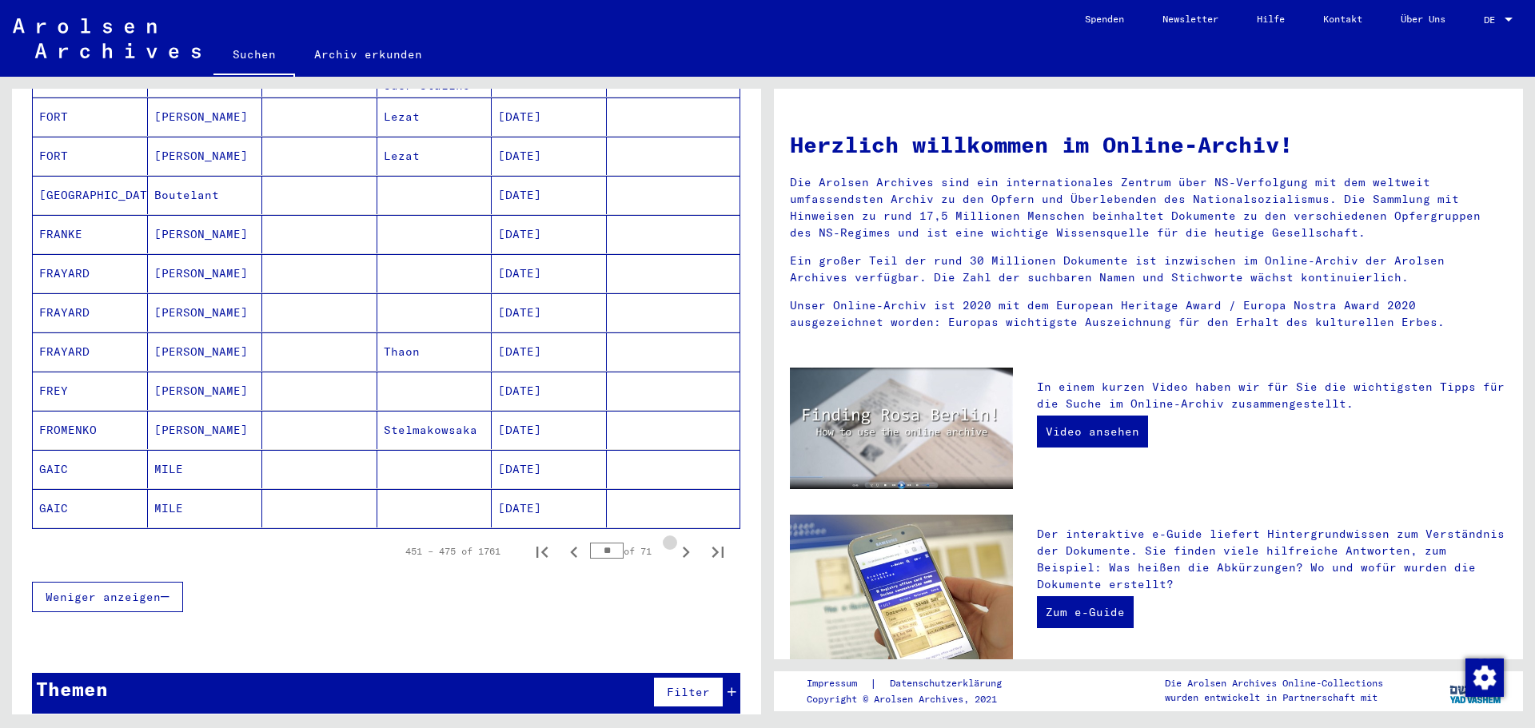
click at [675, 541] on icon "Next page" at bounding box center [686, 552] width 22 height 22
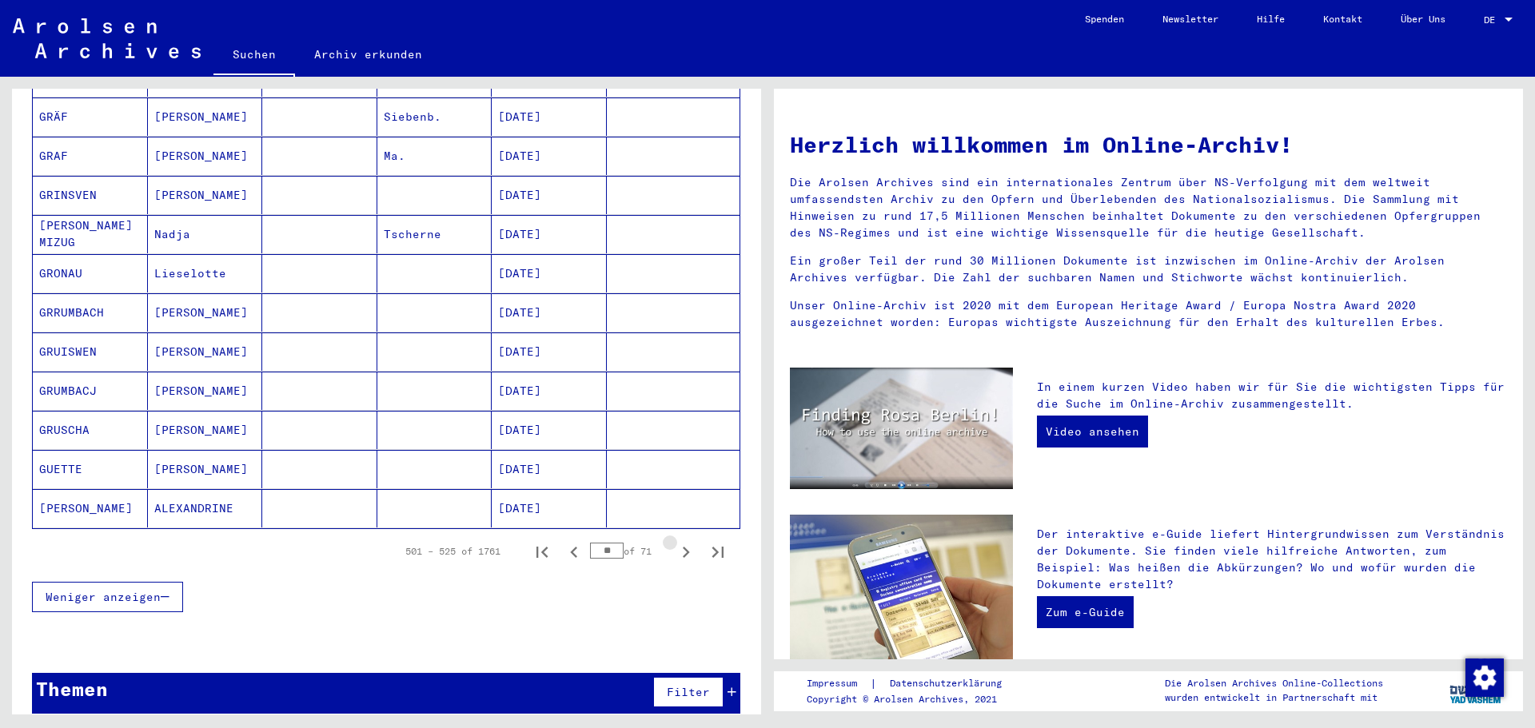
click at [675, 541] on icon "Next page" at bounding box center [686, 552] width 22 height 22
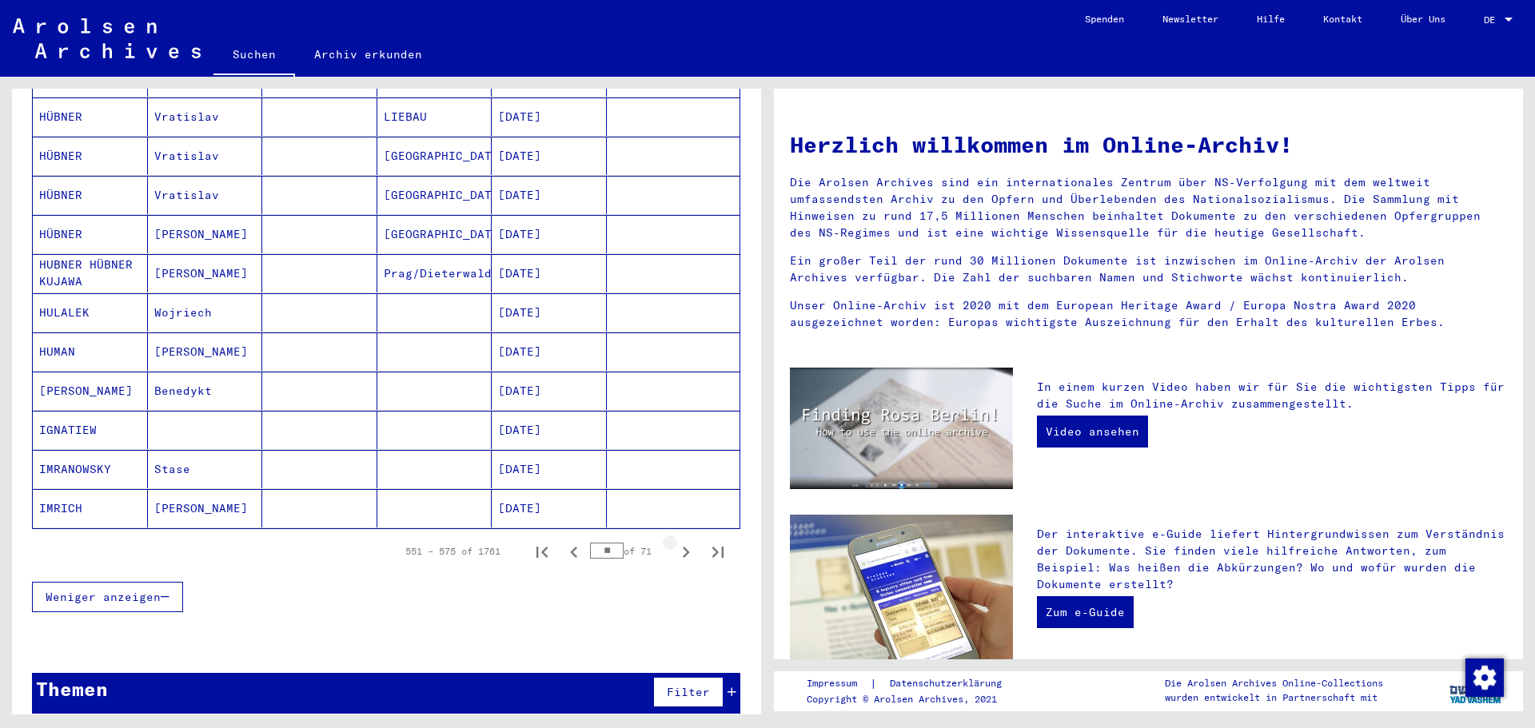
click at [675, 541] on icon "Next page" at bounding box center [686, 552] width 22 height 22
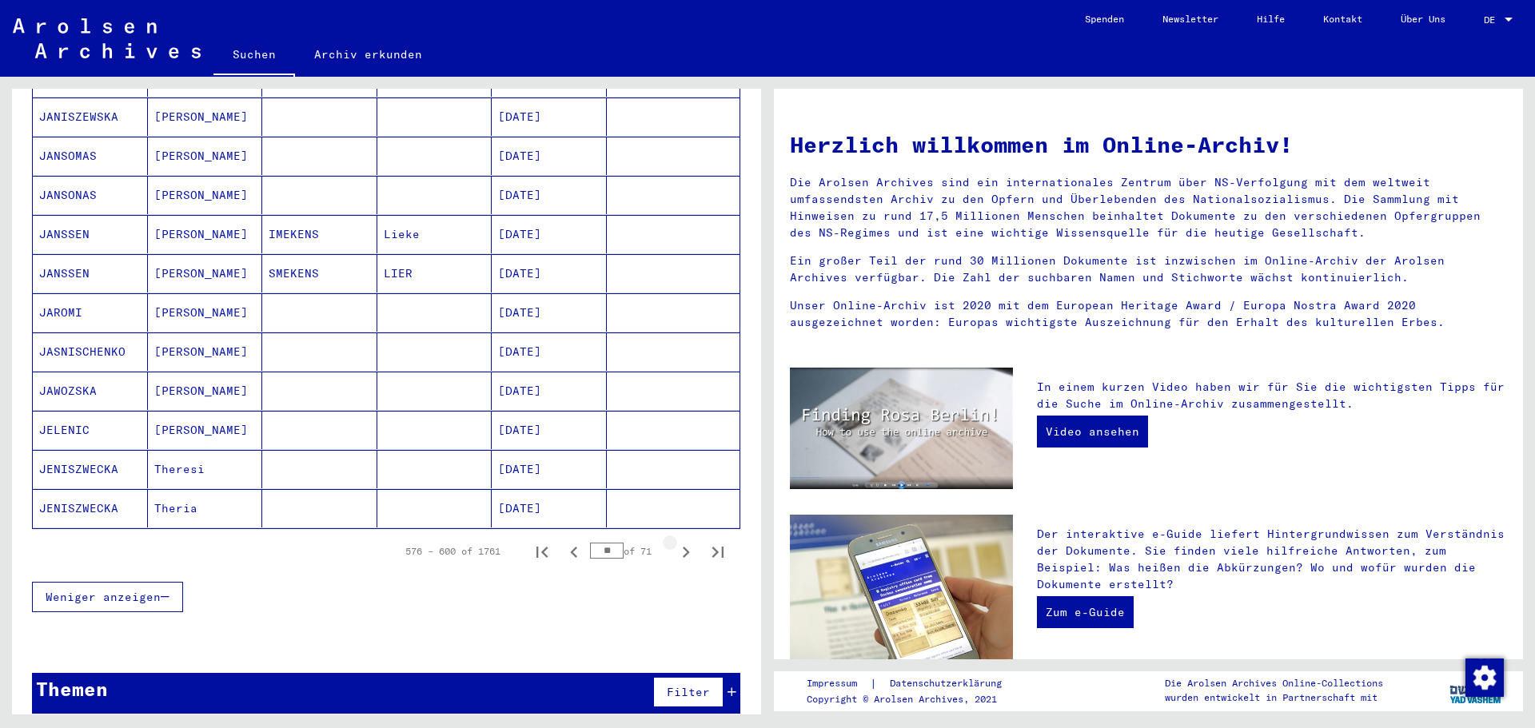
click at [675, 541] on icon "Next page" at bounding box center [686, 552] width 22 height 22
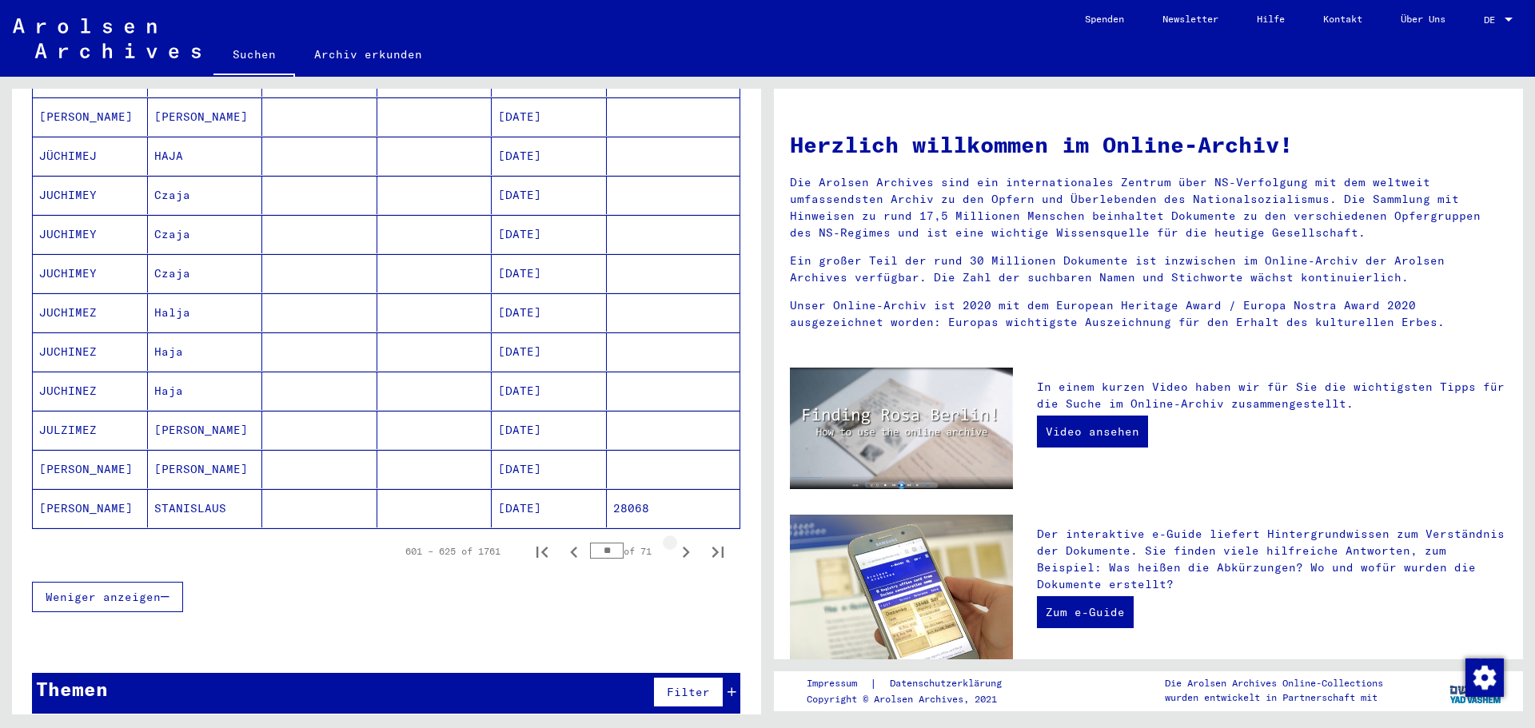
click at [675, 541] on icon "Next page" at bounding box center [686, 552] width 22 height 22
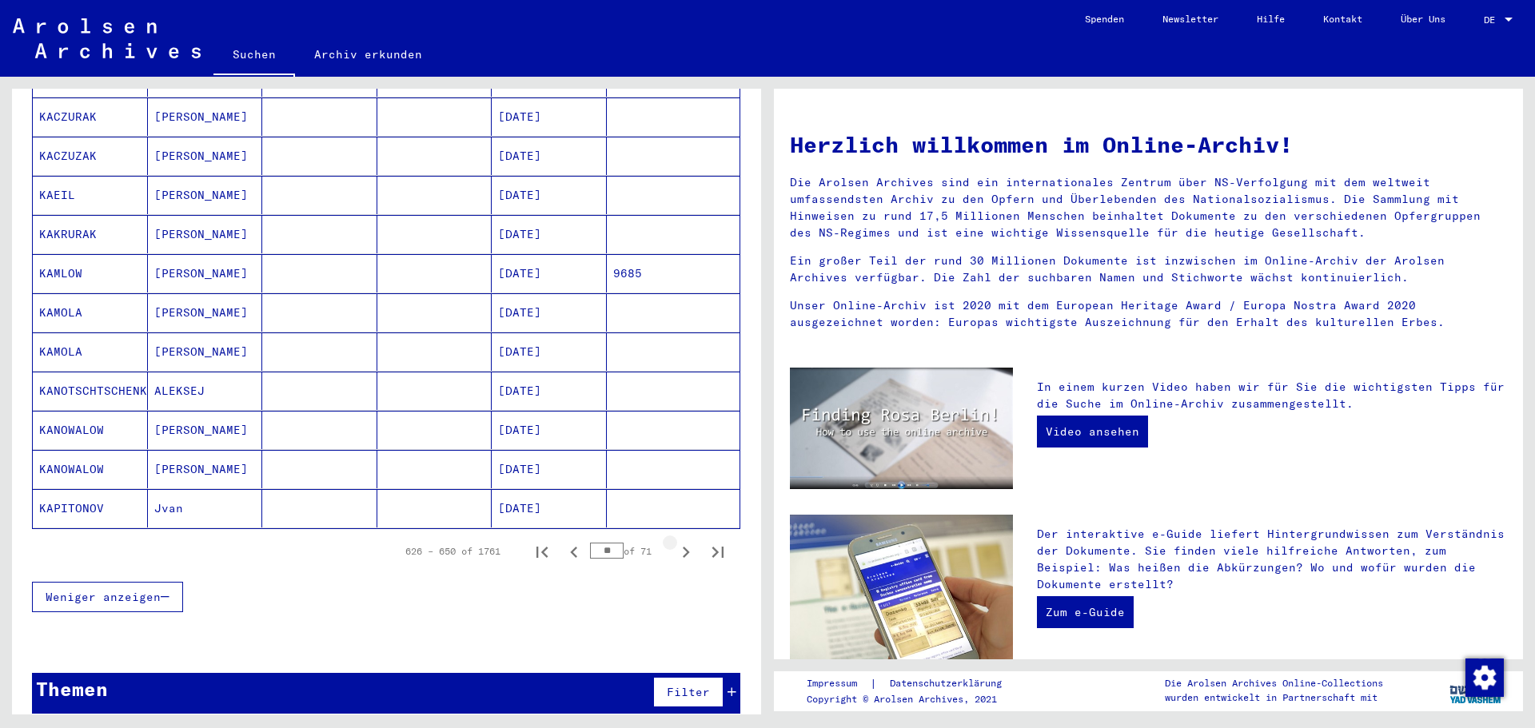
click at [675, 541] on icon "Next page" at bounding box center [686, 552] width 22 height 22
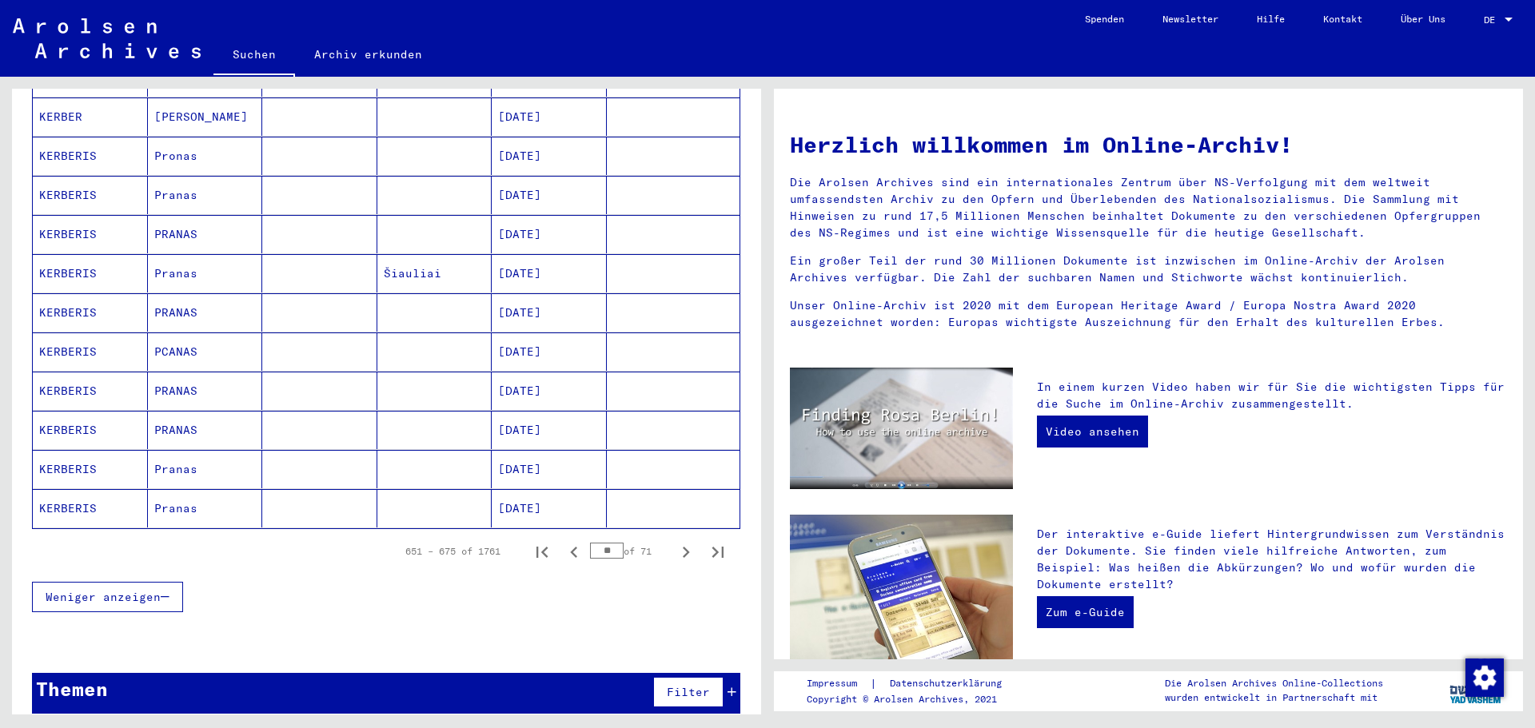
click at [675, 541] on icon "Next page" at bounding box center [686, 552] width 22 height 22
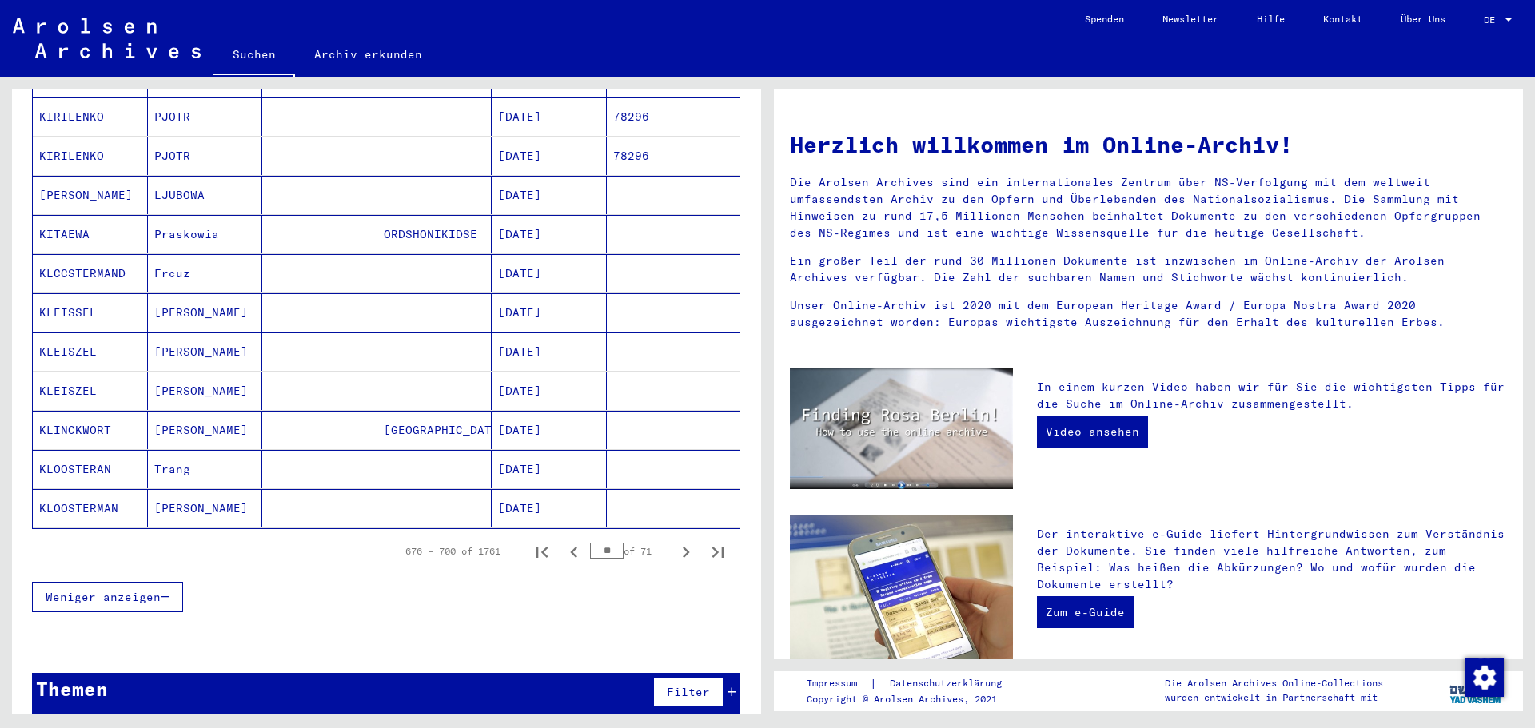
click at [675, 541] on icon "Next page" at bounding box center [686, 552] width 22 height 22
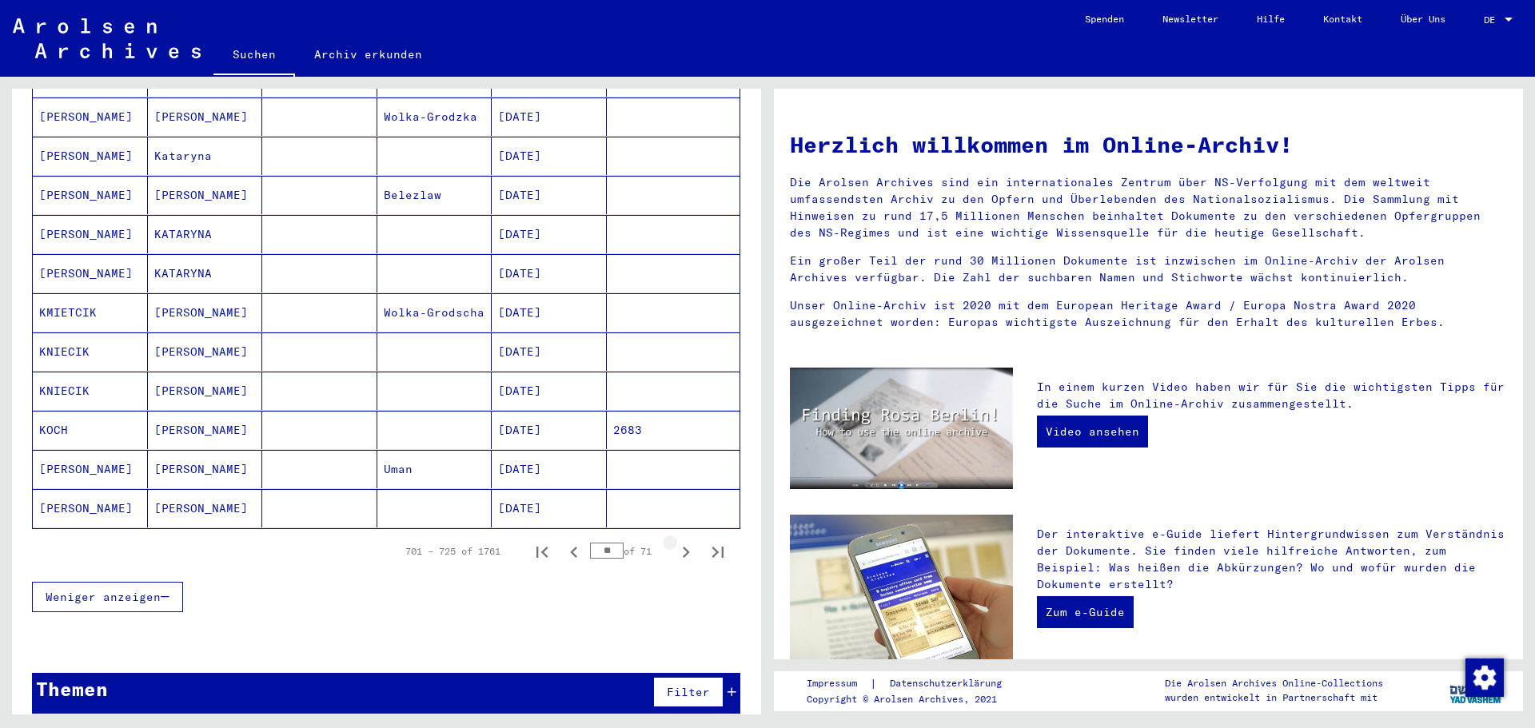
click at [675, 541] on icon "Next page" at bounding box center [686, 552] width 22 height 22
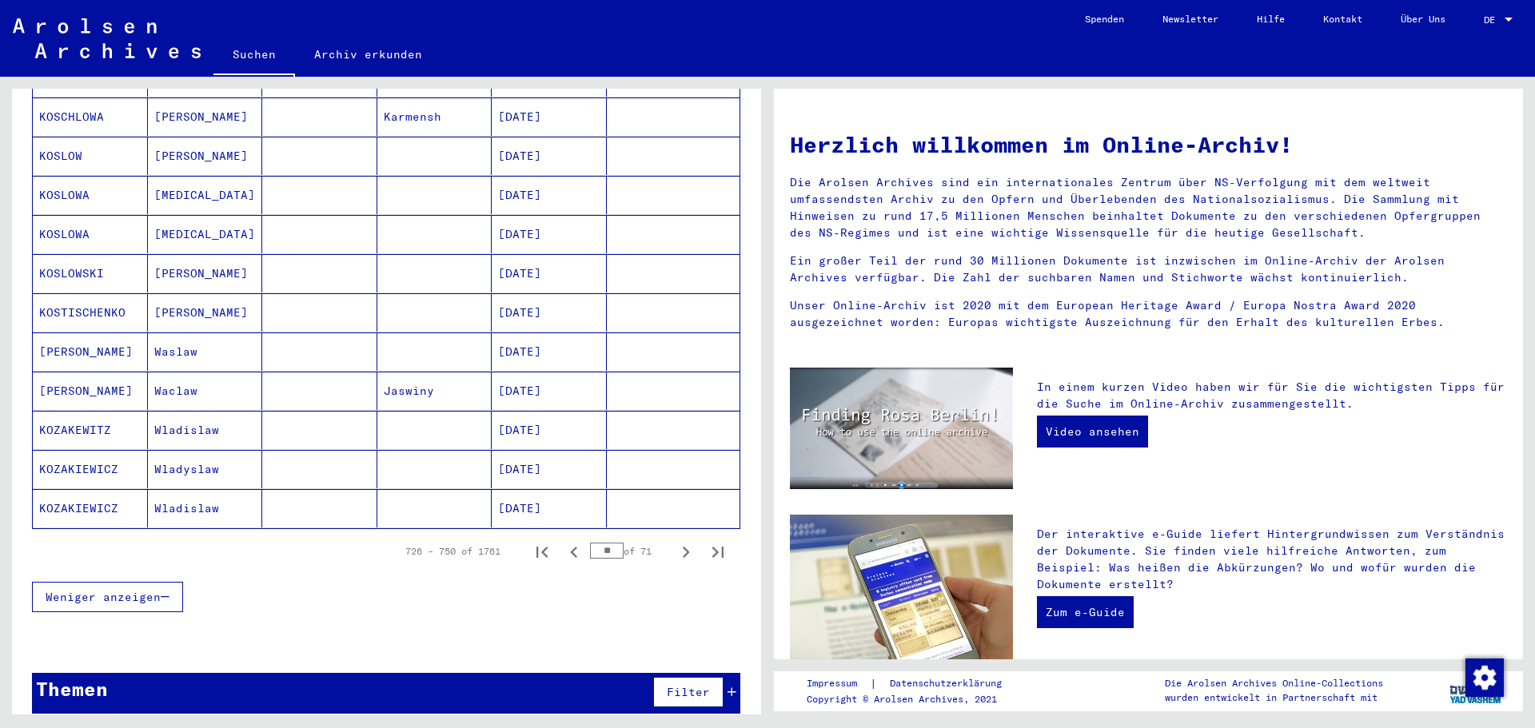
click at [675, 541] on icon "Next page" at bounding box center [686, 552] width 22 height 22
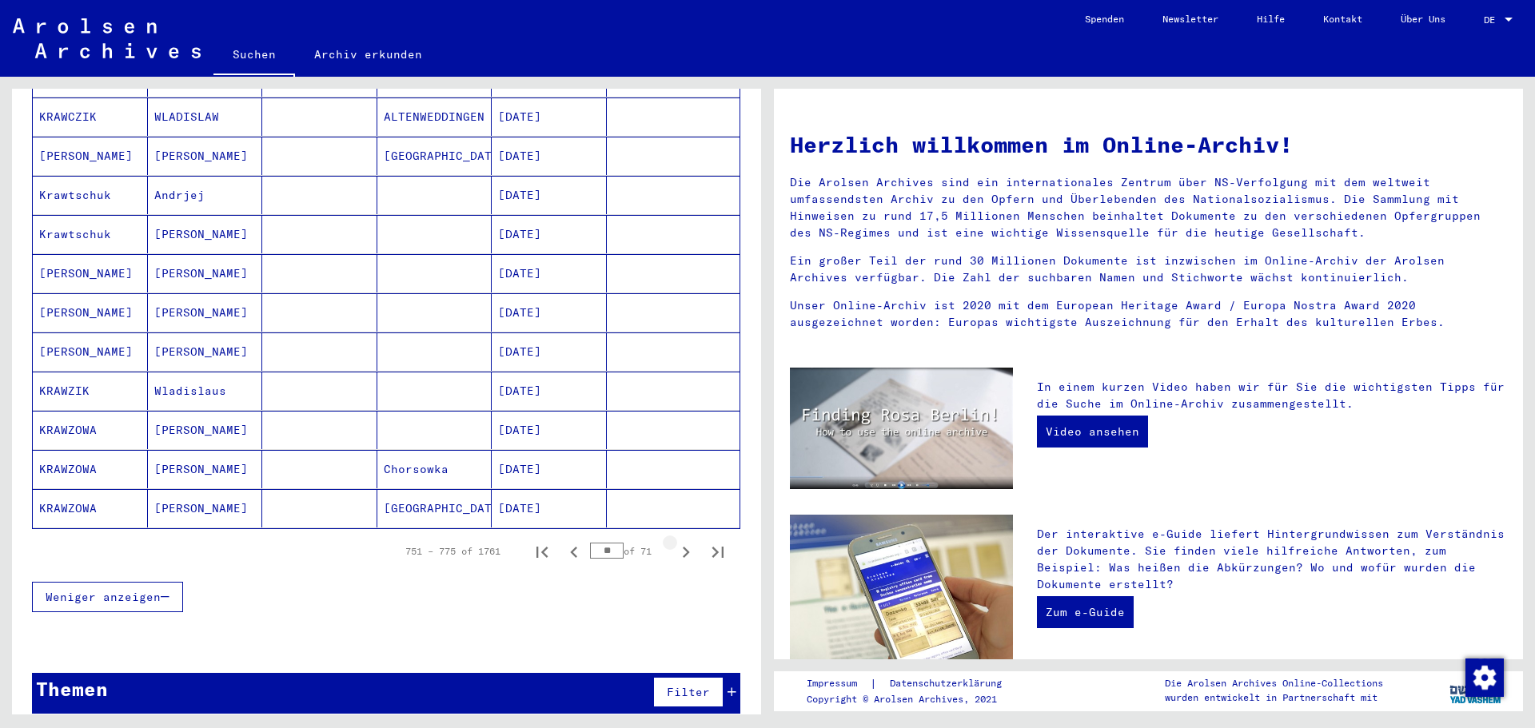
click at [675, 541] on icon "Next page" at bounding box center [686, 552] width 22 height 22
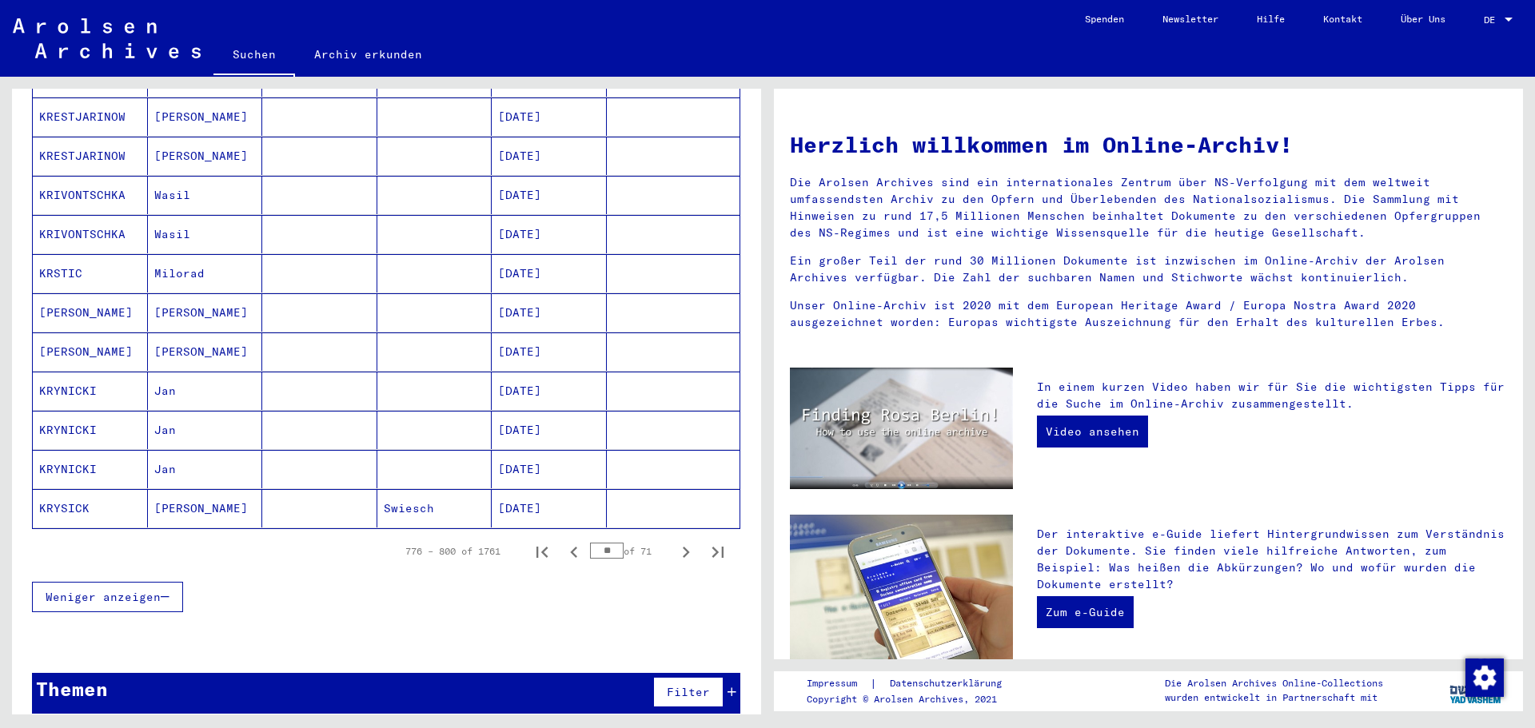
click at [675, 541] on icon "Next page" at bounding box center [686, 552] width 22 height 22
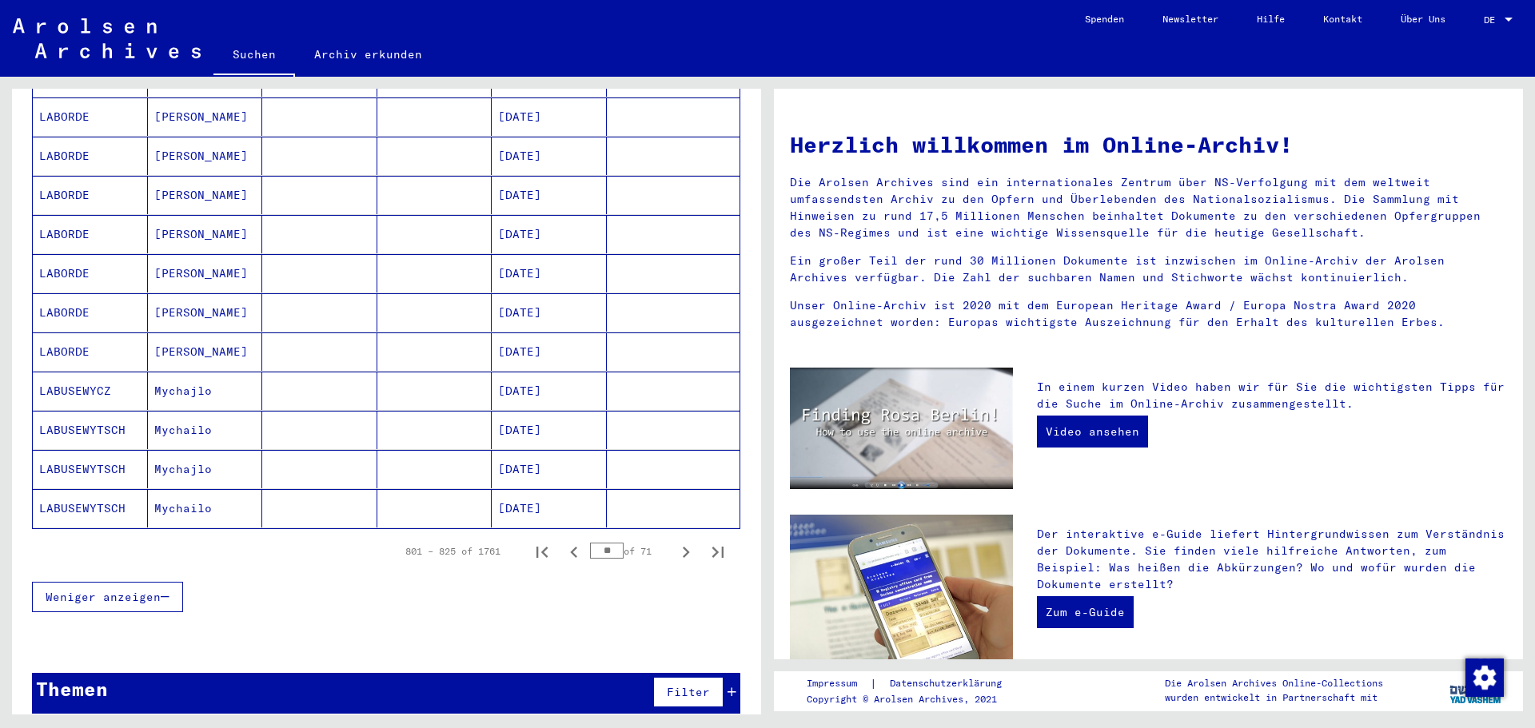
click at [675, 541] on icon "Next page" at bounding box center [686, 552] width 22 height 22
type input "**"
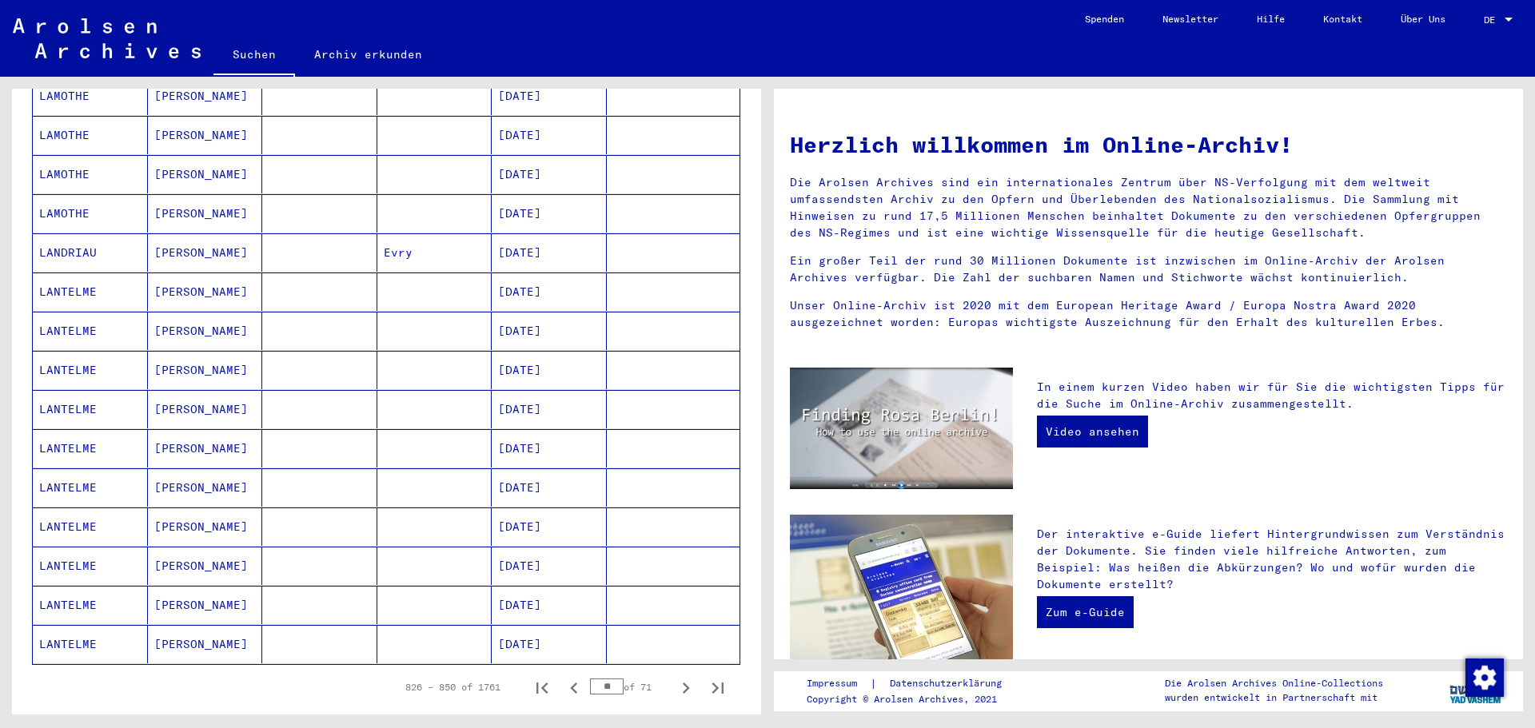
scroll to position [712, 0]
